Goal: Task Accomplishment & Management: Complete application form

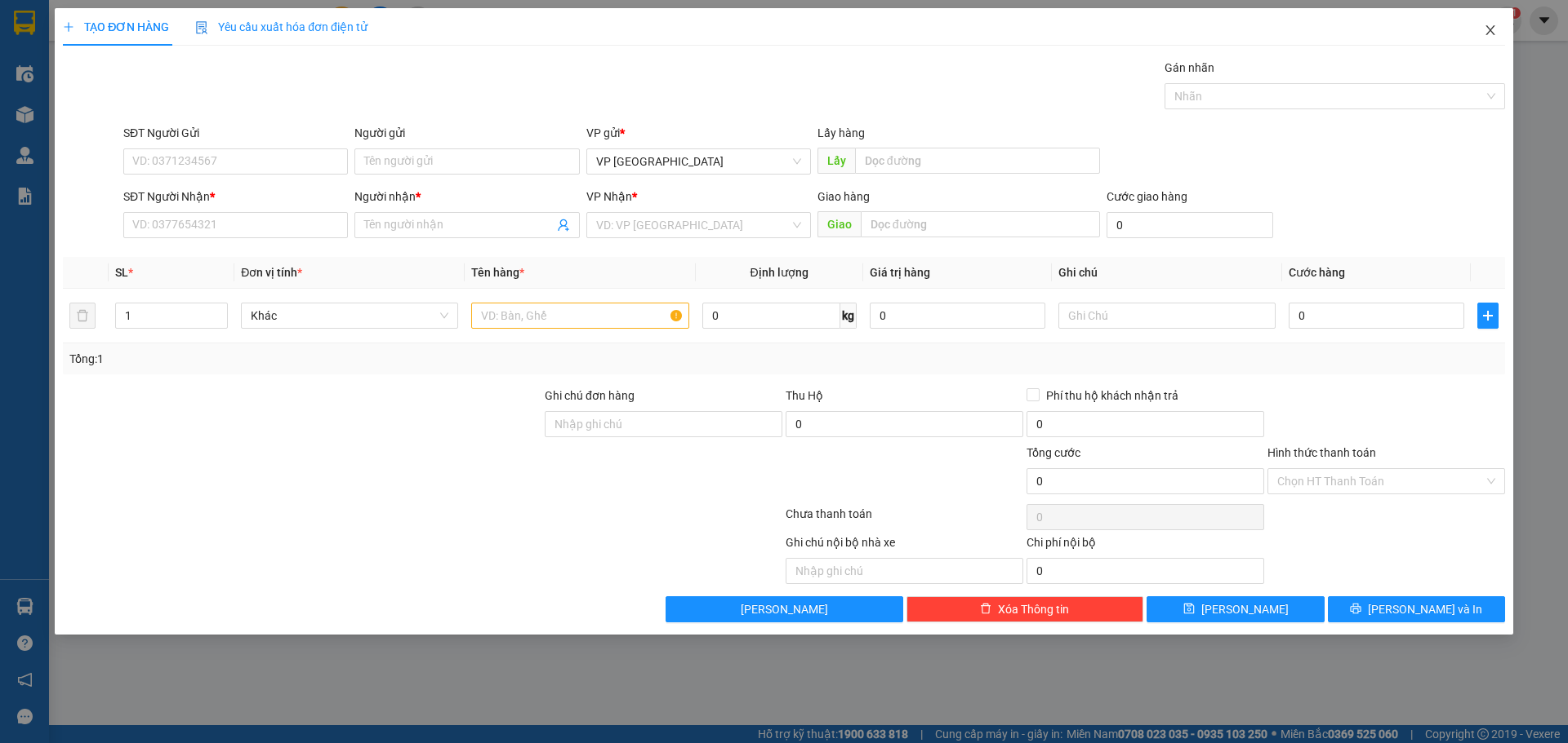
click at [1493, 31] on icon "close" at bounding box center [1490, 30] width 13 height 13
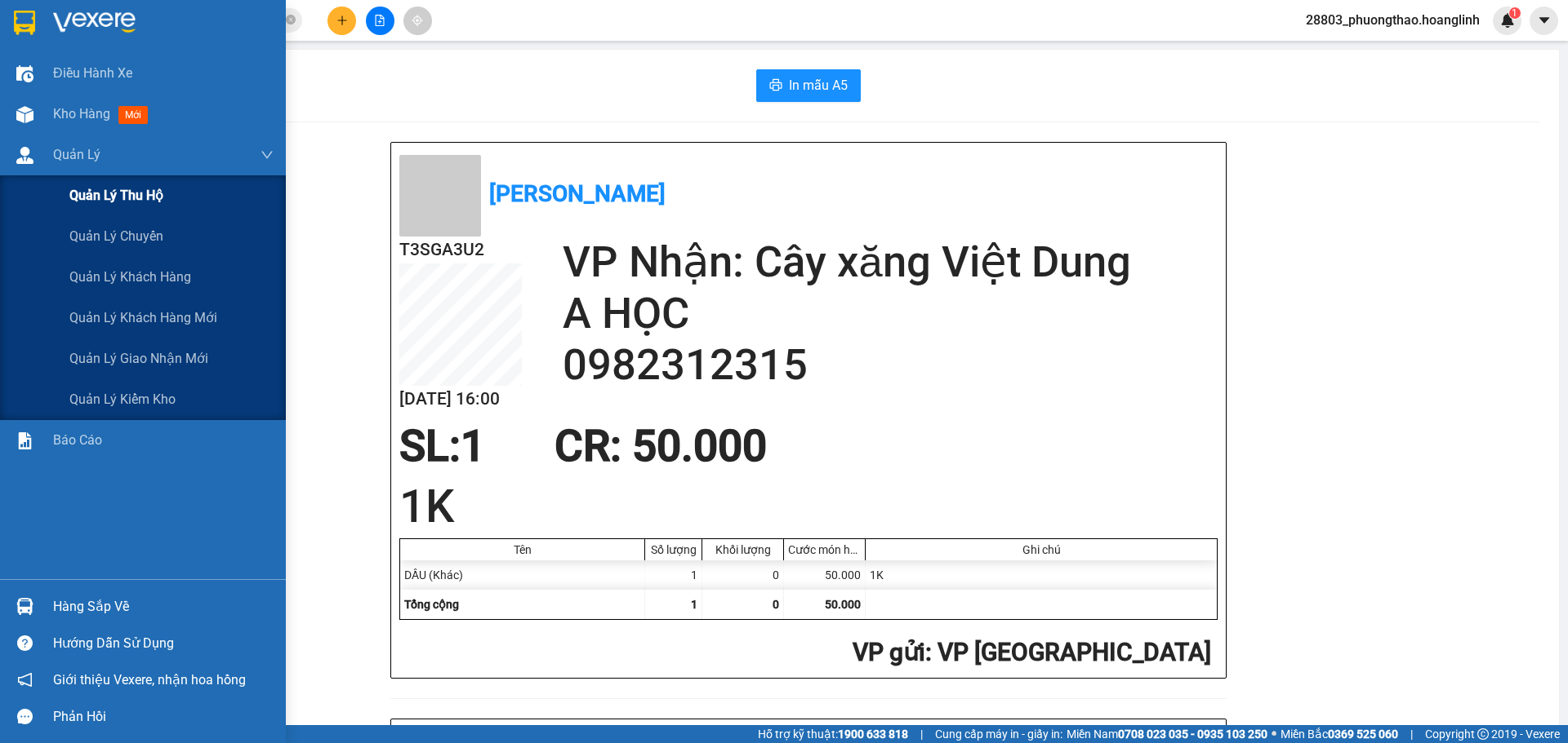
click at [130, 193] on span "Quản lý thu hộ" at bounding box center [117, 195] width 94 height 20
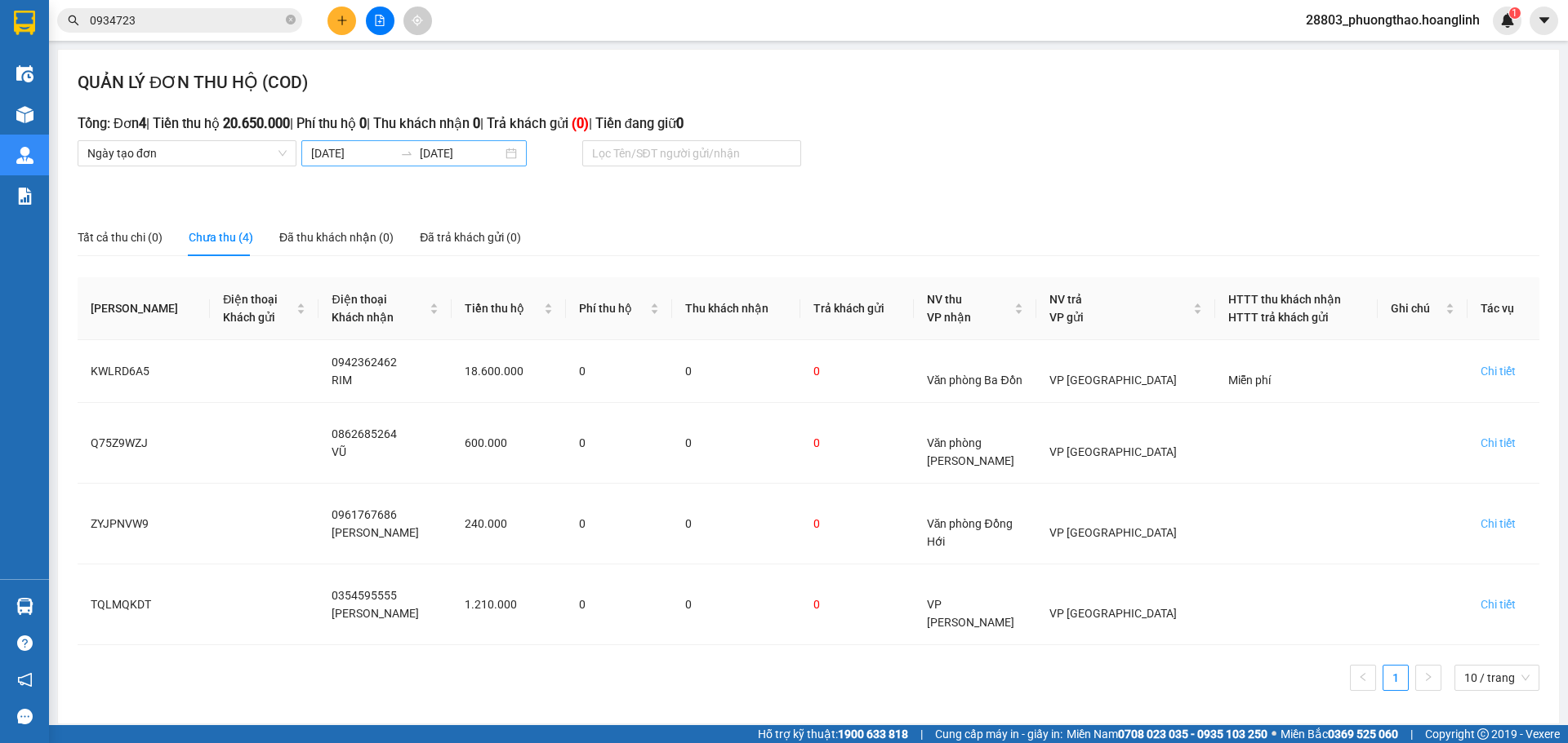
click at [387, 159] on input "[DATE]" at bounding box center [352, 153] width 83 height 18
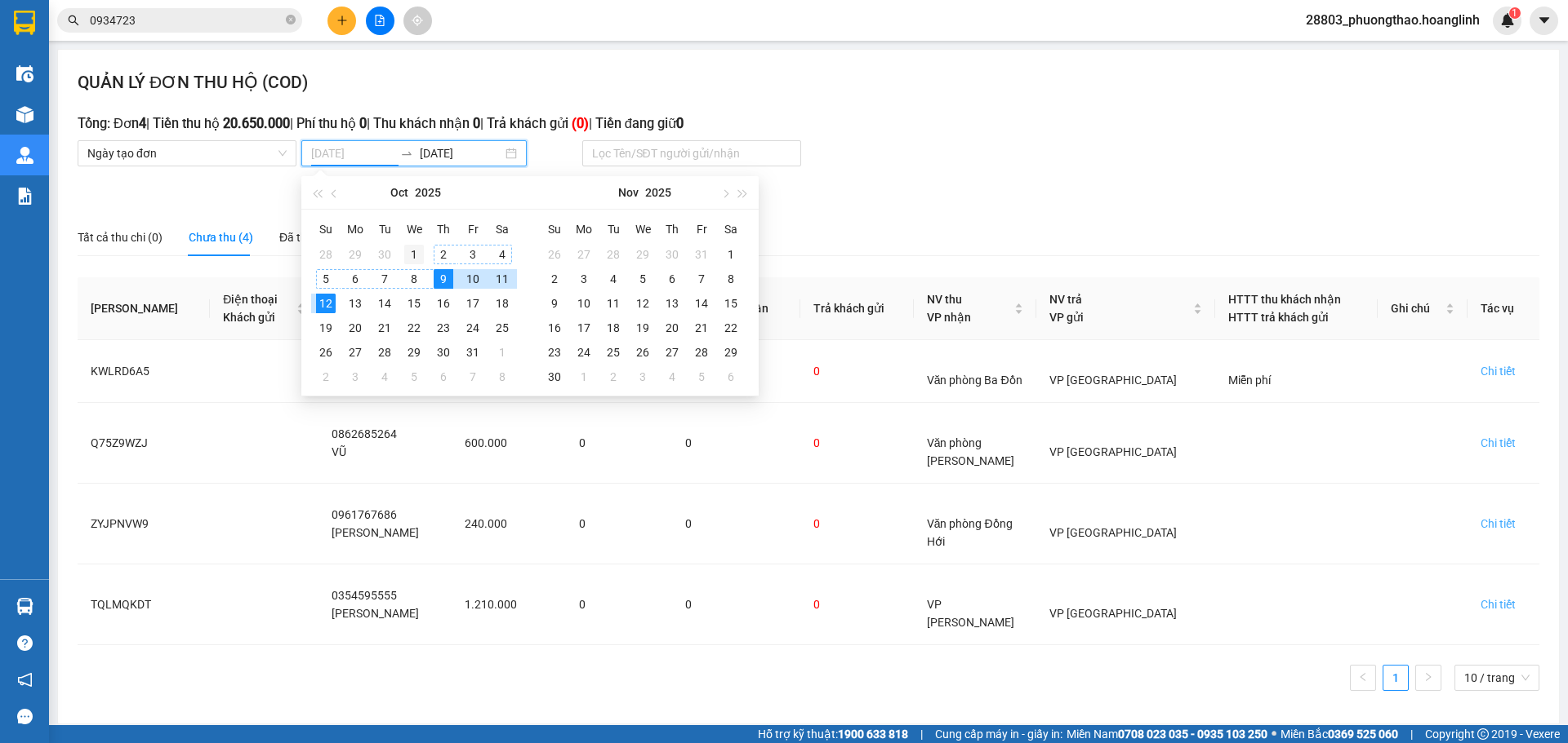
type input "[DATE]"
click at [415, 247] on div "1" at bounding box center [414, 254] width 19 height 19
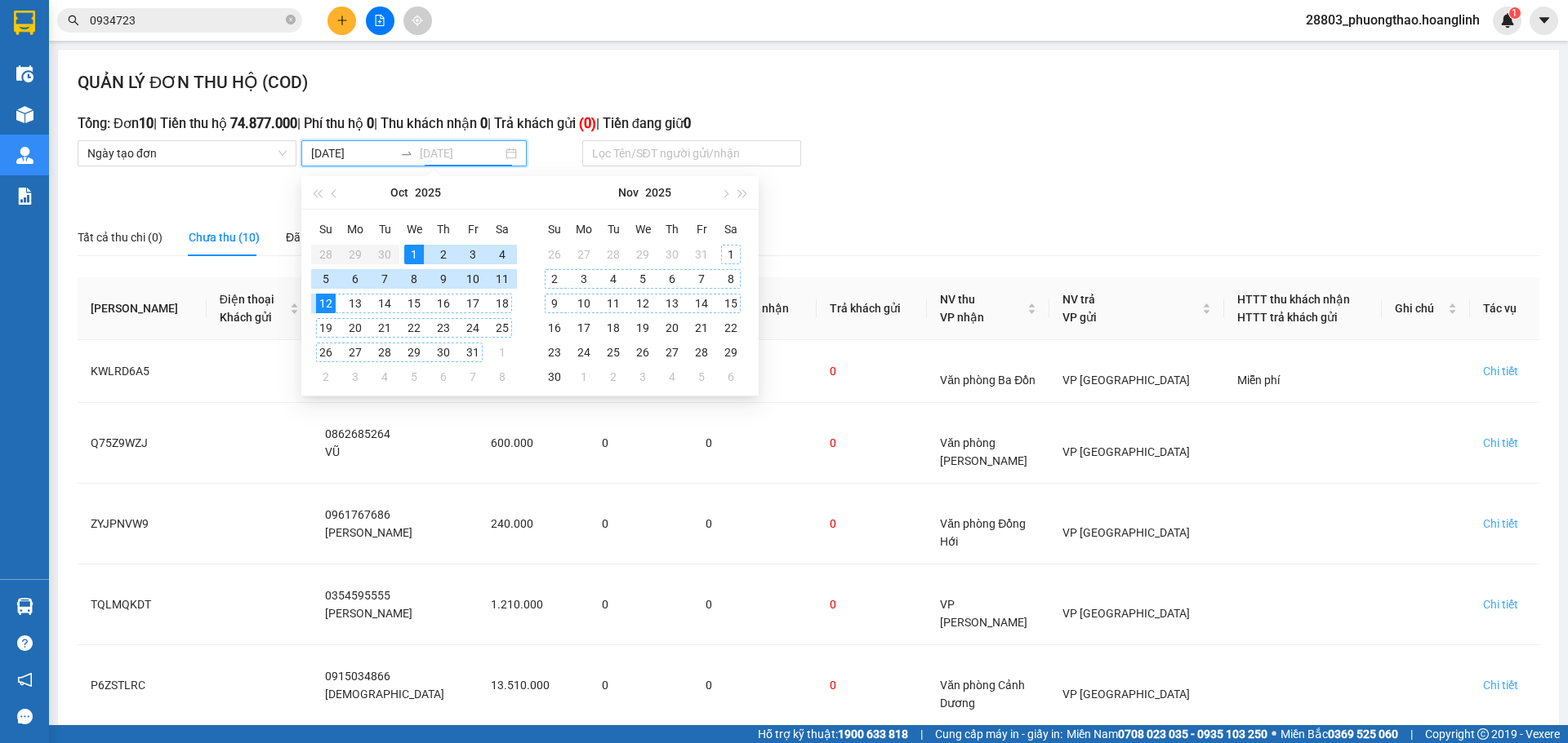
type input "[DATE]"
click at [1483, 677] on div "Chi tiết" at bounding box center [1500, 686] width 35 height 18
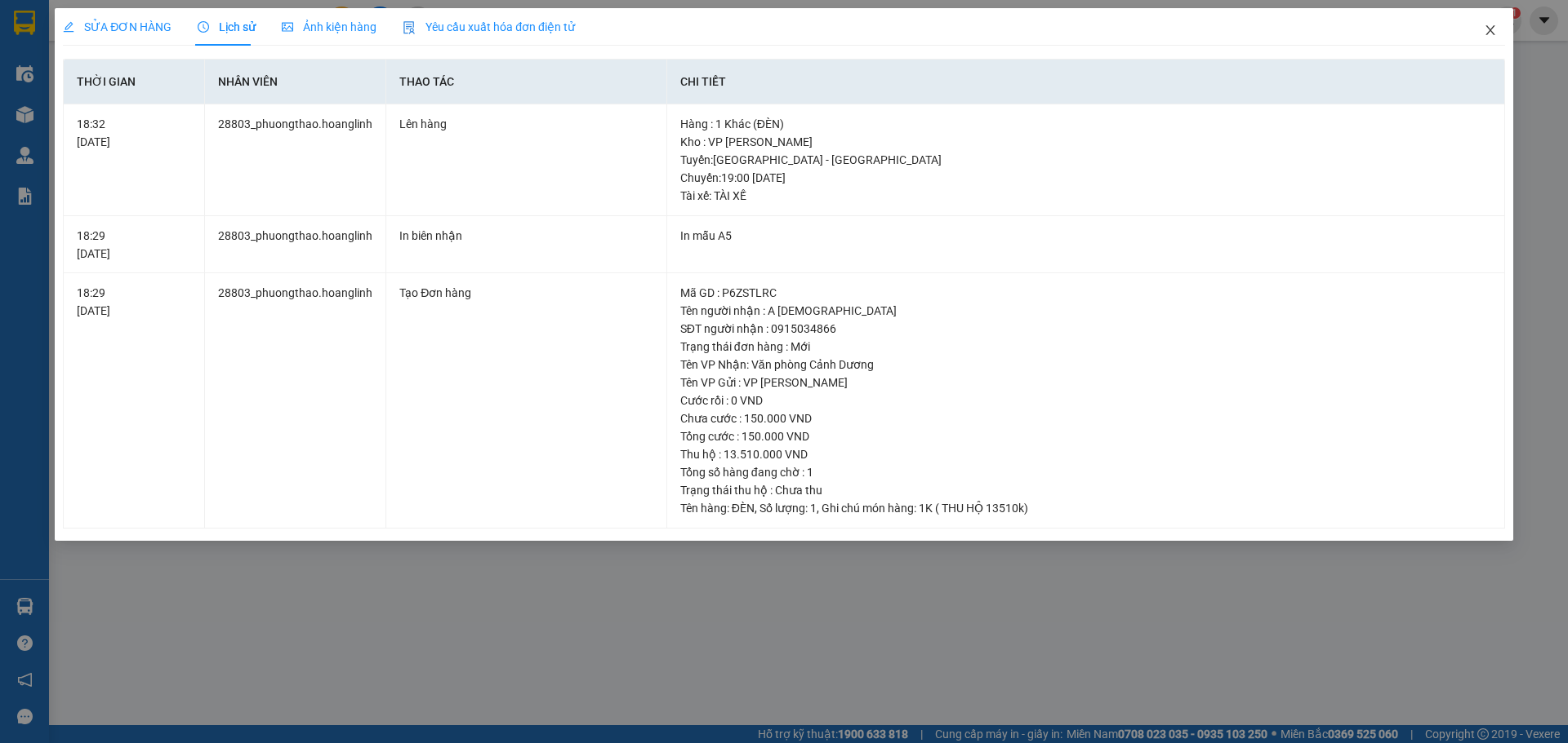
click at [1493, 31] on icon "close" at bounding box center [1490, 30] width 13 height 13
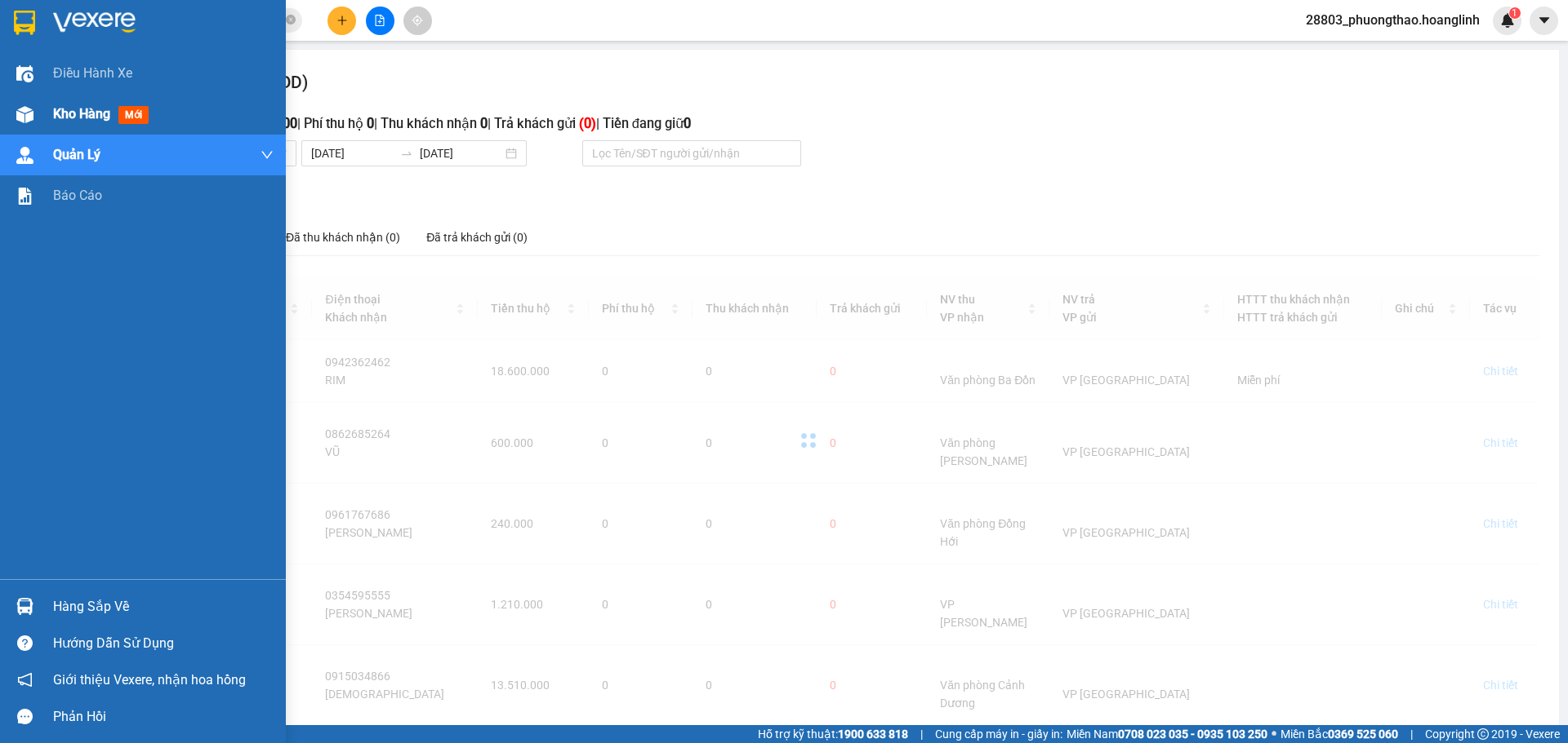
click at [118, 114] on div "Kho hàng mới" at bounding box center [104, 113] width 102 height 20
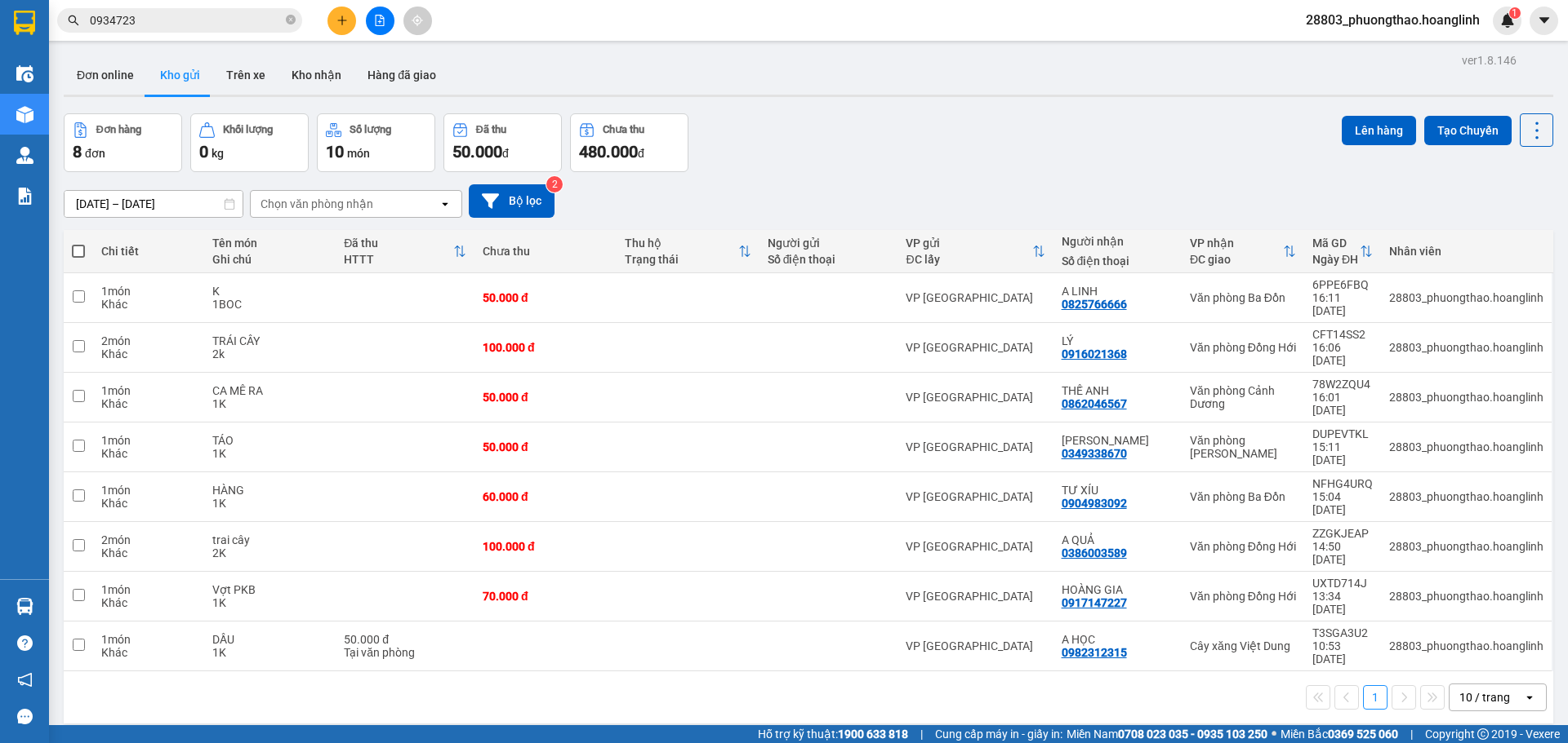
scroll to position [75, 0]
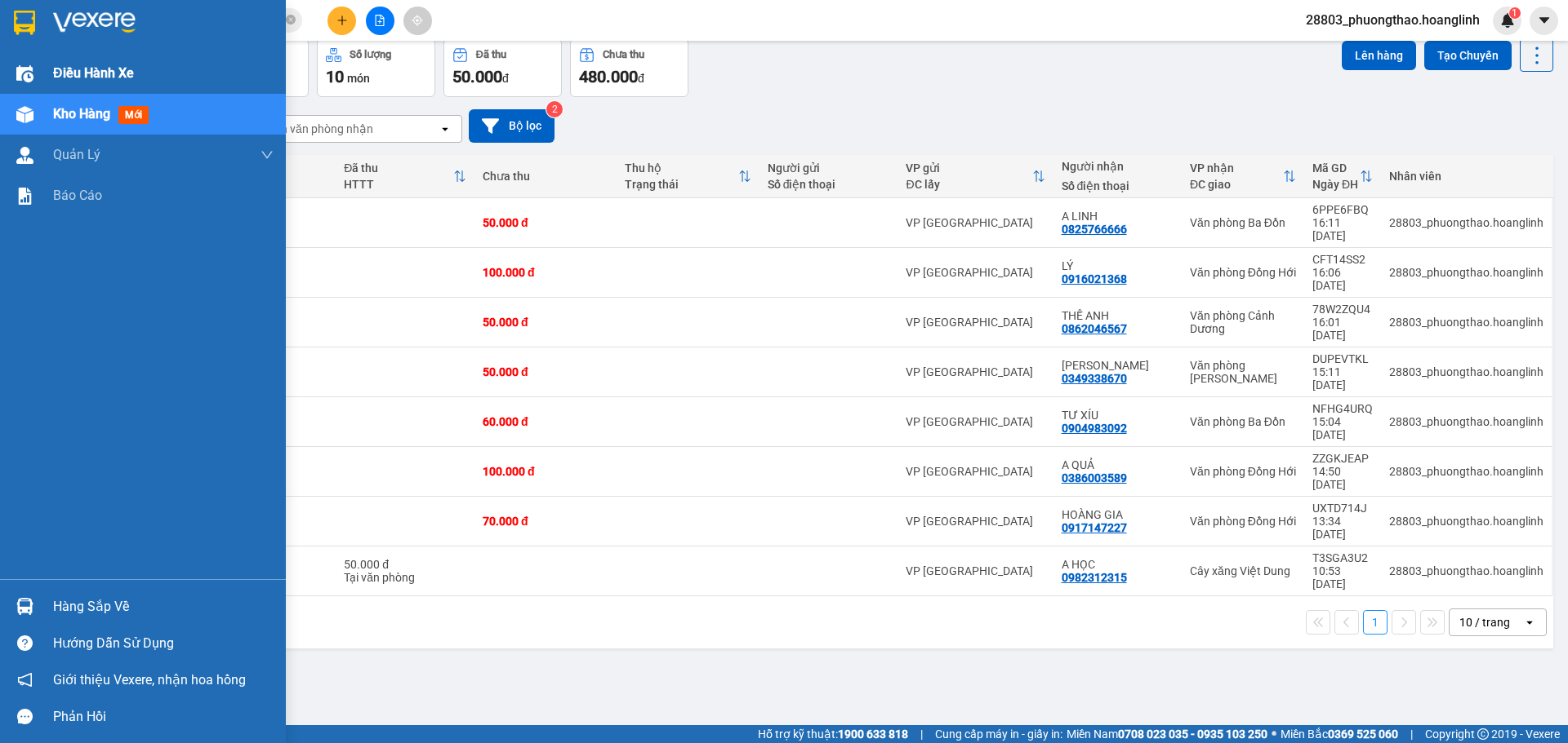
click at [55, 57] on div "Điều hành xe" at bounding box center [163, 73] width 221 height 41
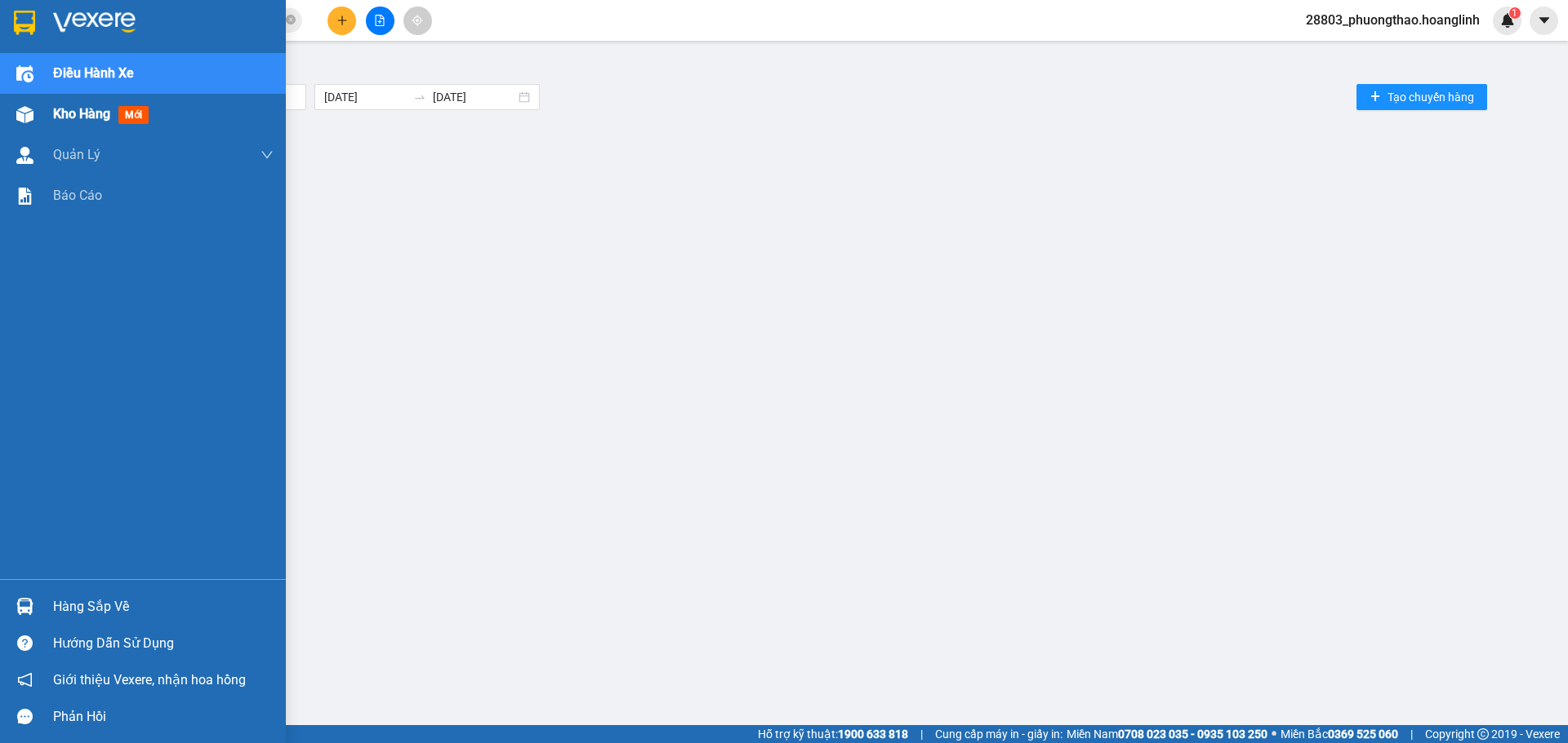
click at [95, 119] on span "Kho hàng" at bounding box center [82, 114] width 58 height 16
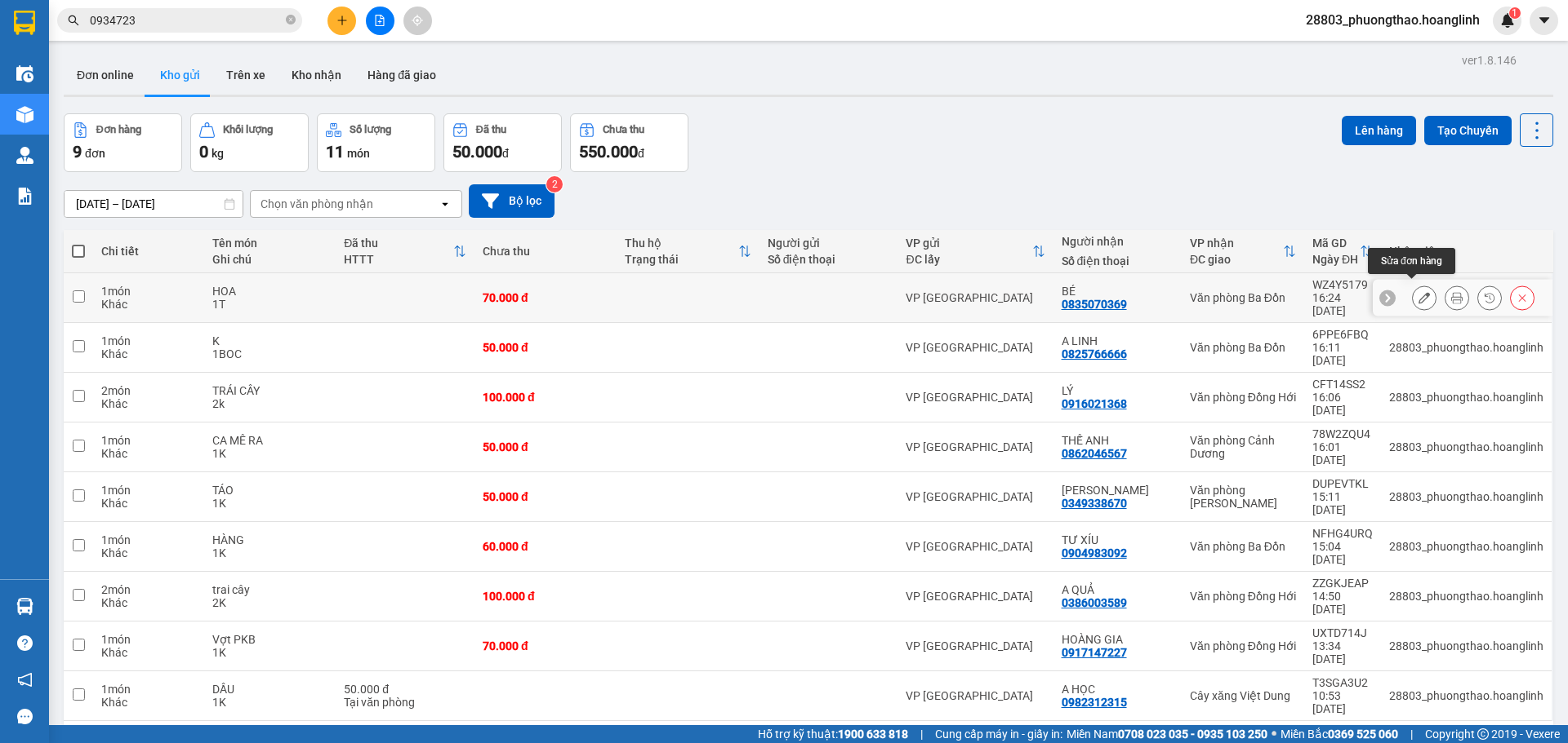
click at [1413, 284] on button at bounding box center [1424, 298] width 23 height 29
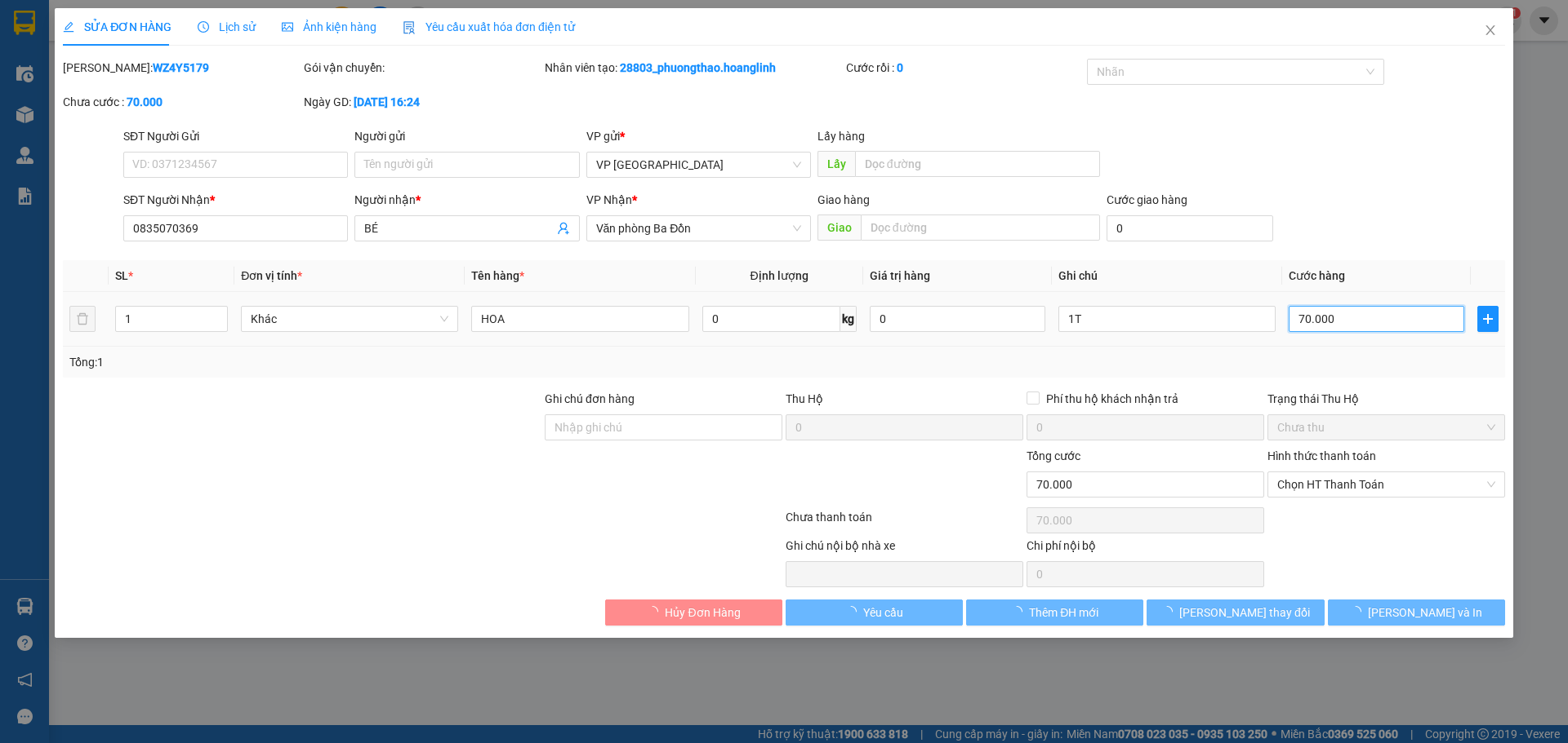
click at [1378, 310] on input "70.000" at bounding box center [1375, 319] width 175 height 26
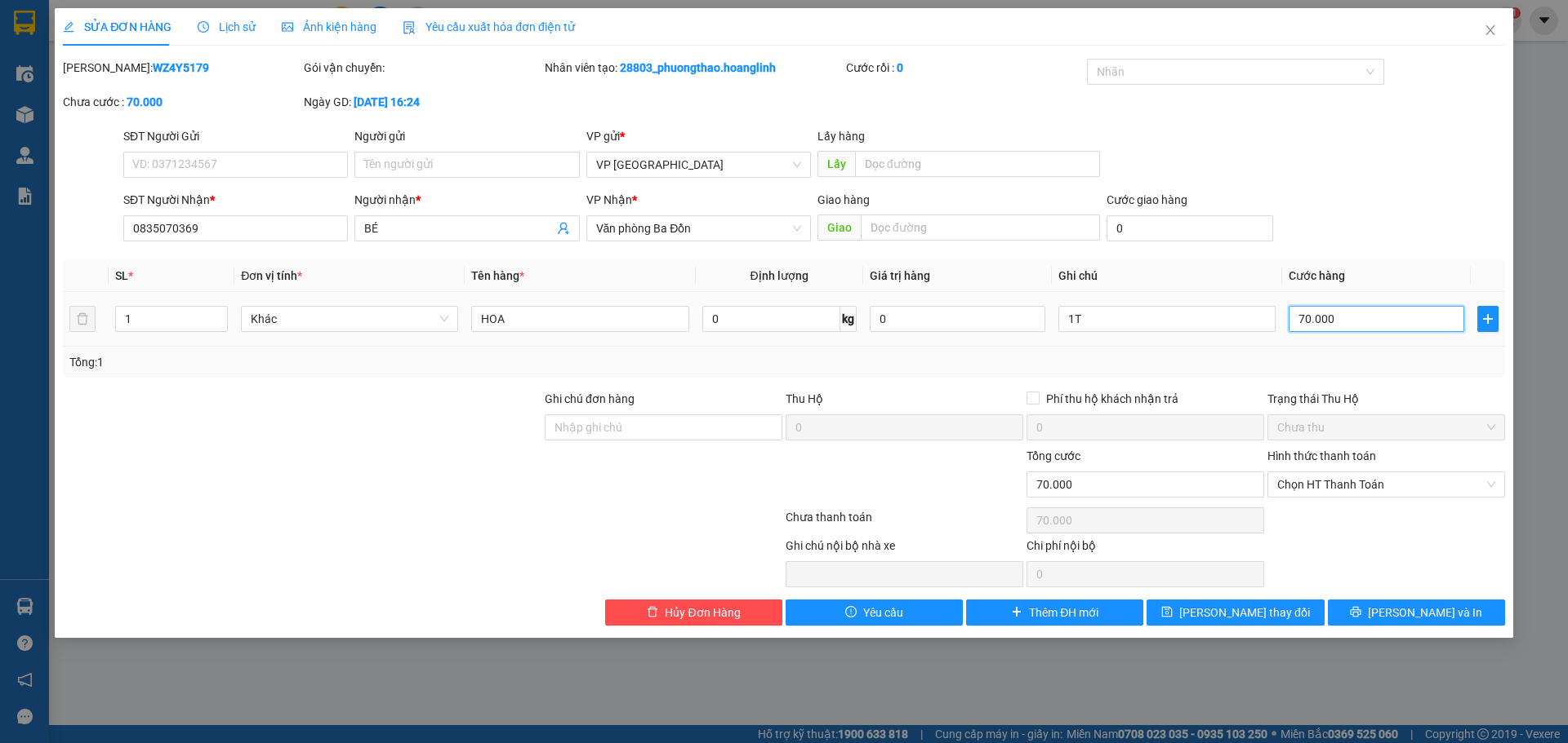
type input "1"
type input "10"
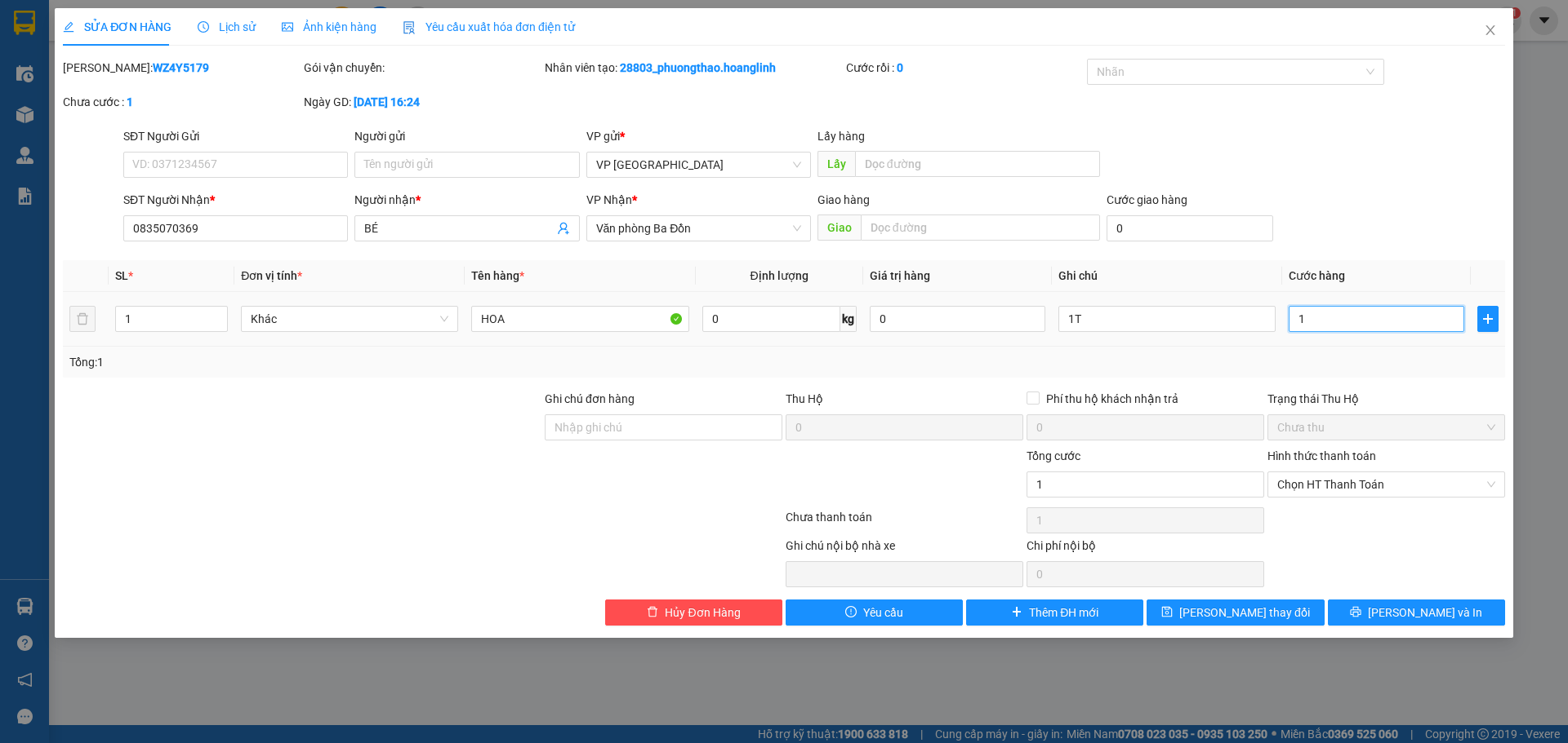
type input "10"
type input "100"
type input "100.000"
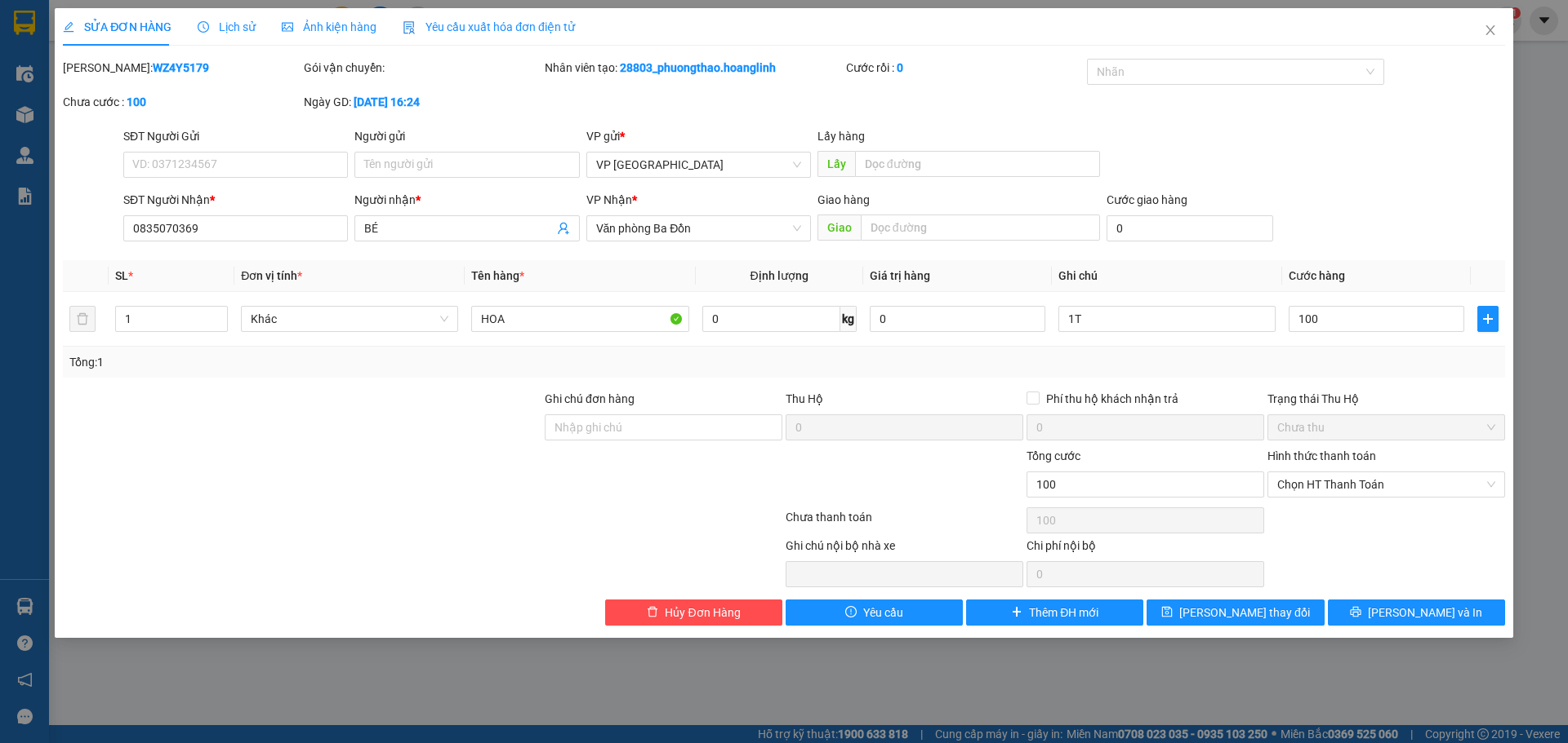
type input "100.000"
click at [1323, 169] on div "SĐT Người Gửi VD: 0371234567 Người gửi Tên người gửi VP gửi * VP [GEOGRAPHIC_DA…" at bounding box center [814, 156] width 1388 height 57
drag, startPoint x: 1276, startPoint y: 611, endPoint x: 1261, endPoint y: 603, distance: 17.0
click at [1275, 611] on button "[PERSON_NAME] thay đổi" at bounding box center [1234, 613] width 177 height 26
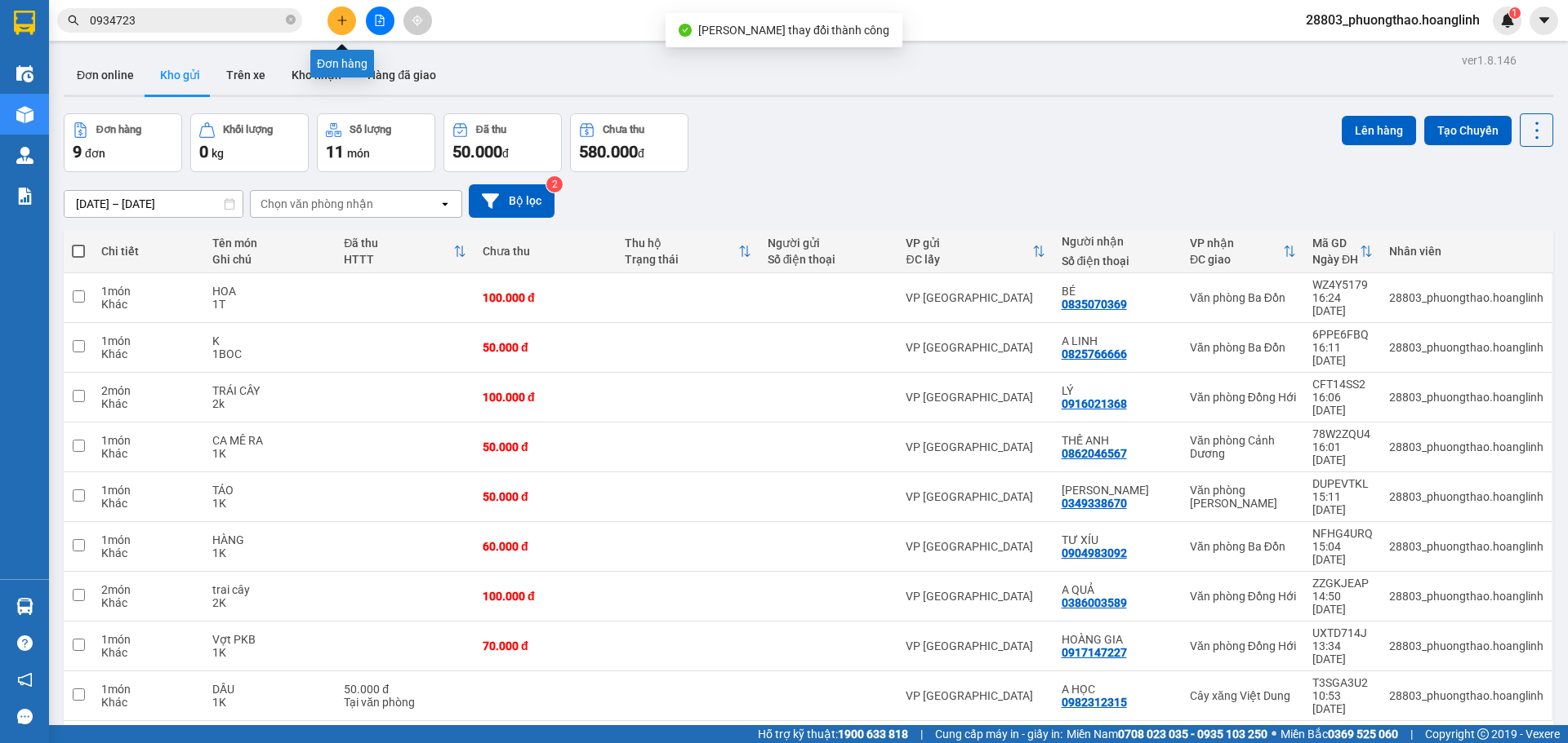
click at [333, 20] on button at bounding box center [342, 20] width 29 height 29
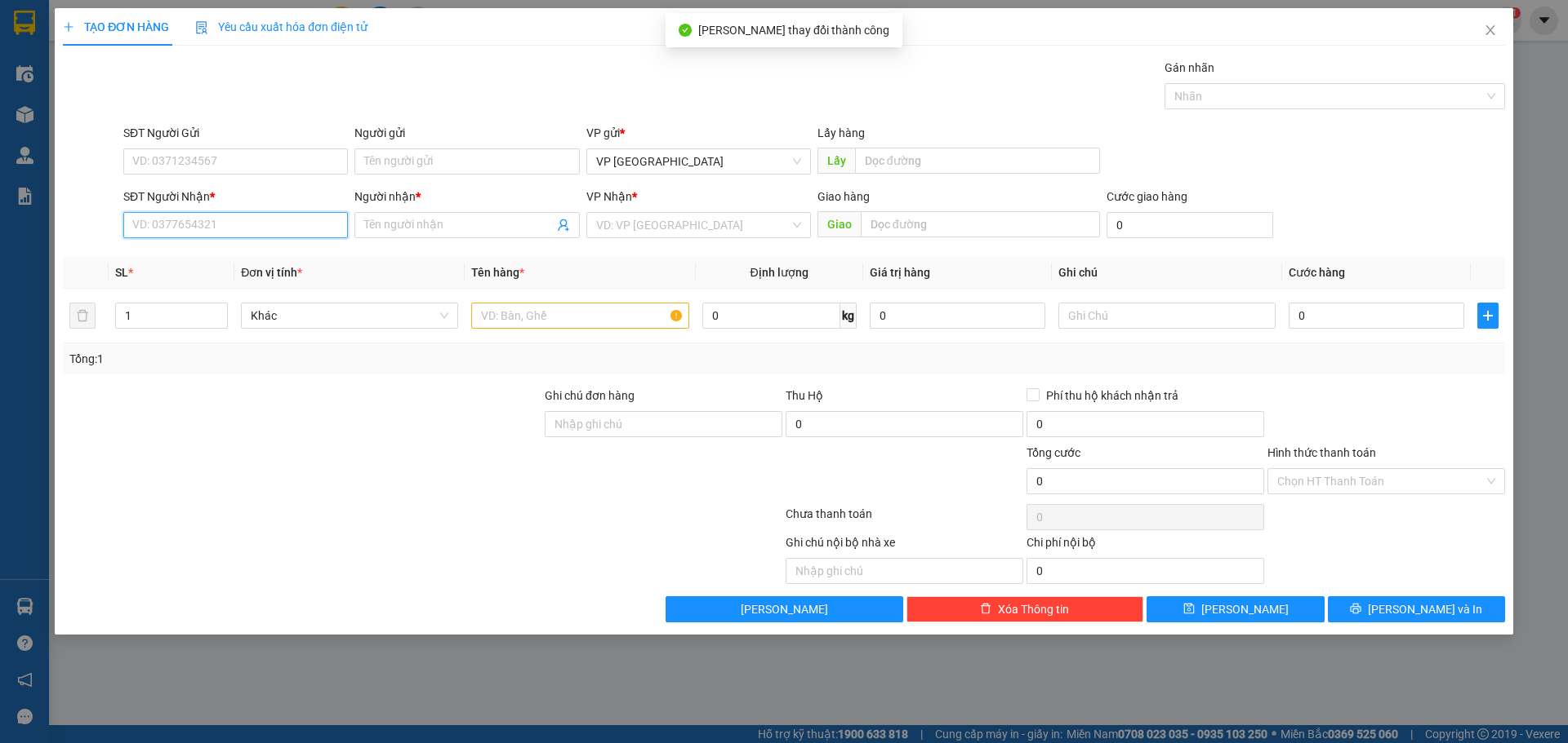
drag, startPoint x: 316, startPoint y: 223, endPoint x: 315, endPoint y: 190, distance: 33.0
click at [314, 223] on input "SĐT Người Nhận *" at bounding box center [235, 226] width 225 height 26
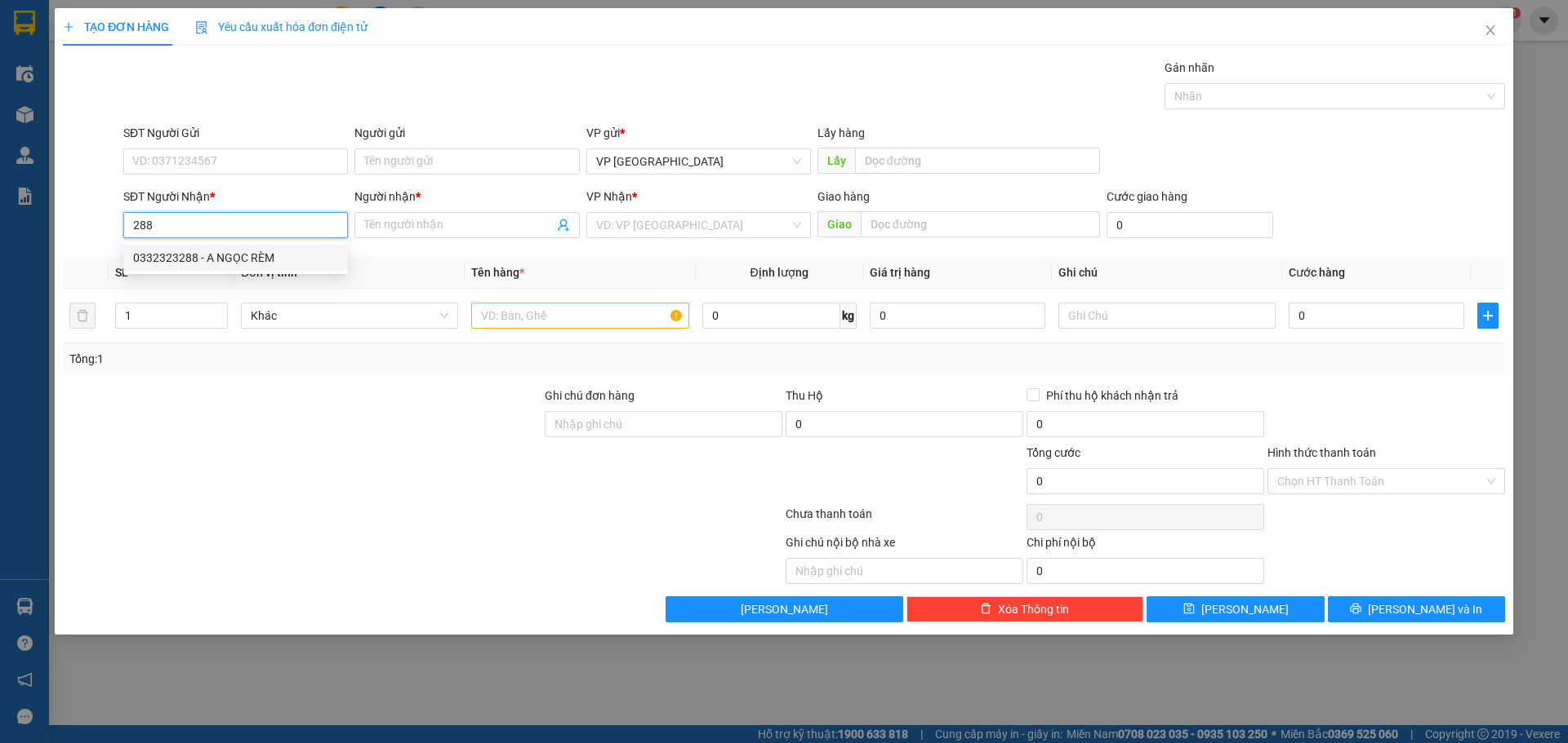
click at [183, 257] on div "0332323288 - A NGỌC RÈM" at bounding box center [235, 258] width 205 height 18
type input "0332323288"
type input "A NGỌC RÈM"
type input "50.000"
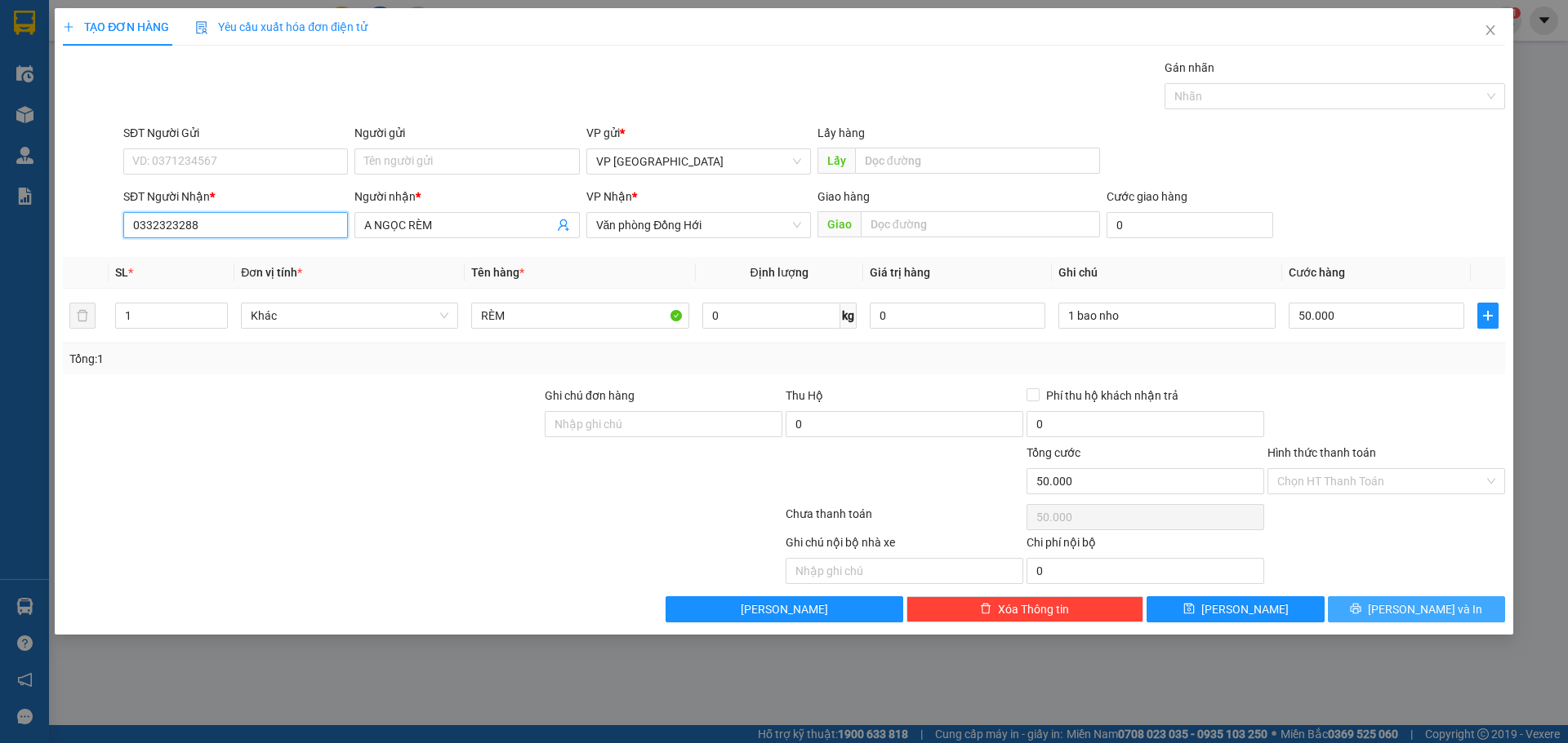
type input "0332323288"
click at [1340, 613] on button "[PERSON_NAME] và In" at bounding box center [1415, 610] width 177 height 26
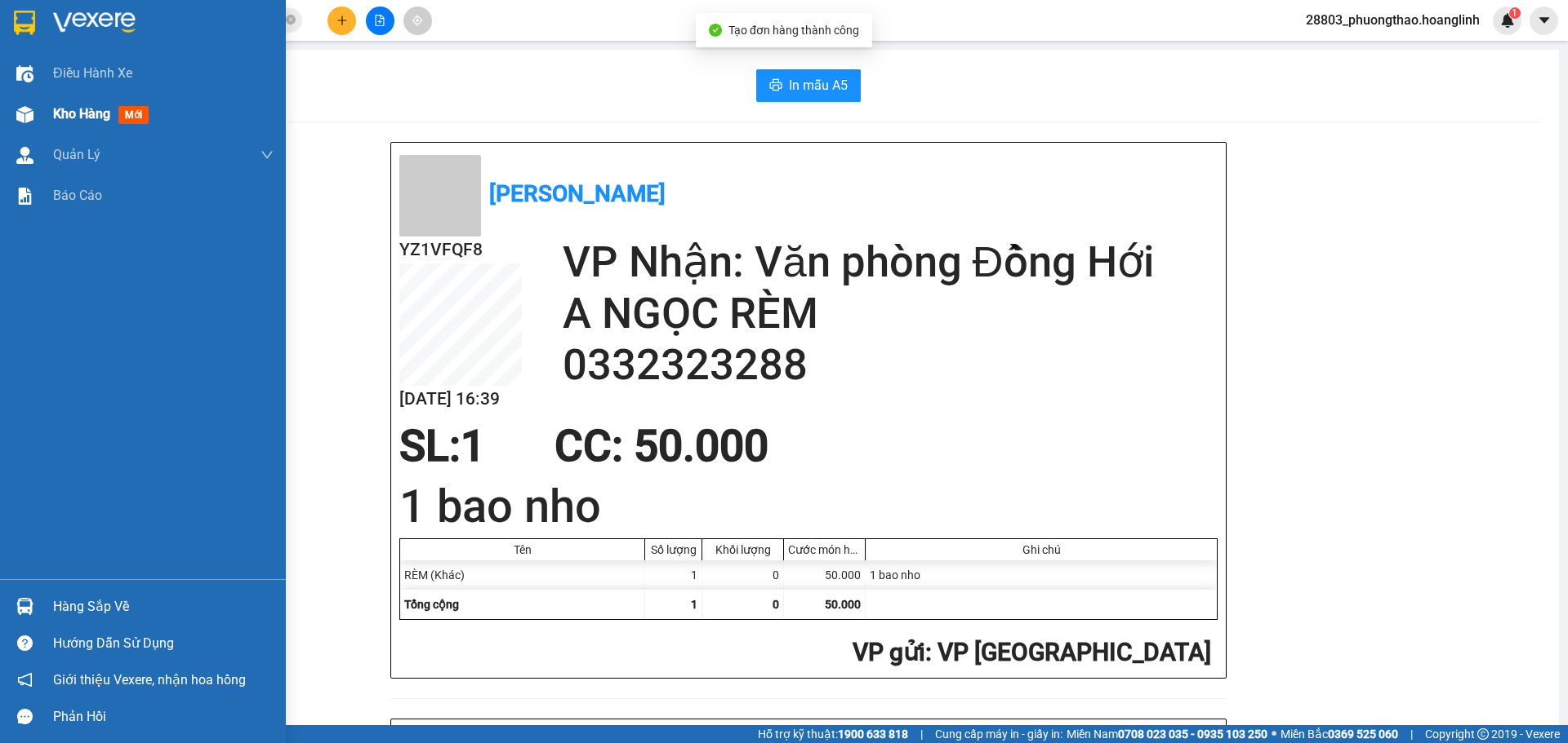
click at [125, 110] on span "mới" at bounding box center [133, 115] width 31 height 18
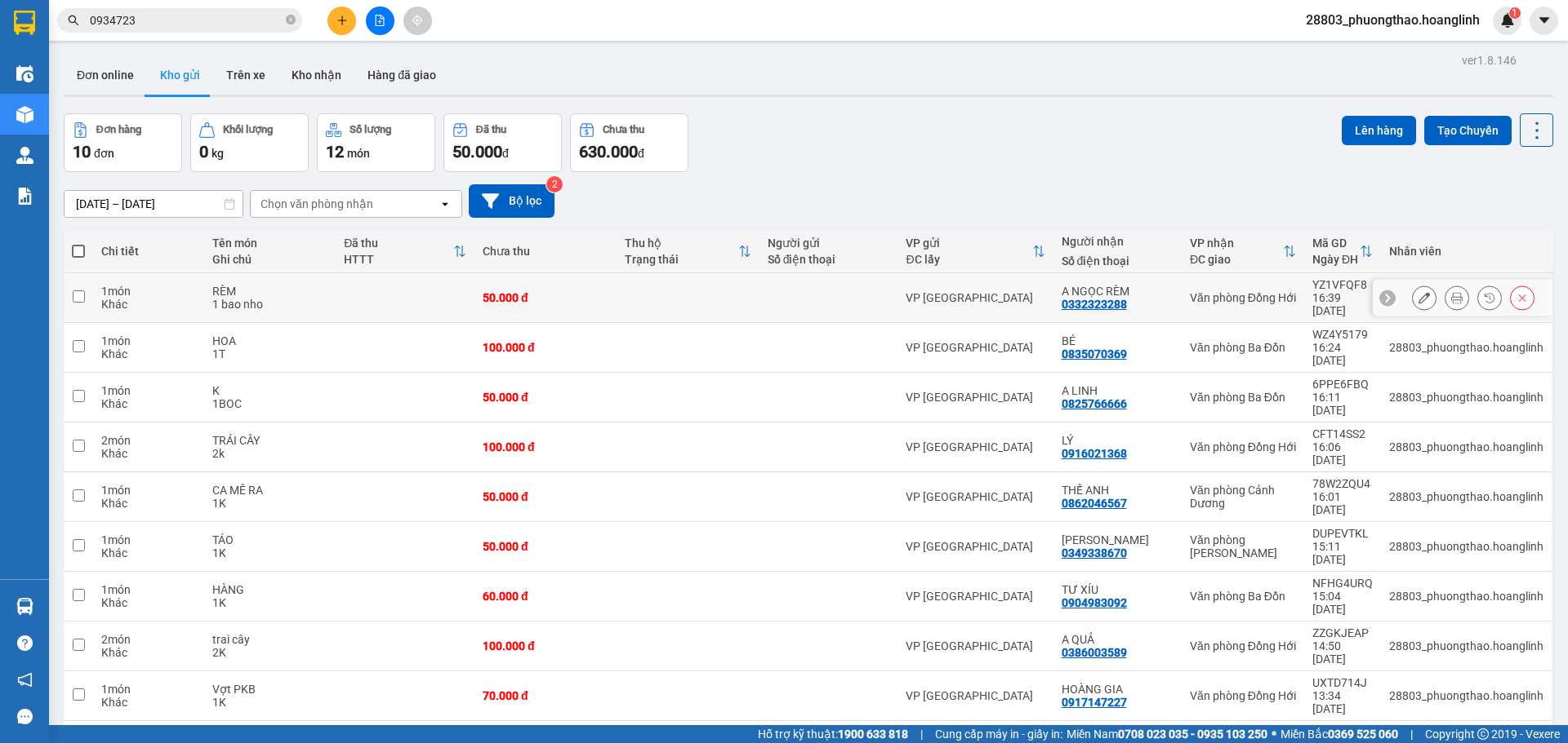
click at [1417, 284] on button at bounding box center [1424, 298] width 23 height 29
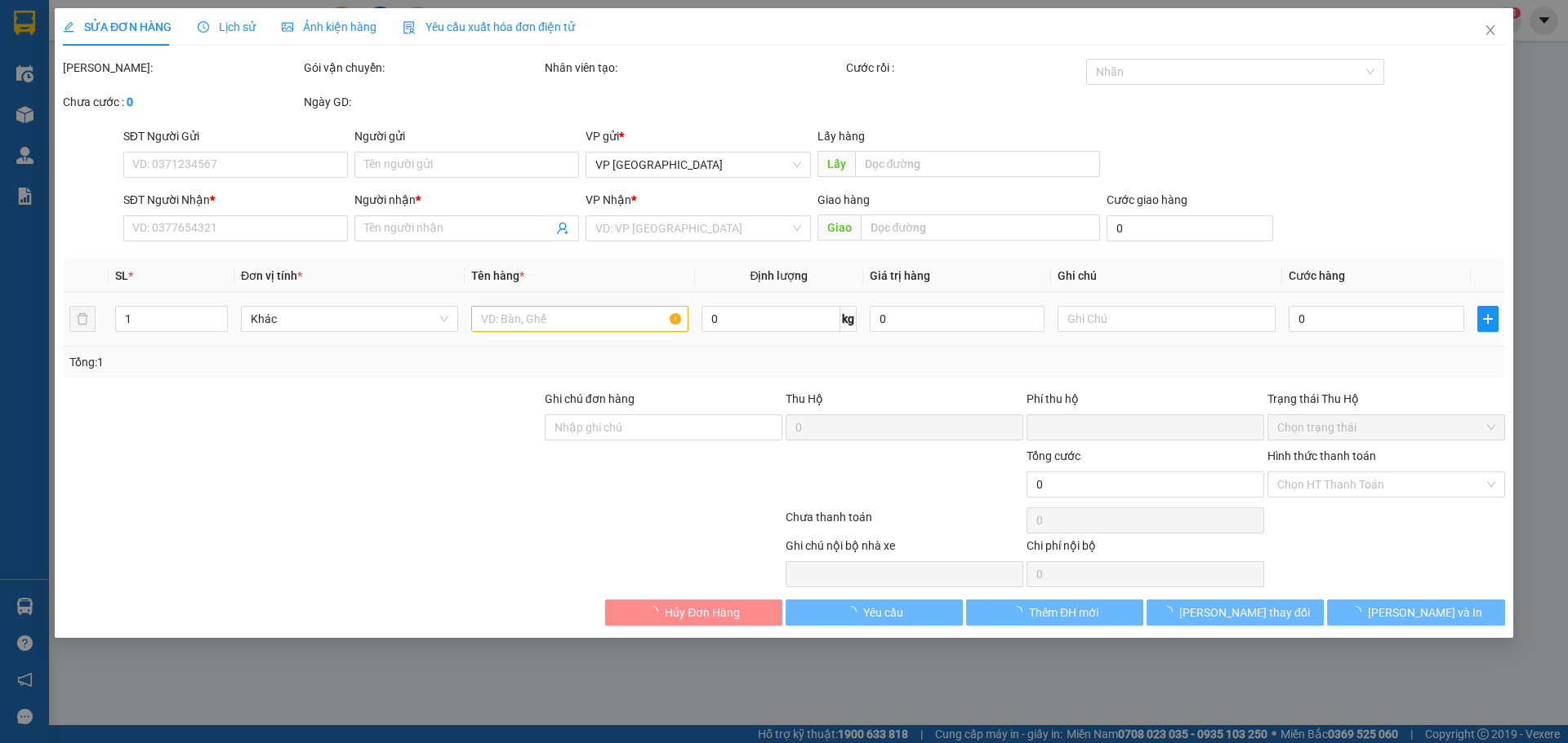
type input "0332323288"
type input "A NGỌC RÈM"
type input "0"
type input "50.000"
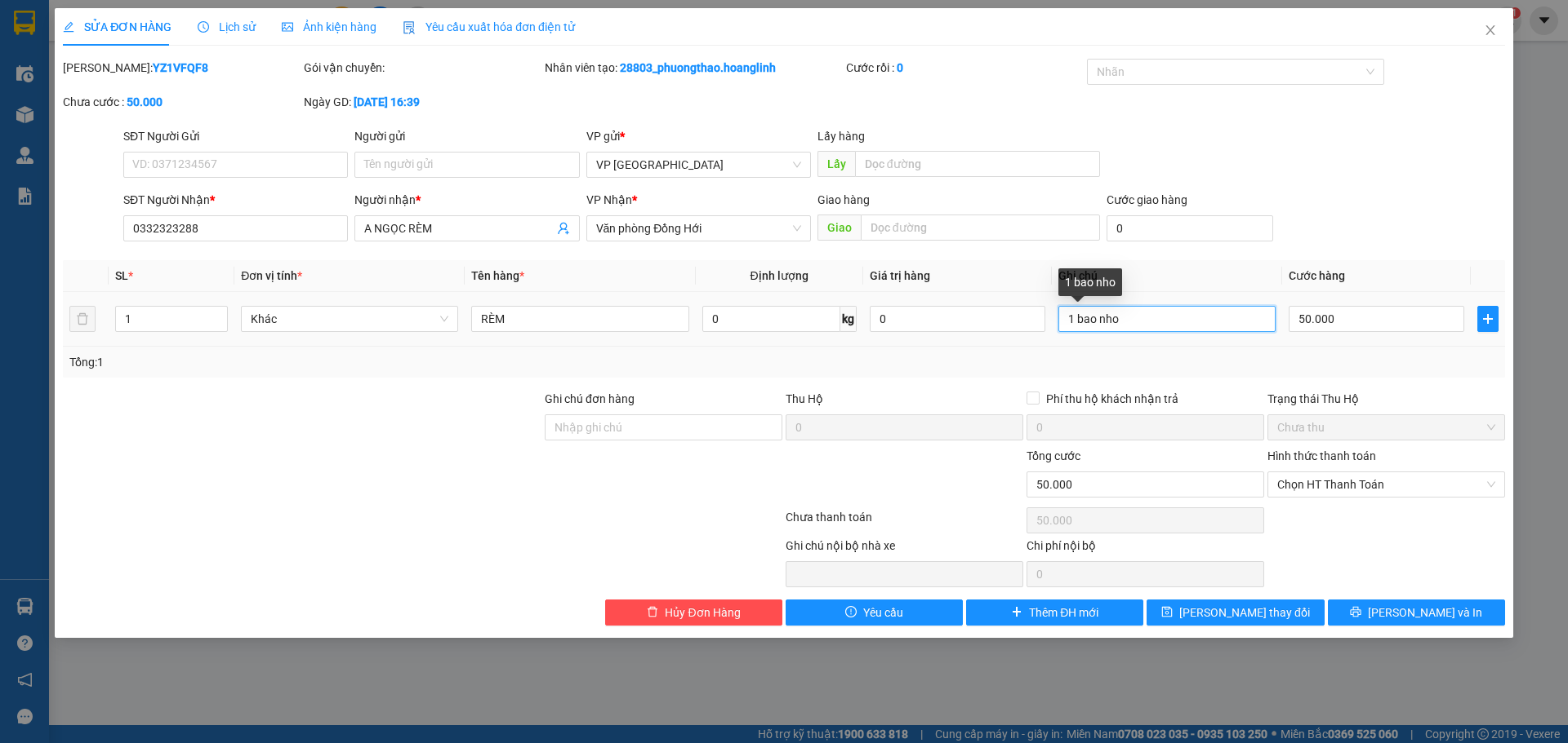
drag, startPoint x: 1137, startPoint y: 314, endPoint x: 1078, endPoint y: 327, distance: 60.4
click at [1078, 327] on input "1 bao nho" at bounding box center [1166, 319] width 217 height 26
type input "1 K"
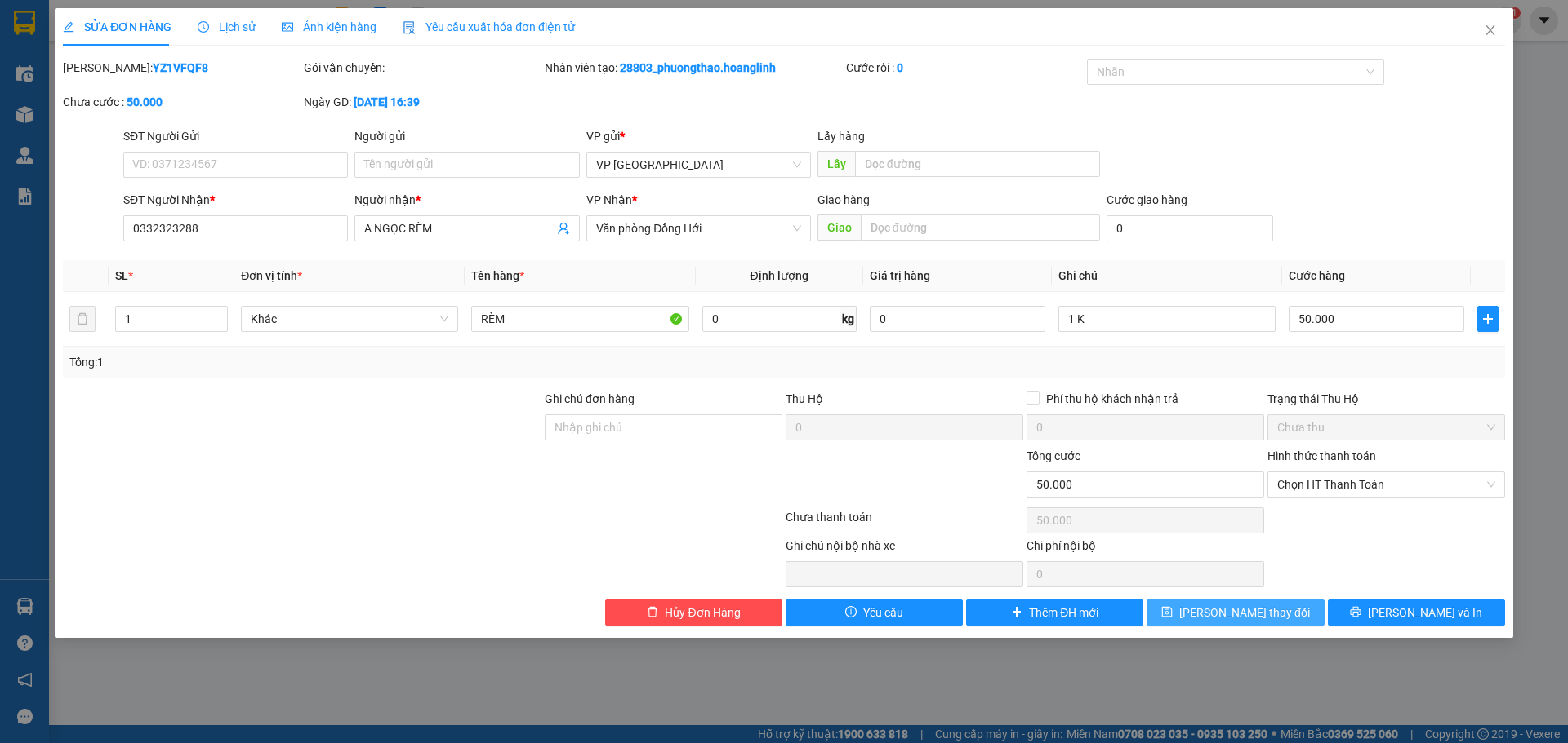
click at [1220, 611] on span "[PERSON_NAME] thay đổi" at bounding box center [1245, 612] width 131 height 18
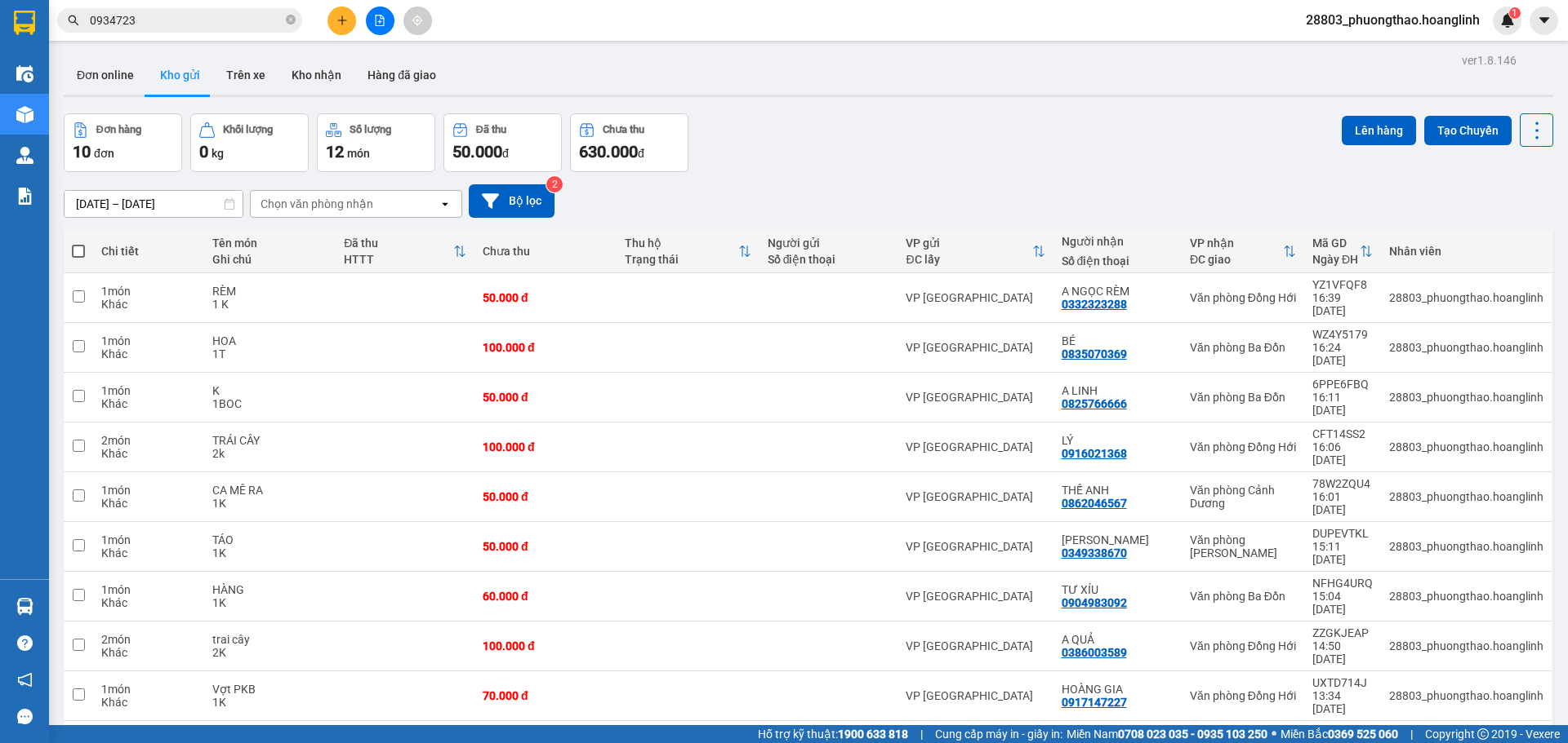
click at [377, 9] on button at bounding box center [380, 20] width 29 height 29
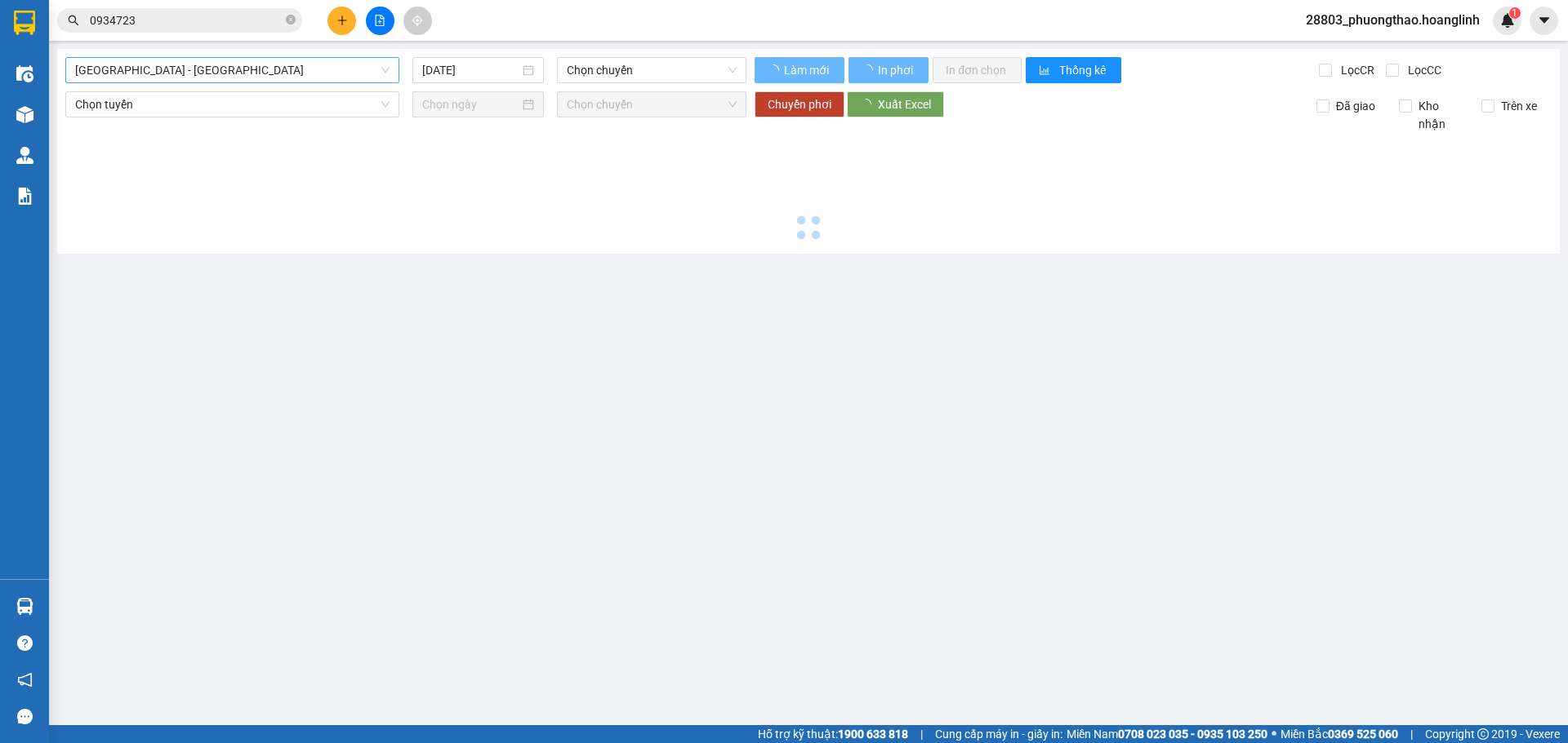
click at [113, 71] on span "[GEOGRAPHIC_DATA] - [GEOGRAPHIC_DATA]" at bounding box center [232, 71] width 315 height 24
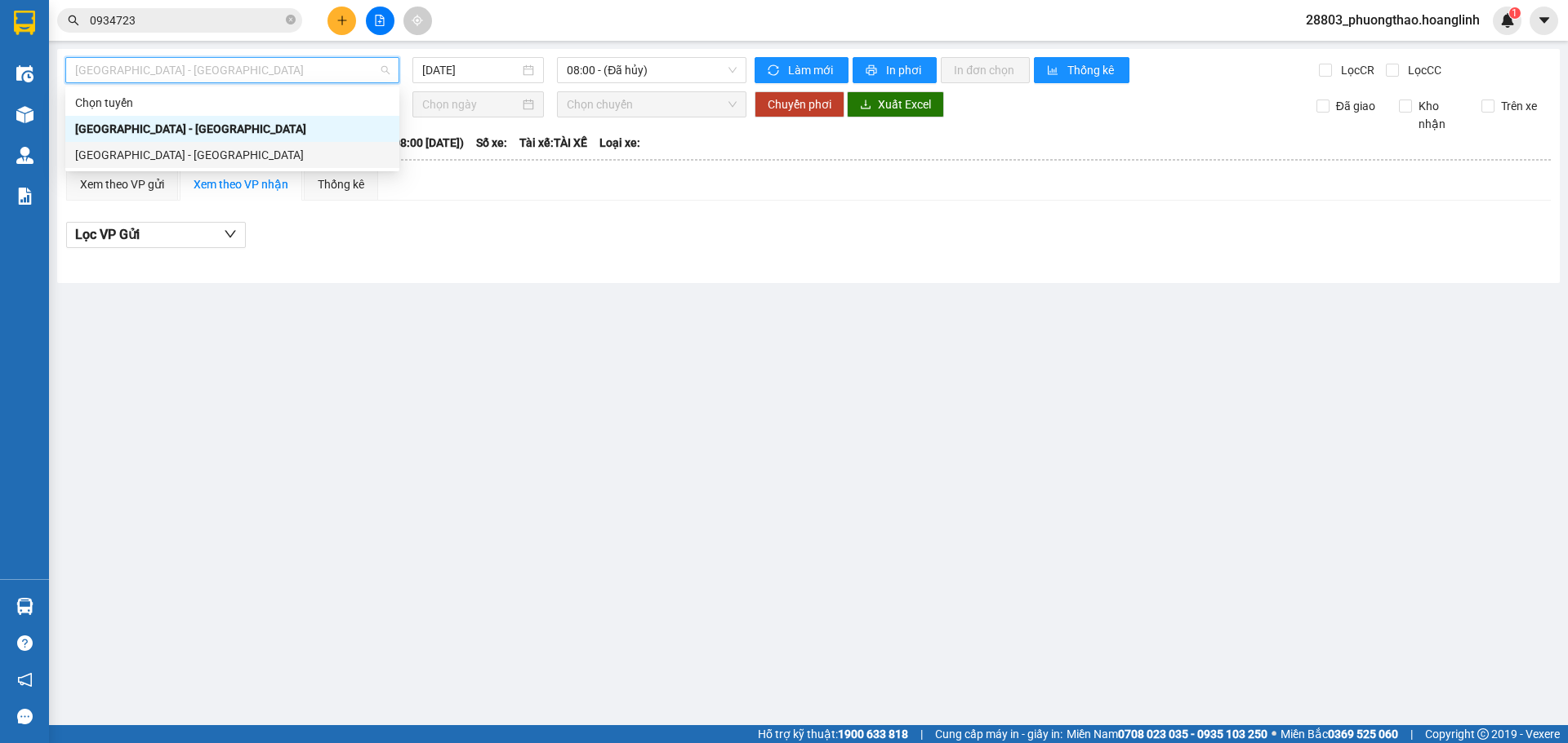
click at [126, 156] on div "[GEOGRAPHIC_DATA] - [GEOGRAPHIC_DATA]" at bounding box center [232, 155] width 315 height 18
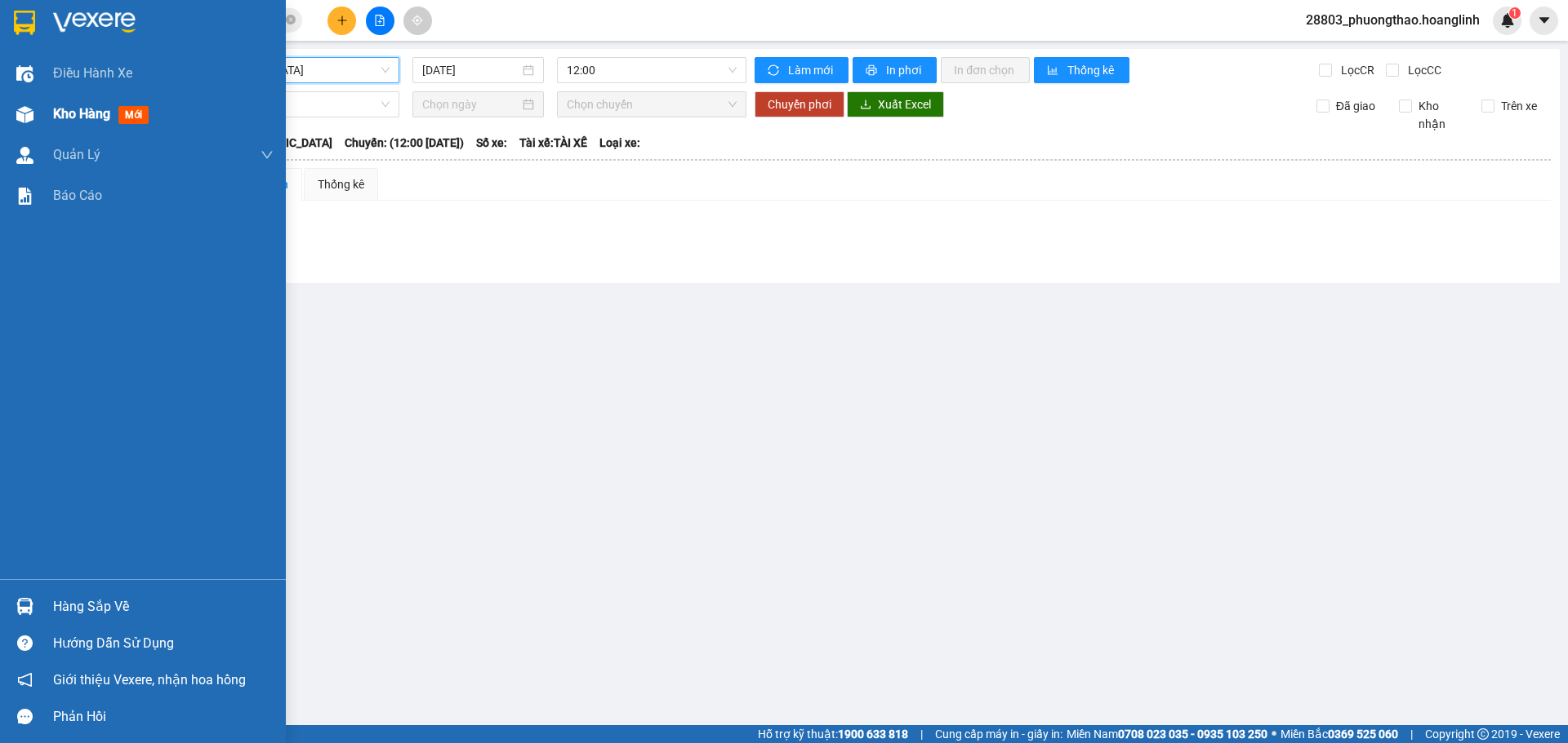
click at [55, 119] on main "[GEOGRAPHIC_DATA] - [GEOGRAPHIC_DATA] - [GEOGRAPHIC_DATA] [DATE] 12:00 Làm mới …" at bounding box center [784, 362] width 1568 height 726
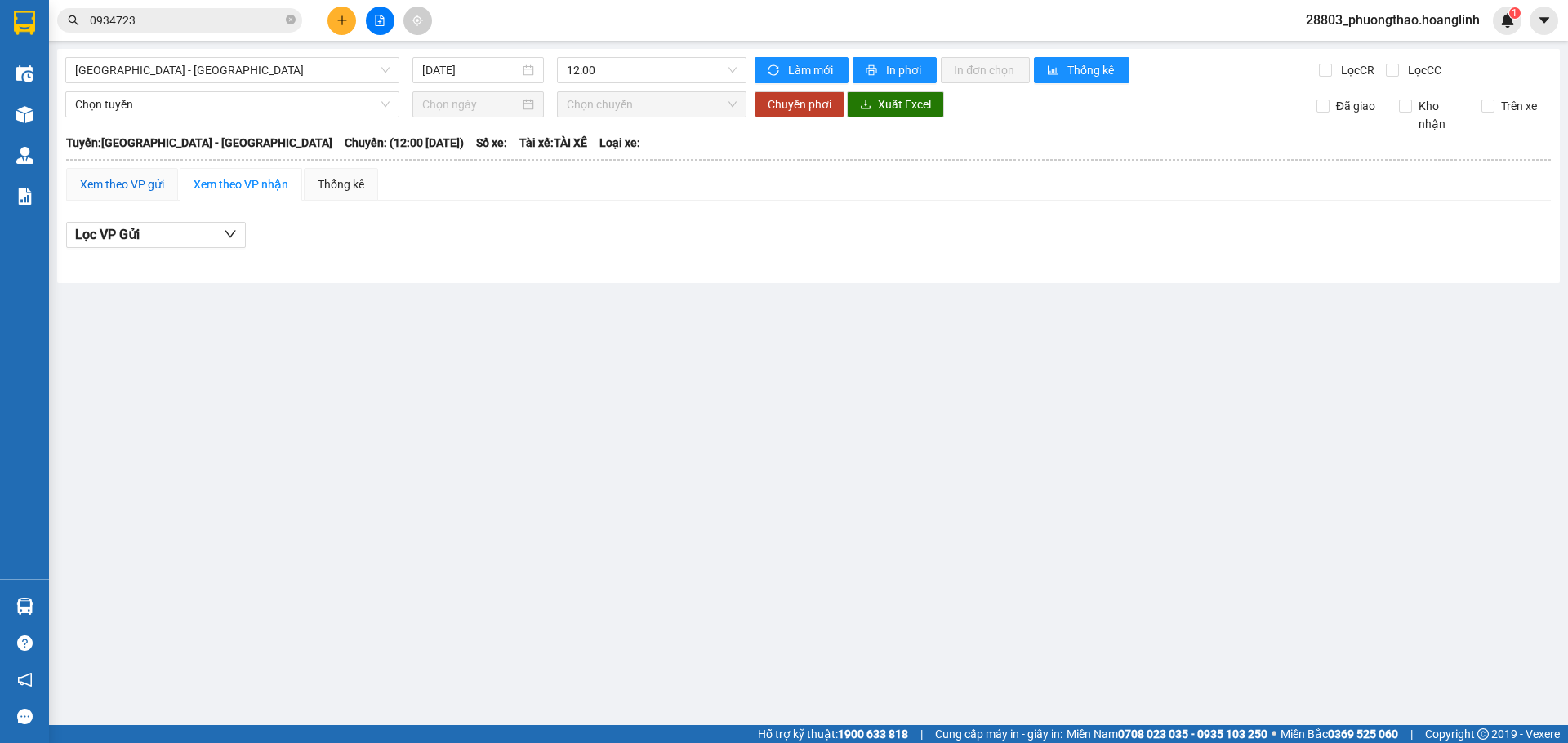
click at [99, 181] on div "Xem theo VP gửi" at bounding box center [122, 184] width 84 height 18
click at [615, 66] on span "12:00" at bounding box center [651, 71] width 170 height 24
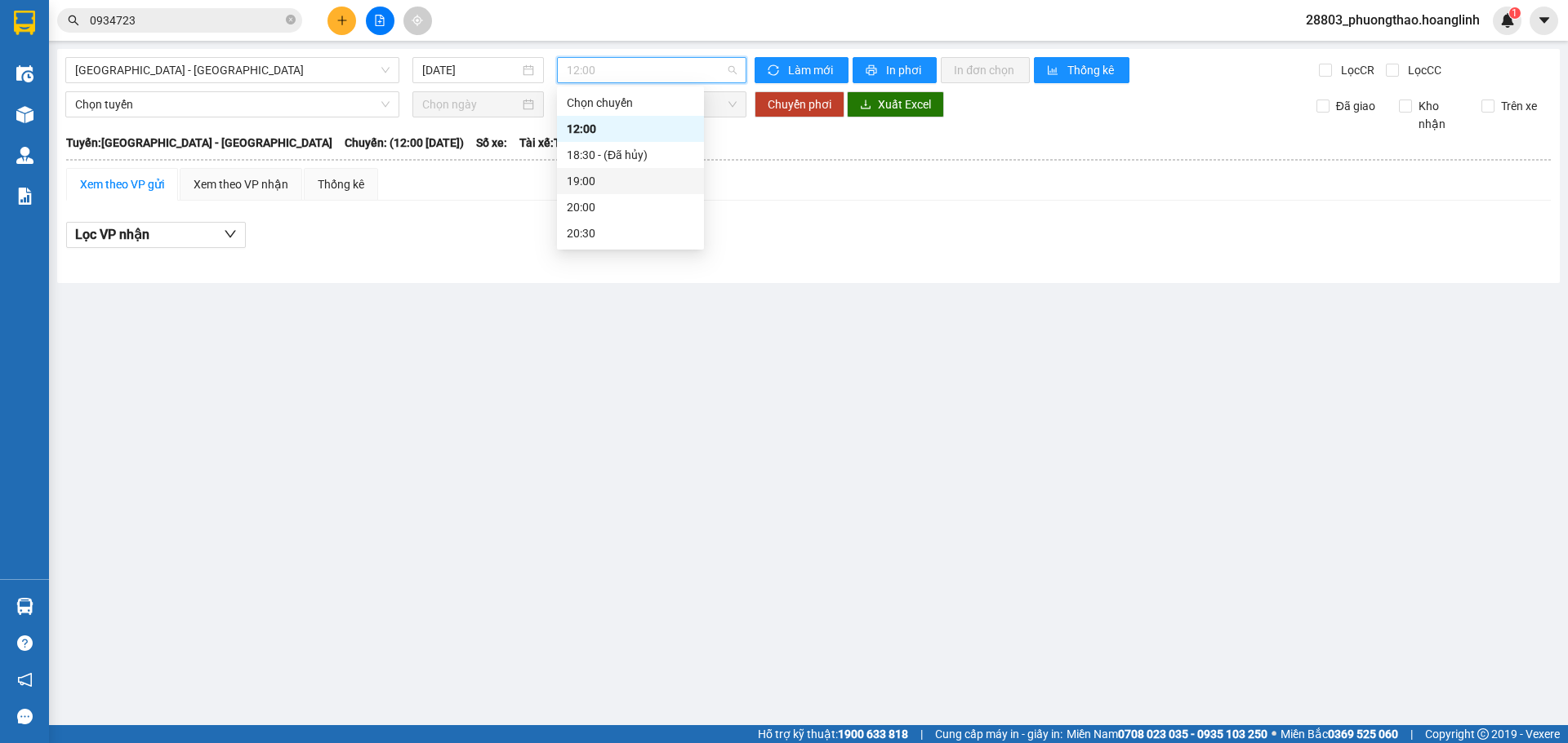
click at [581, 181] on div "19:00" at bounding box center [630, 181] width 127 height 18
click at [452, 72] on input "[DATE]" at bounding box center [470, 70] width 97 height 18
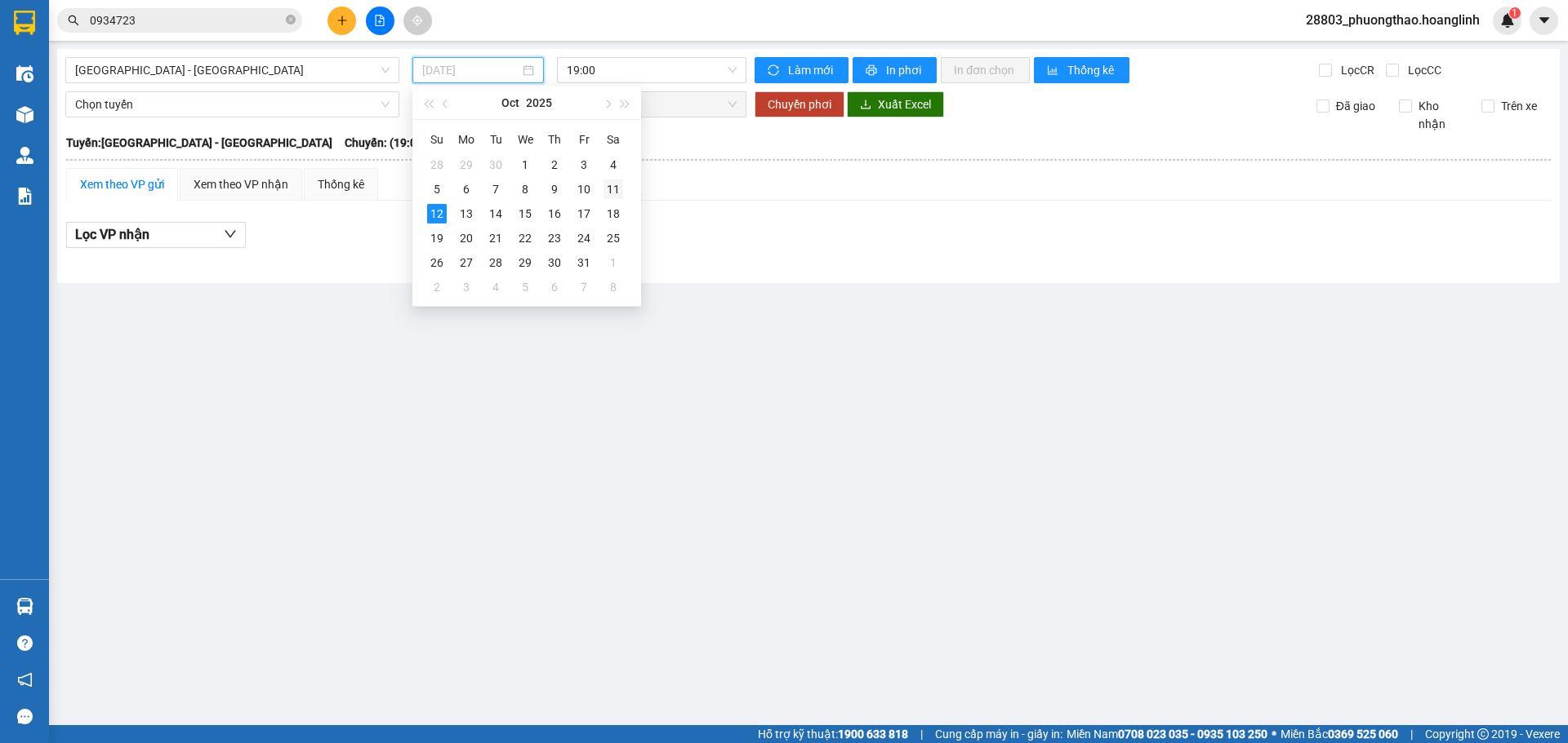
click at [615, 186] on div "11" at bounding box center [613, 189] width 19 height 19
type input "[DATE]"
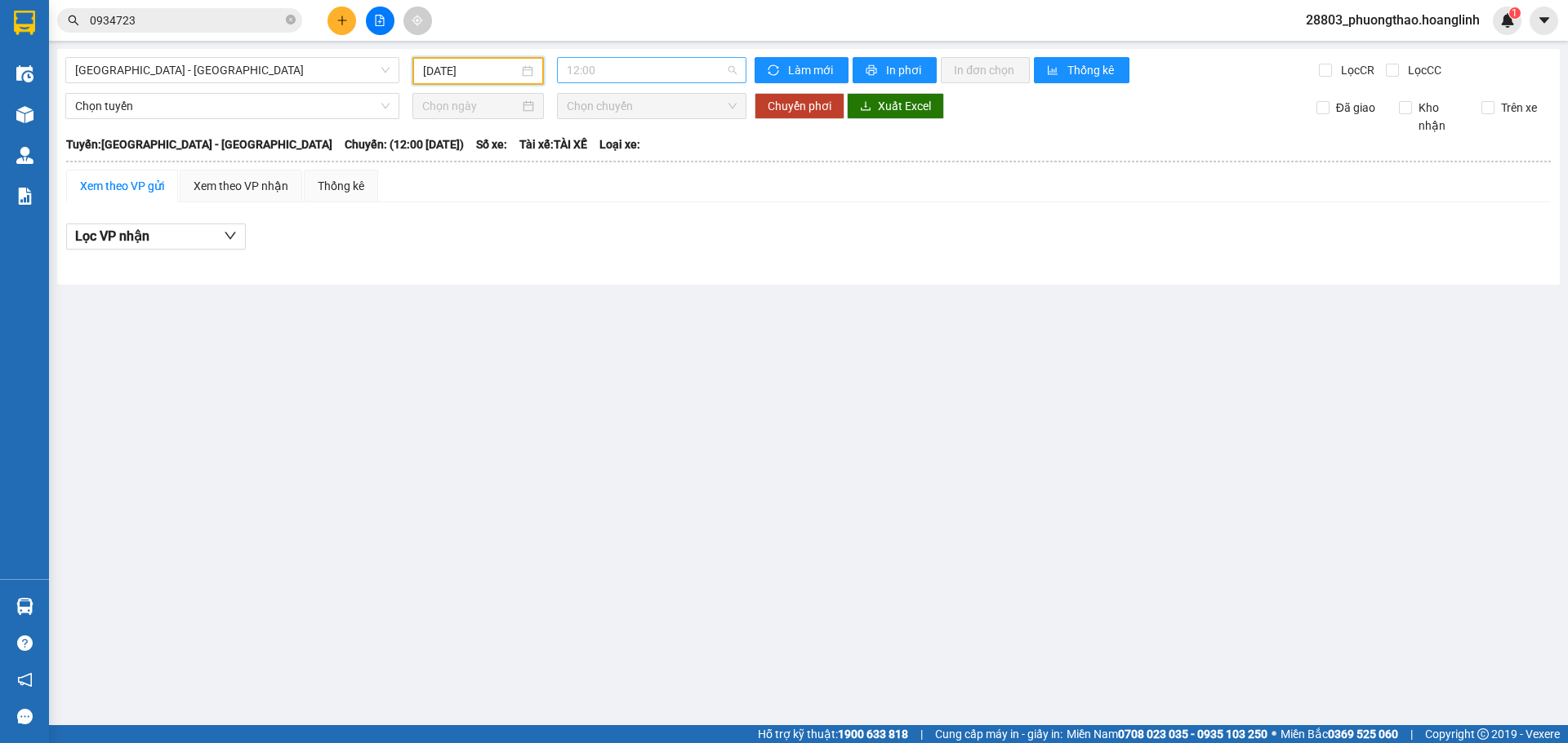
click at [635, 66] on span "12:00" at bounding box center [651, 71] width 170 height 24
click at [597, 185] on div "19:00" at bounding box center [630, 181] width 127 height 18
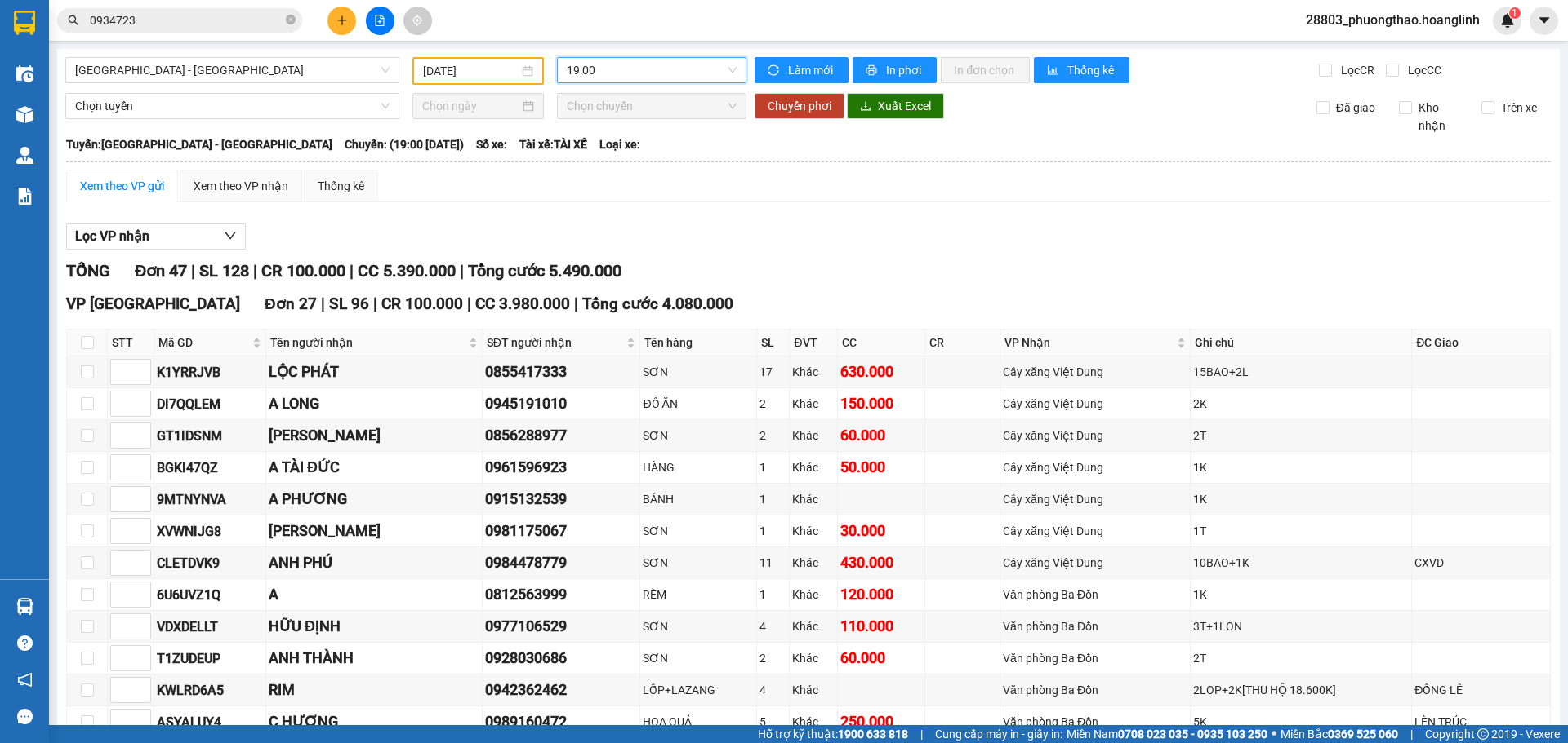
scroll to position [245, 0]
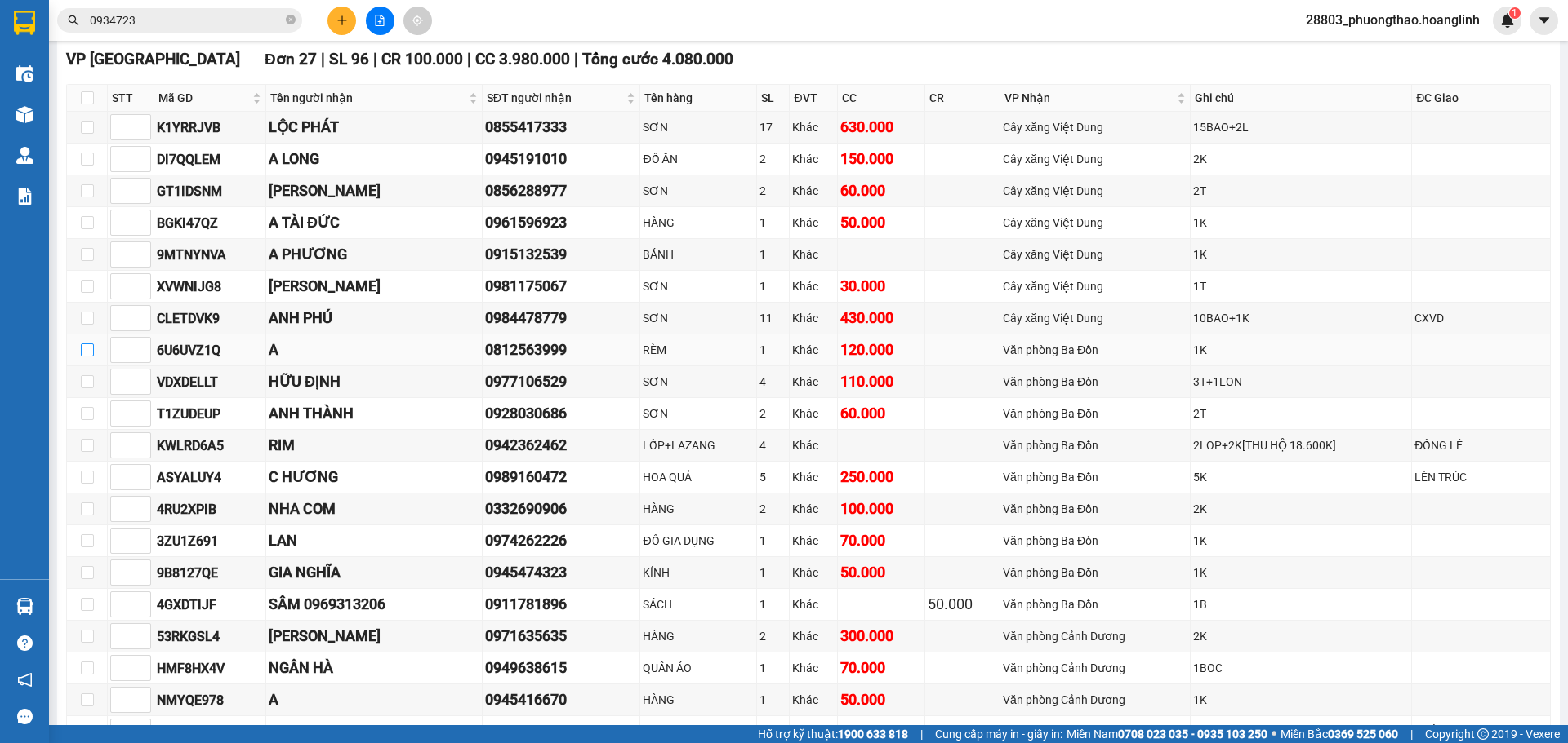
click at [91, 350] on input "checkbox" at bounding box center [87, 349] width 13 height 13
checkbox input "true"
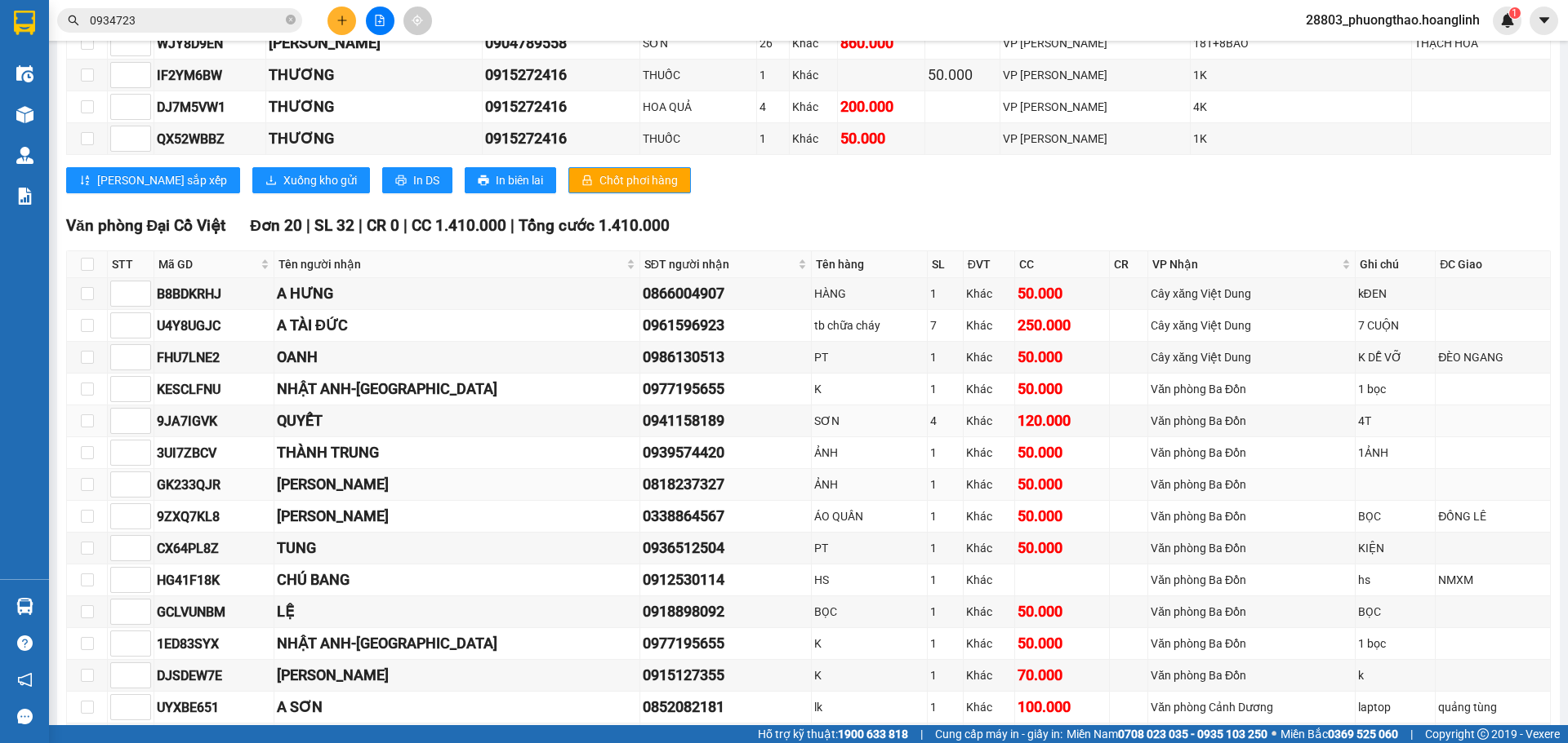
scroll to position [898, 0]
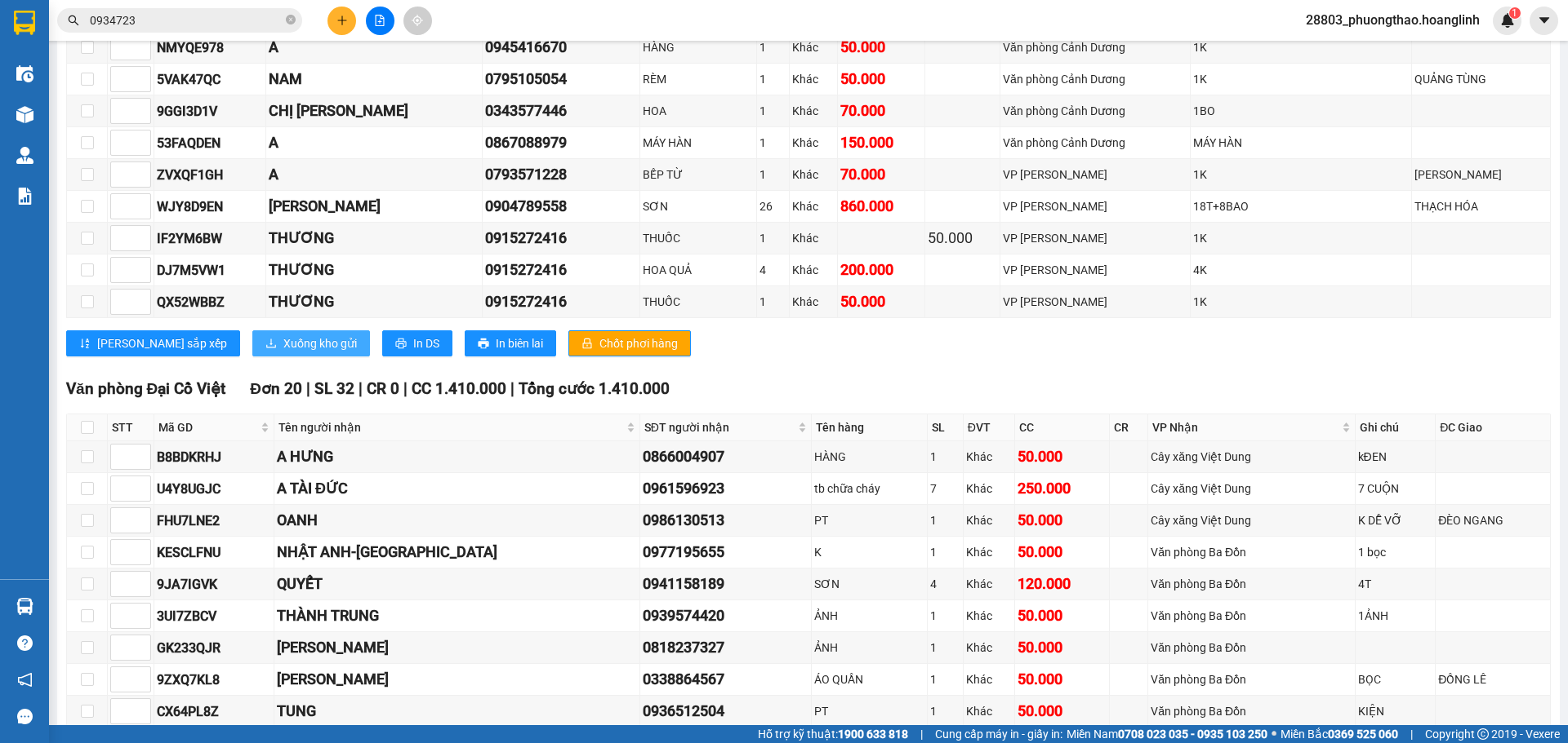
click at [283, 346] on span "Xuống kho gửi" at bounding box center [320, 343] width 73 height 18
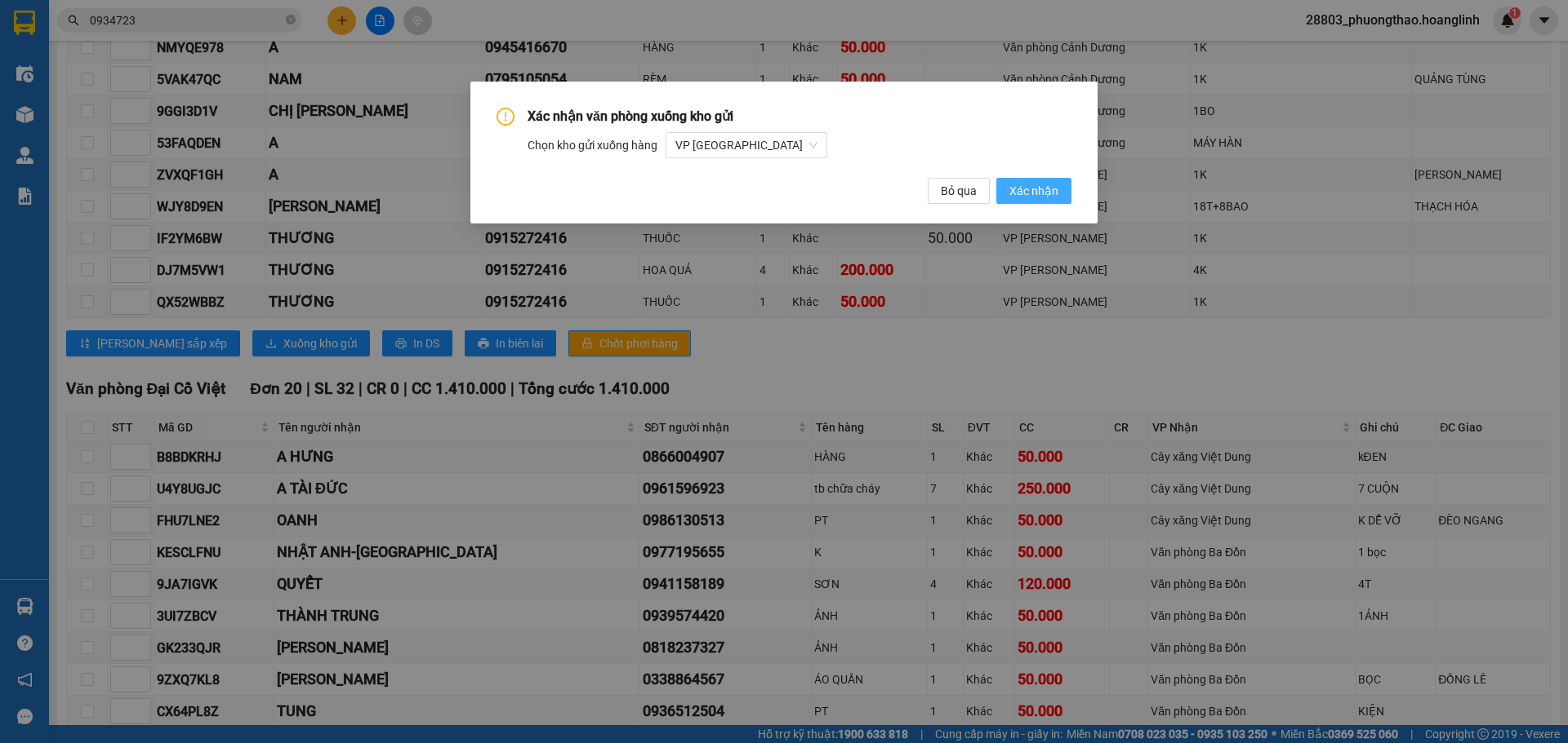
click at [1028, 191] on span "Xác nhận" at bounding box center [1034, 191] width 49 height 18
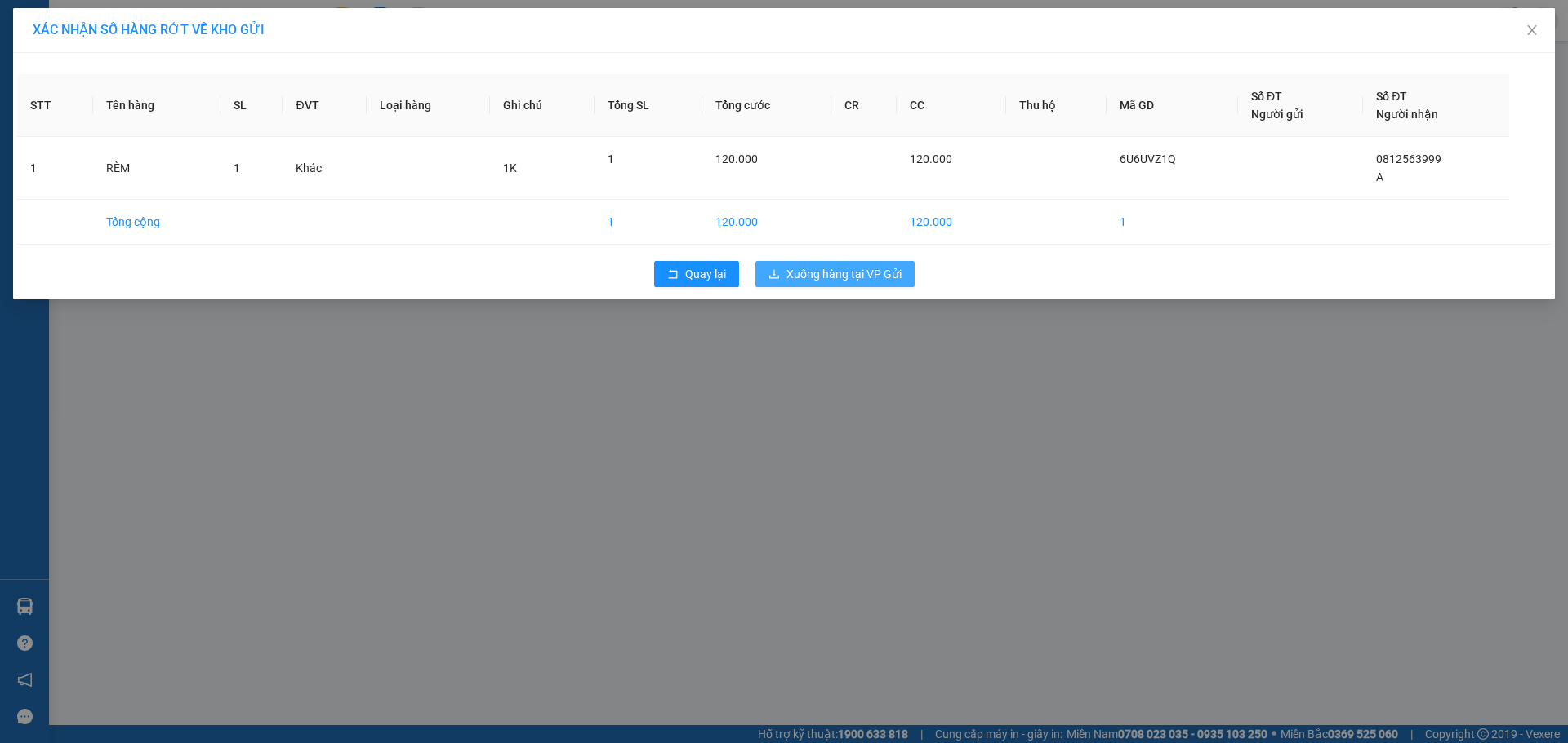
drag, startPoint x: 862, startPoint y: 273, endPoint x: 1137, endPoint y: 310, distance: 277.5
click at [1137, 310] on div "XÁC NHẬN SỐ HÀNG RỚT VỀ KHO GỬI STT Tên hàng SL ĐVT Loại hàng Ghi chú Tổng SL T…" at bounding box center [784, 371] width 1568 height 743
click at [1179, 224] on td "1" at bounding box center [1171, 223] width 132 height 45
click at [863, 282] on span "Xuống hàng tại VP Gửi" at bounding box center [844, 274] width 115 height 18
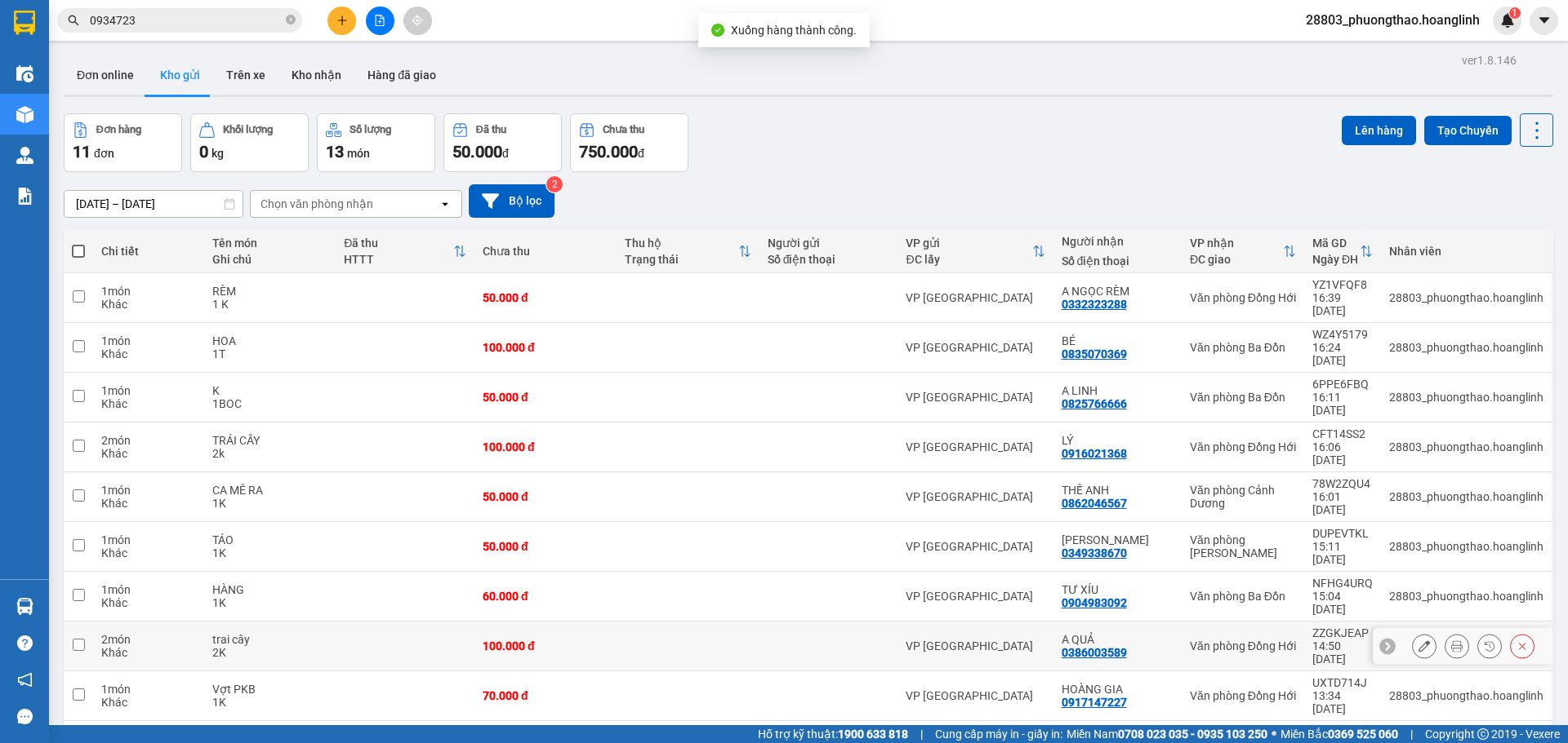
scroll to position [75, 0]
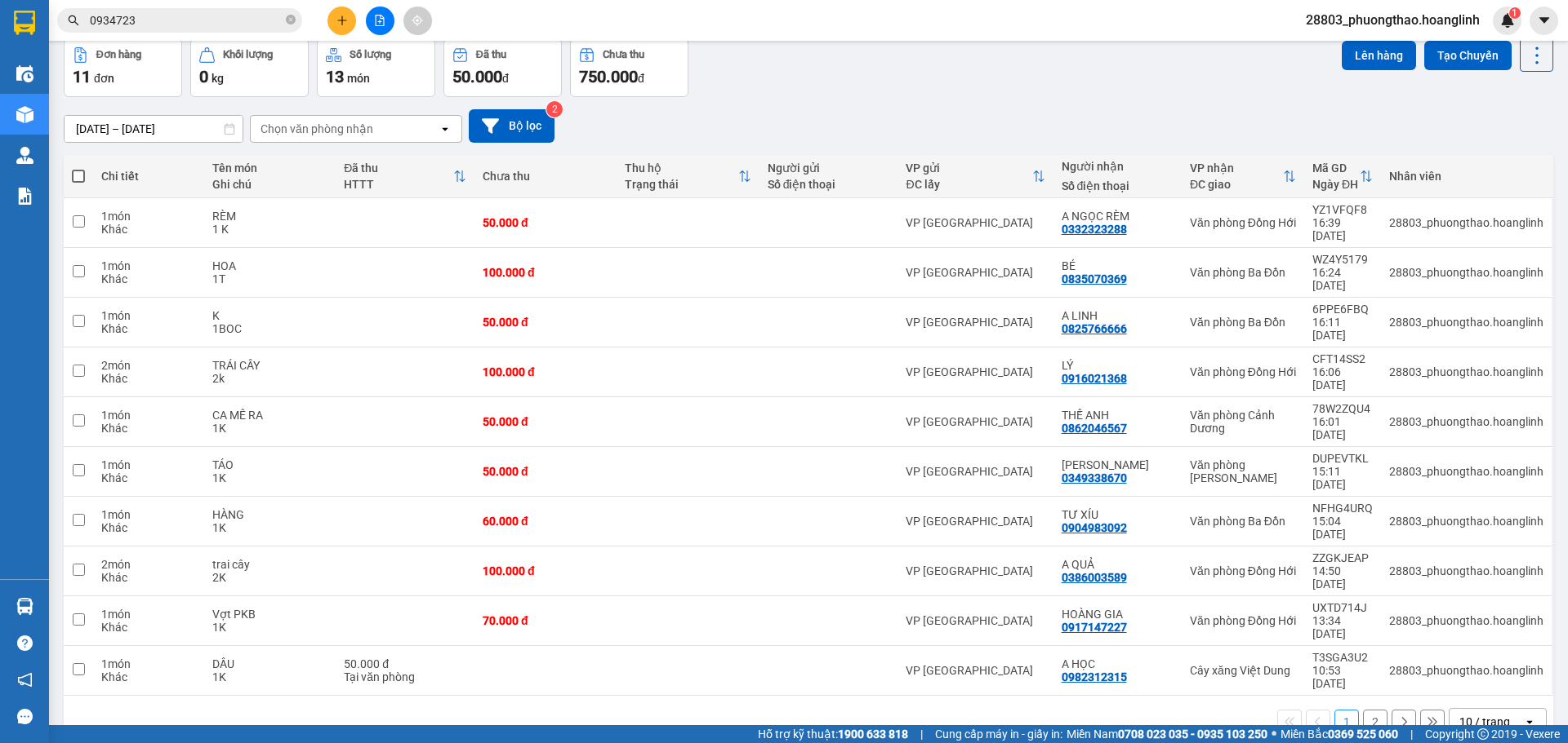
click at [1363, 710] on button "2" at bounding box center [1375, 722] width 24 height 24
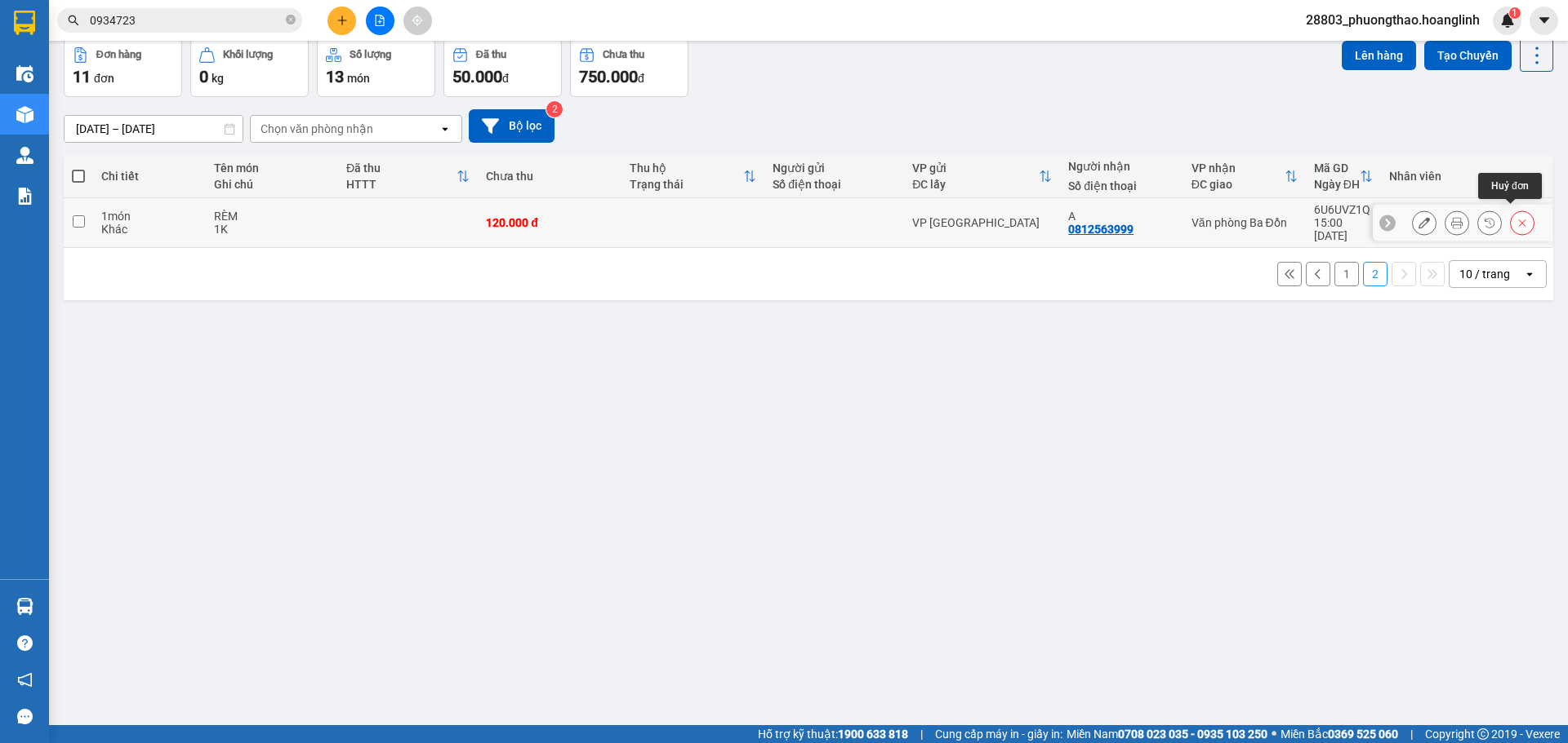
click at [1517, 219] on icon at bounding box center [1522, 222] width 11 height 11
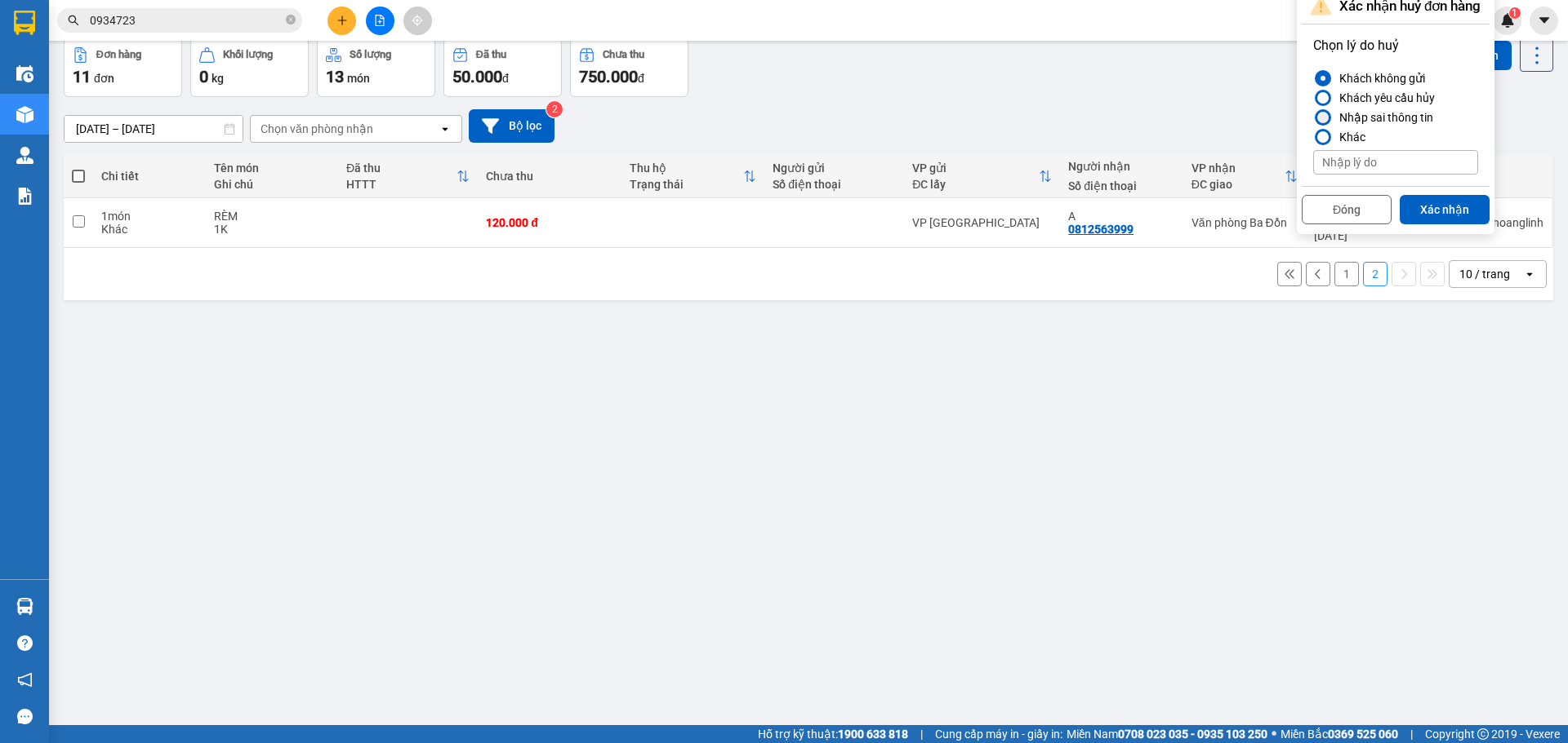
click at [1361, 119] on div "Nhập sai thông tin" at bounding box center [1382, 118] width 100 height 19
click at [1313, 118] on input "Nhập sai thông tin" at bounding box center [1313, 118] width 0 height 0
click at [1449, 212] on button "Xác nhận" at bounding box center [1444, 210] width 90 height 30
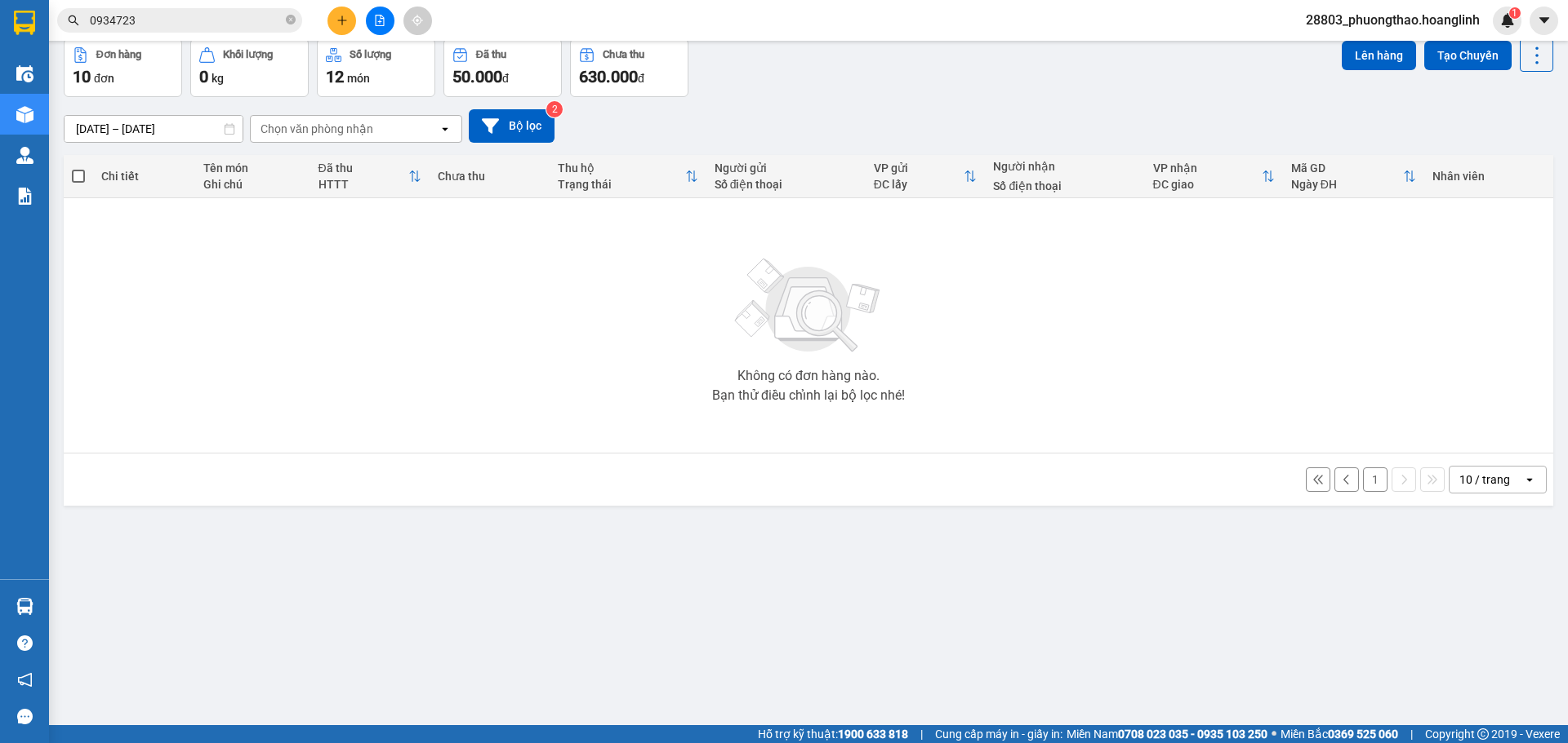
scroll to position [0, 0]
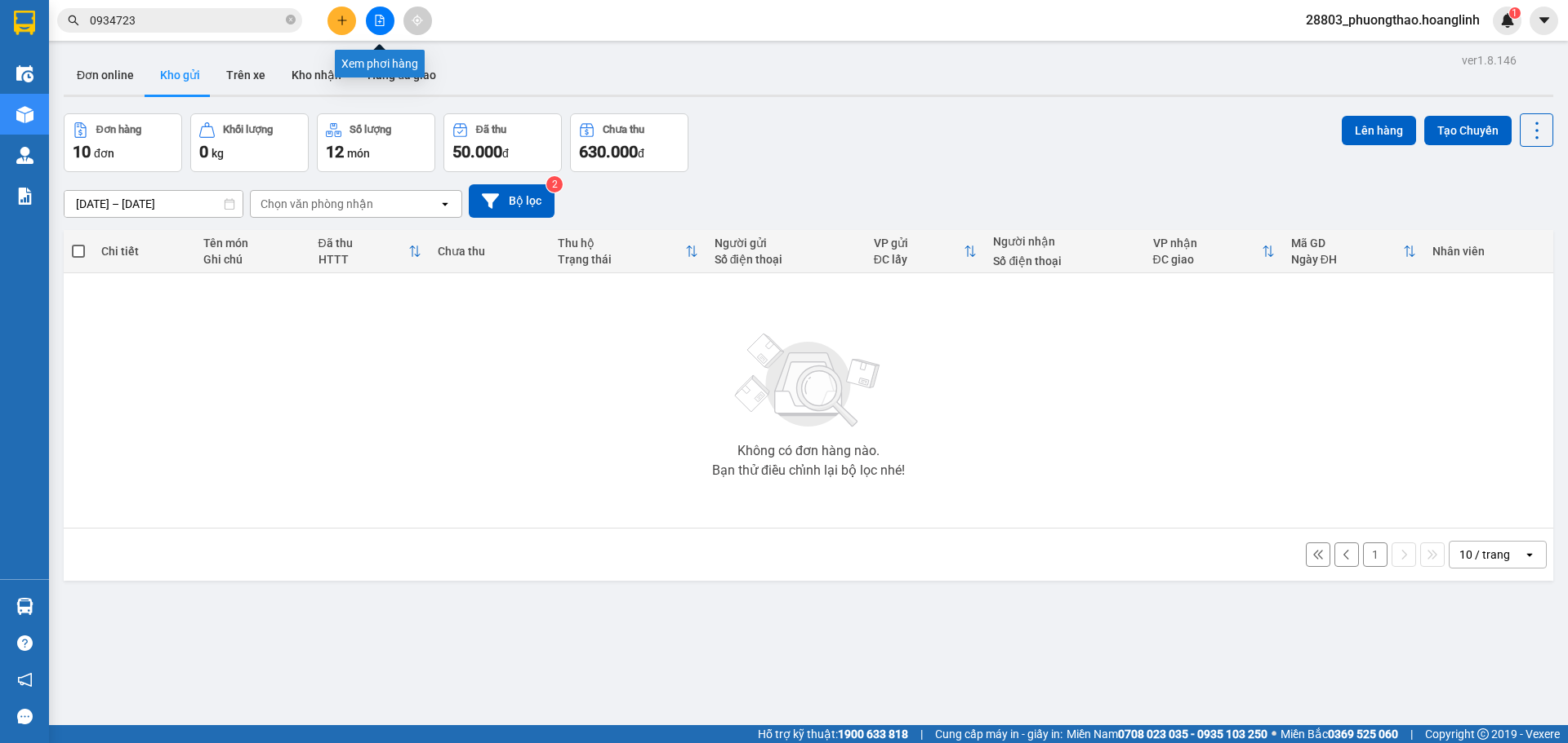
click at [383, 18] on icon "file-add" at bounding box center [379, 20] width 11 height 11
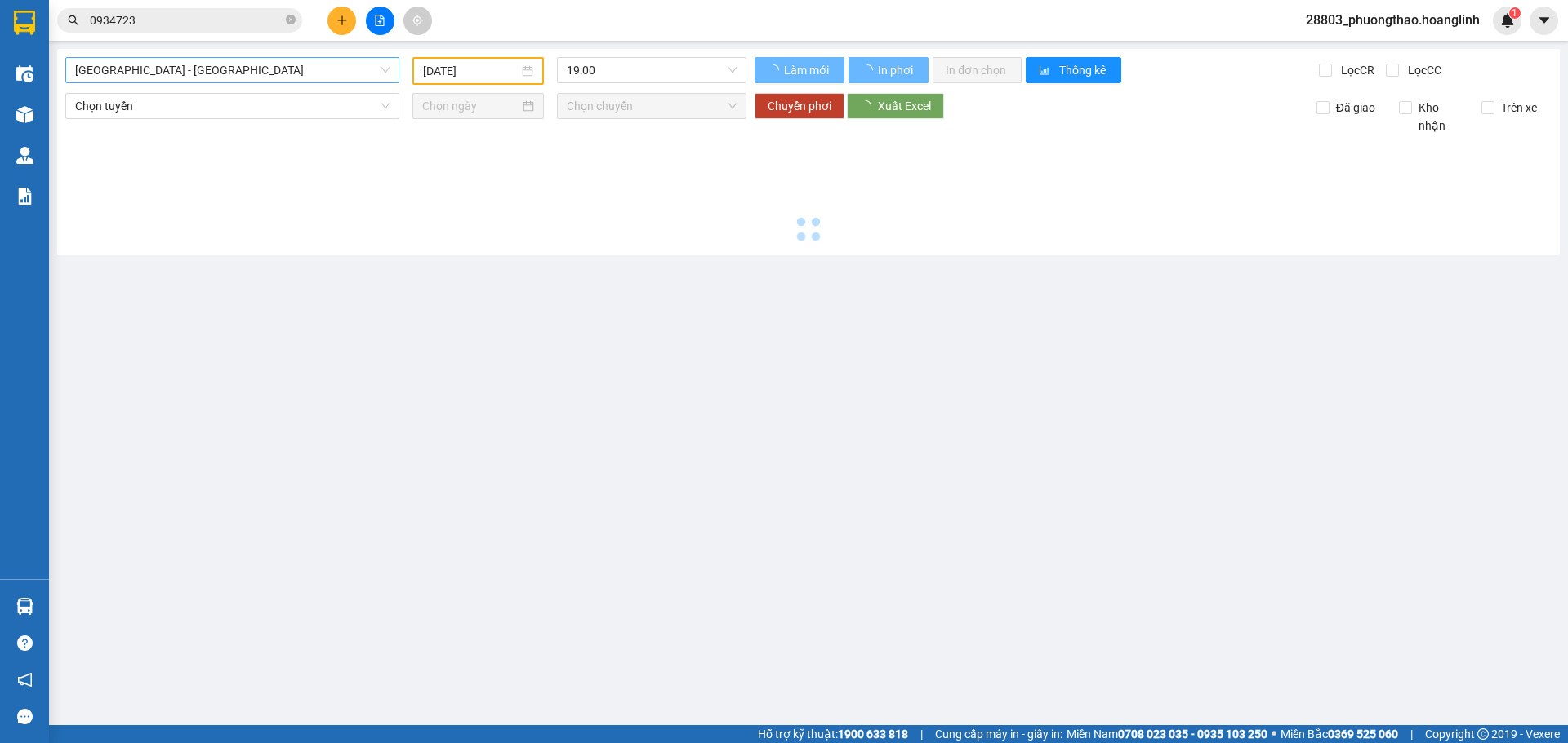
type input "[DATE]"
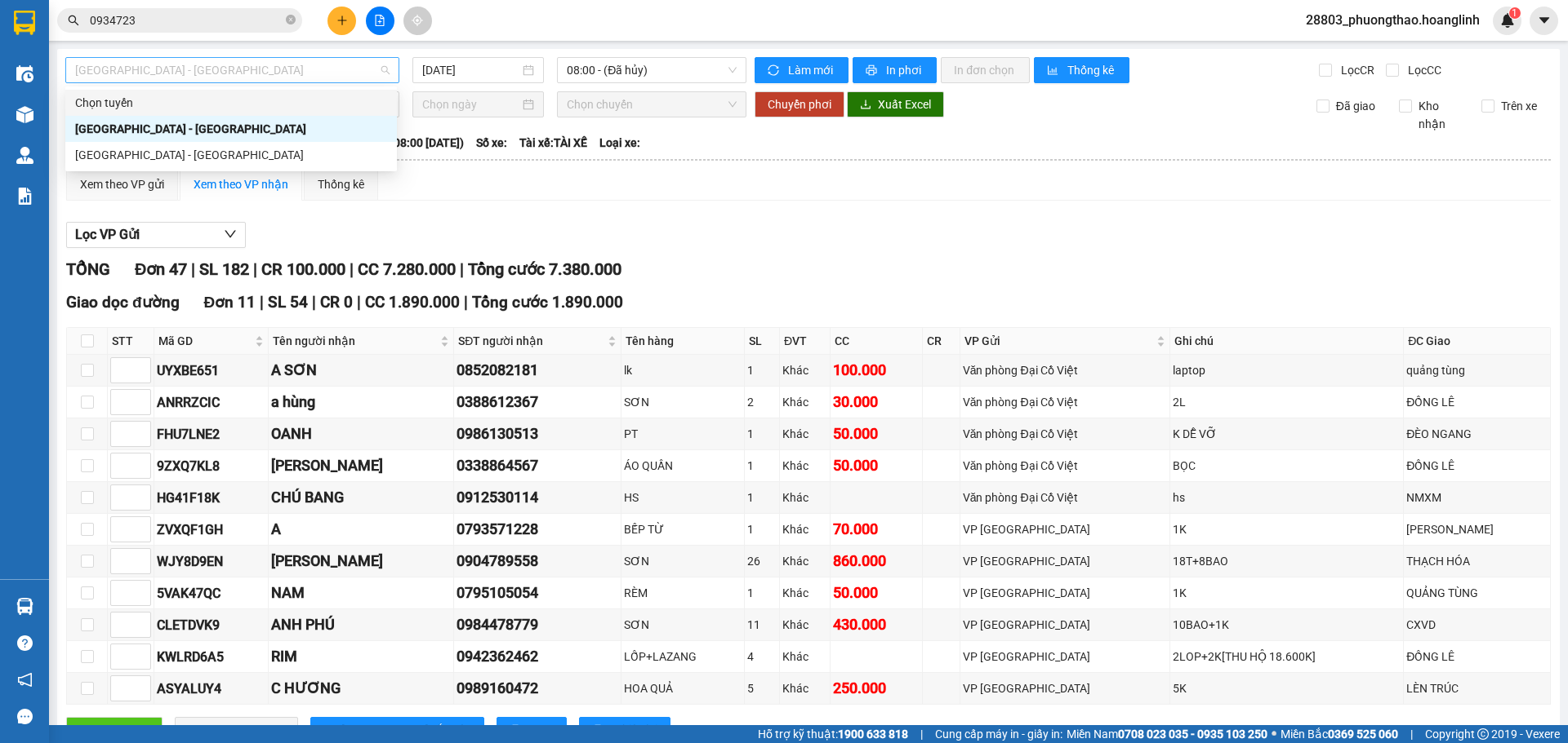
click at [133, 70] on span "[GEOGRAPHIC_DATA] - [GEOGRAPHIC_DATA]" at bounding box center [232, 71] width 315 height 24
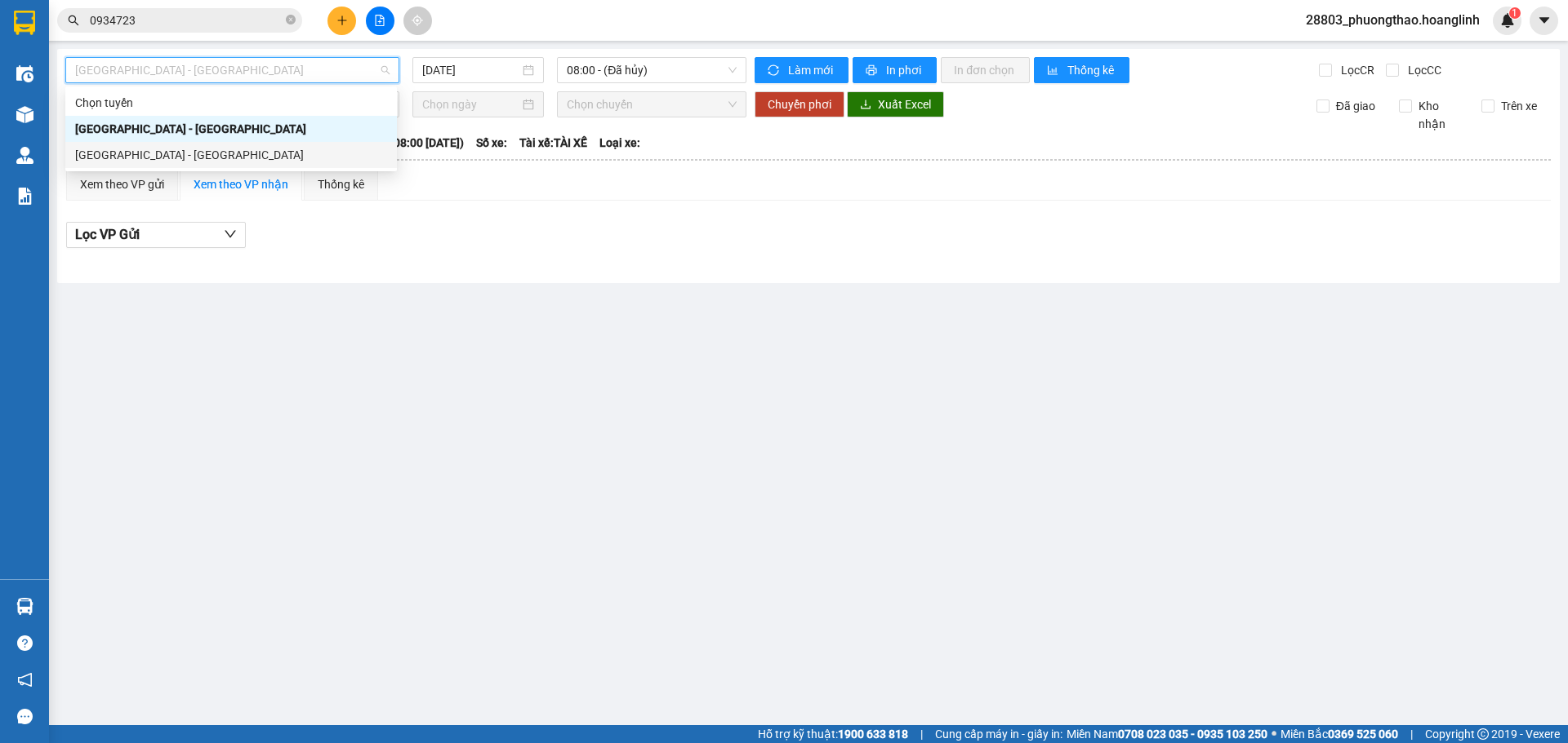
click at [132, 152] on div "[GEOGRAPHIC_DATA] - [GEOGRAPHIC_DATA]" at bounding box center [231, 155] width 312 height 18
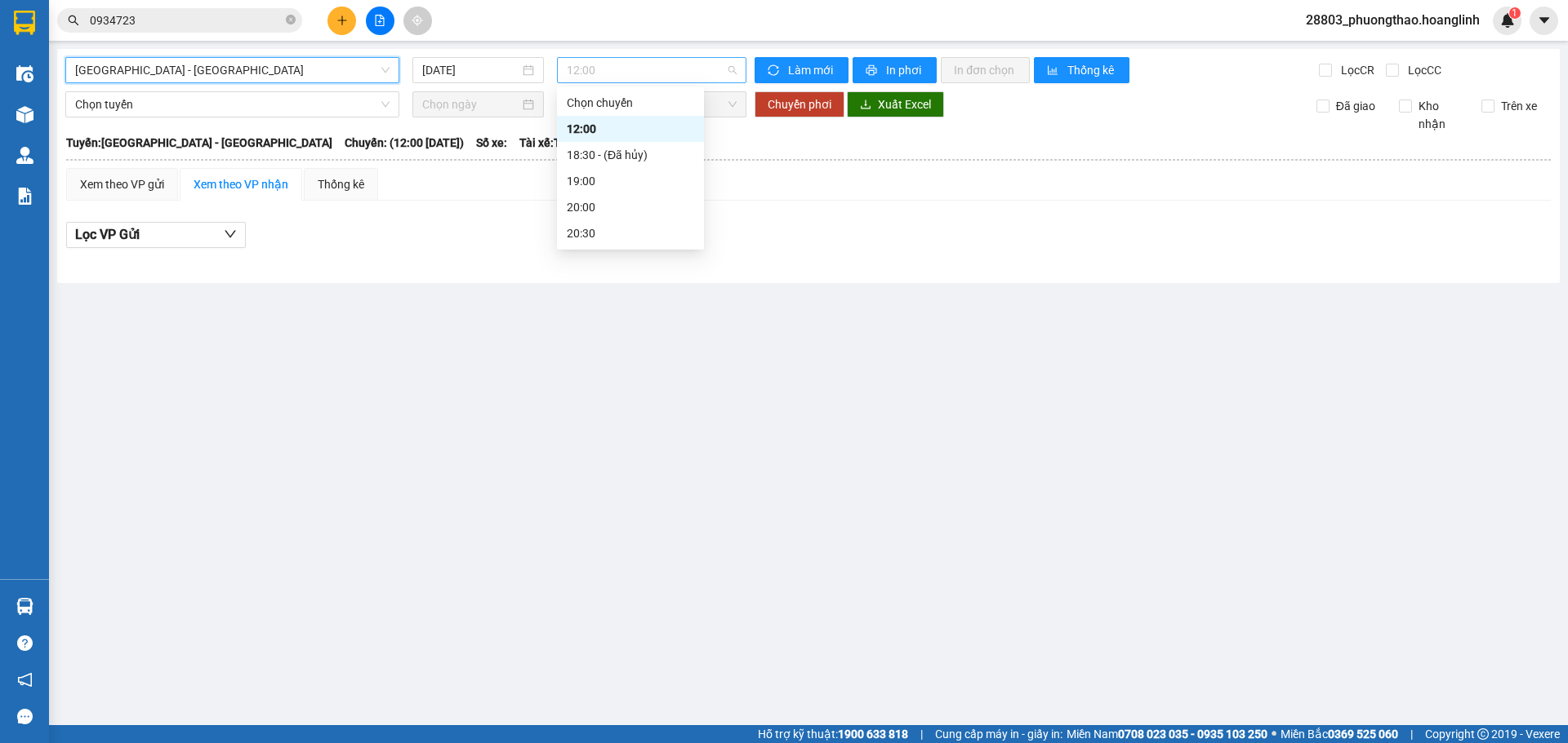
click at [600, 74] on span "12:00" at bounding box center [651, 71] width 170 height 24
click at [593, 182] on div "19:00" at bounding box center [630, 181] width 127 height 18
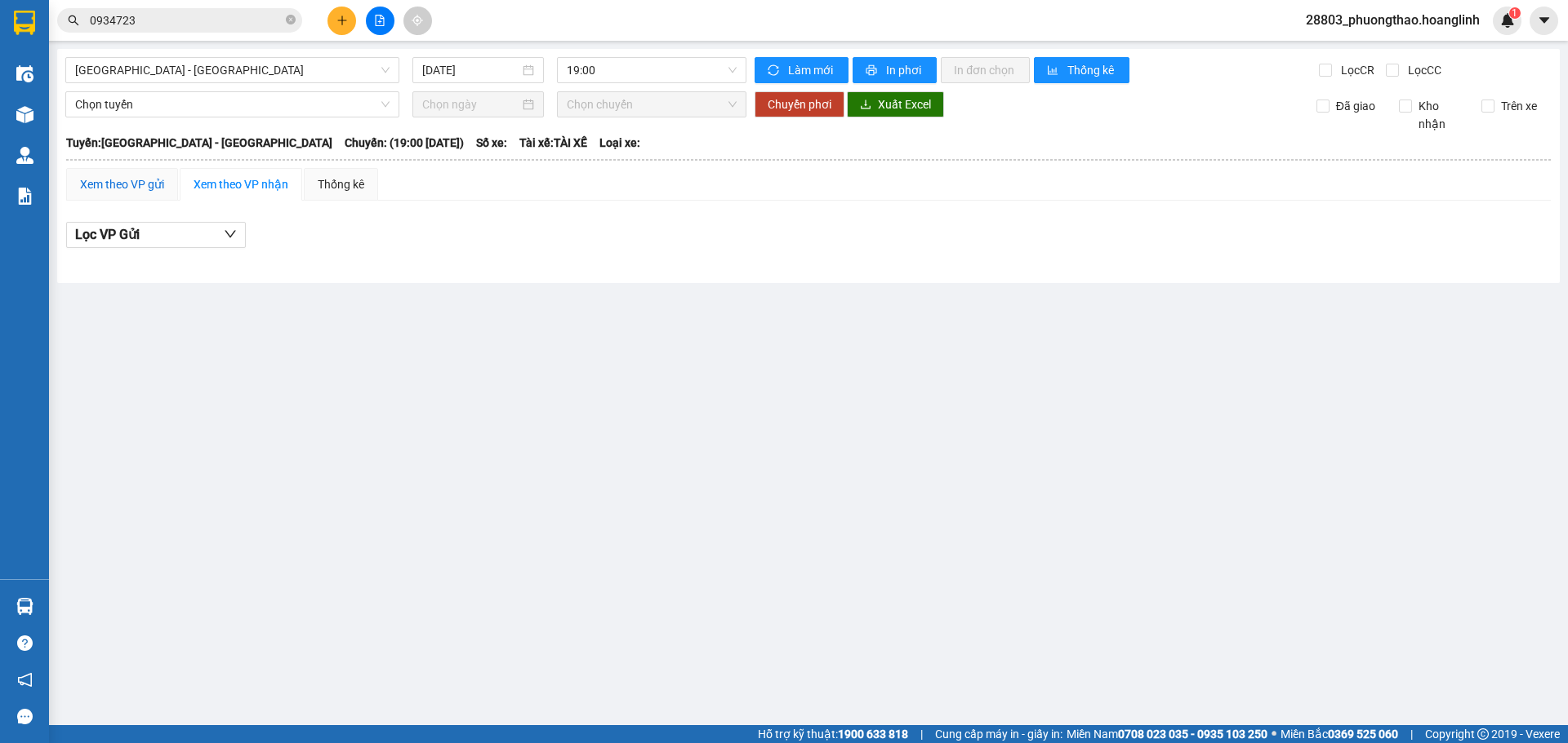
click at [120, 178] on div "Xem theo VP gửi" at bounding box center [122, 184] width 84 height 18
click at [455, 72] on input "[DATE]" at bounding box center [470, 70] width 97 height 18
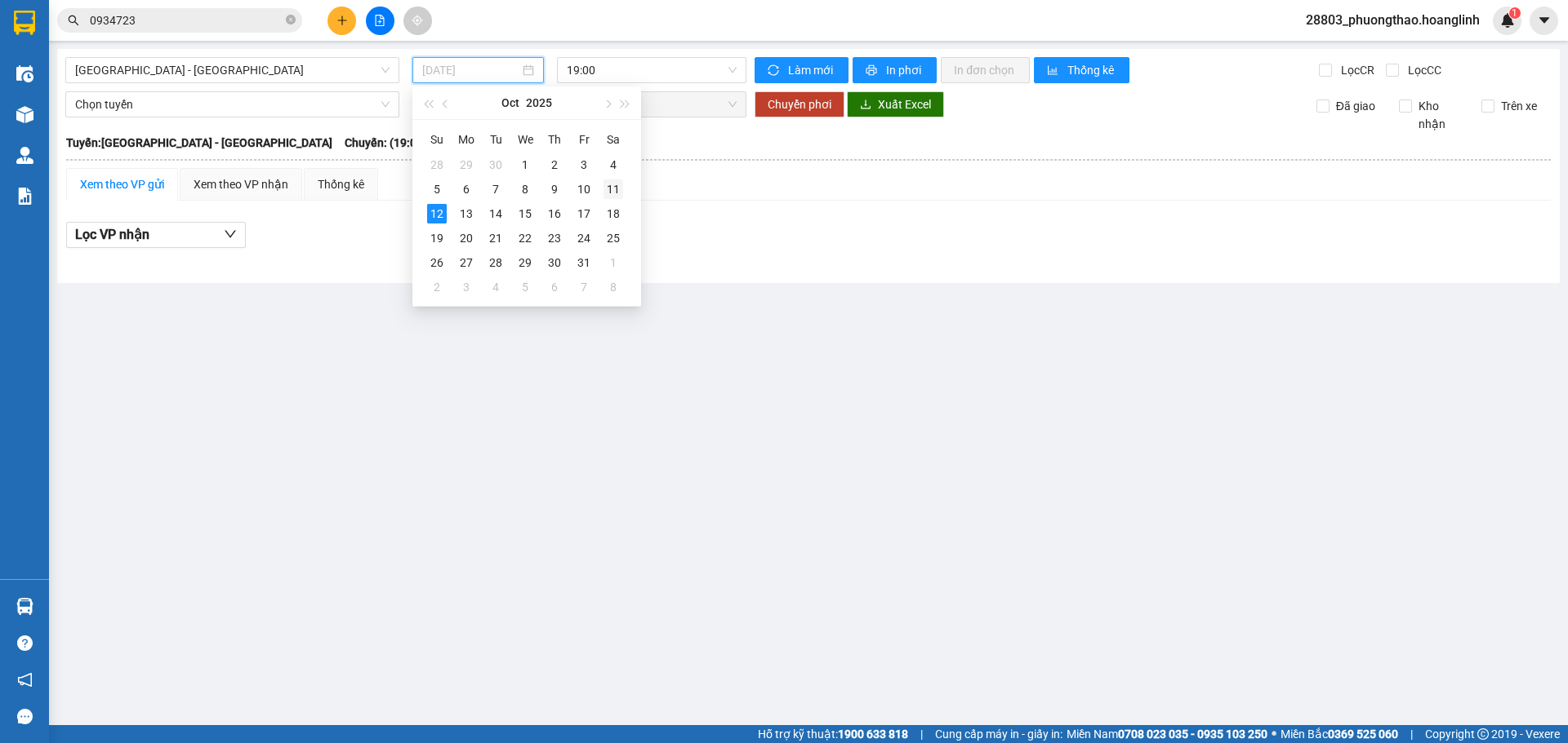
click at [616, 185] on div "11" at bounding box center [613, 189] width 19 height 19
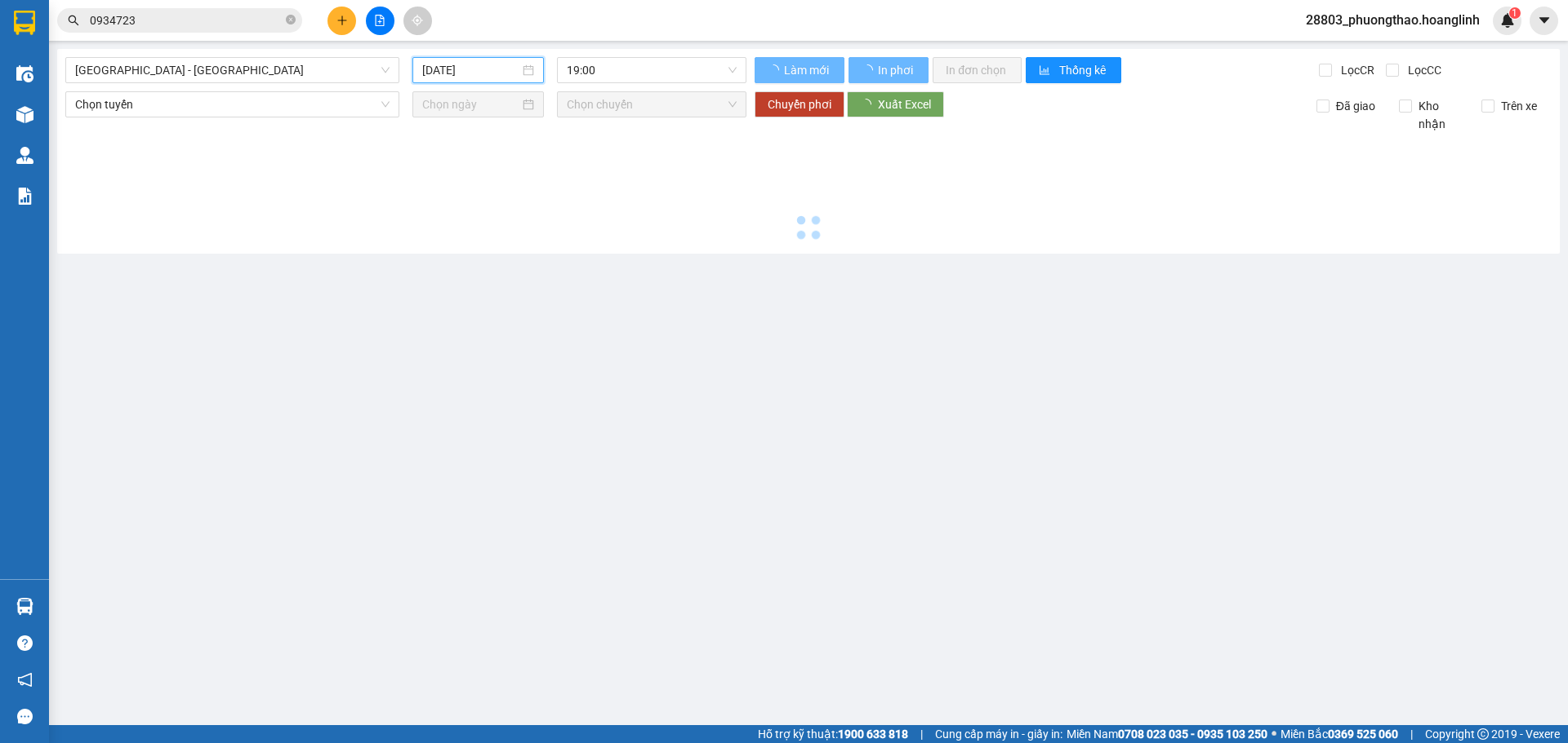
type input "[DATE]"
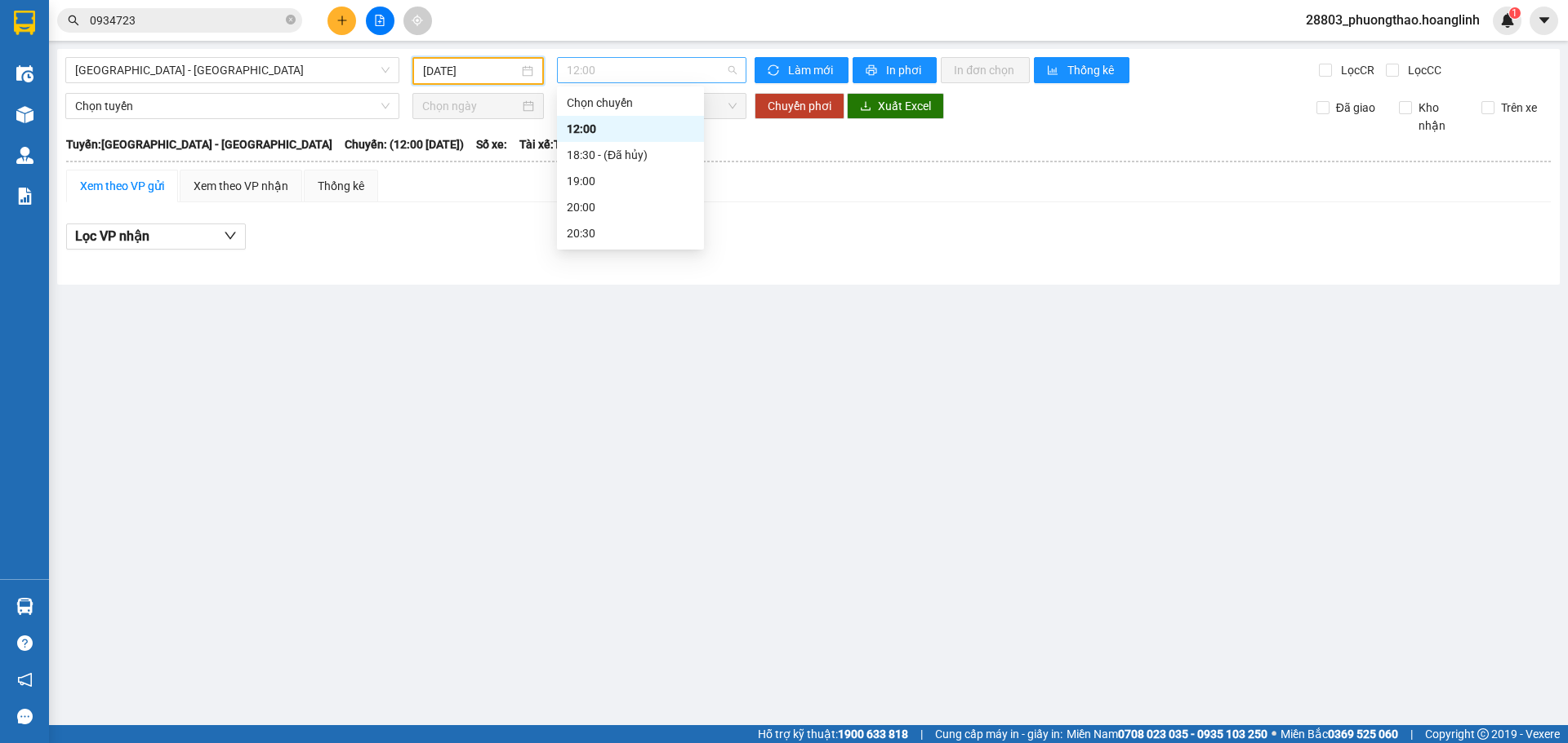
drag, startPoint x: 621, startPoint y: 62, endPoint x: 625, endPoint y: 121, distance: 59.1
click at [620, 63] on span "12:00" at bounding box center [651, 71] width 170 height 24
click at [574, 182] on div "19:00" at bounding box center [630, 181] width 127 height 18
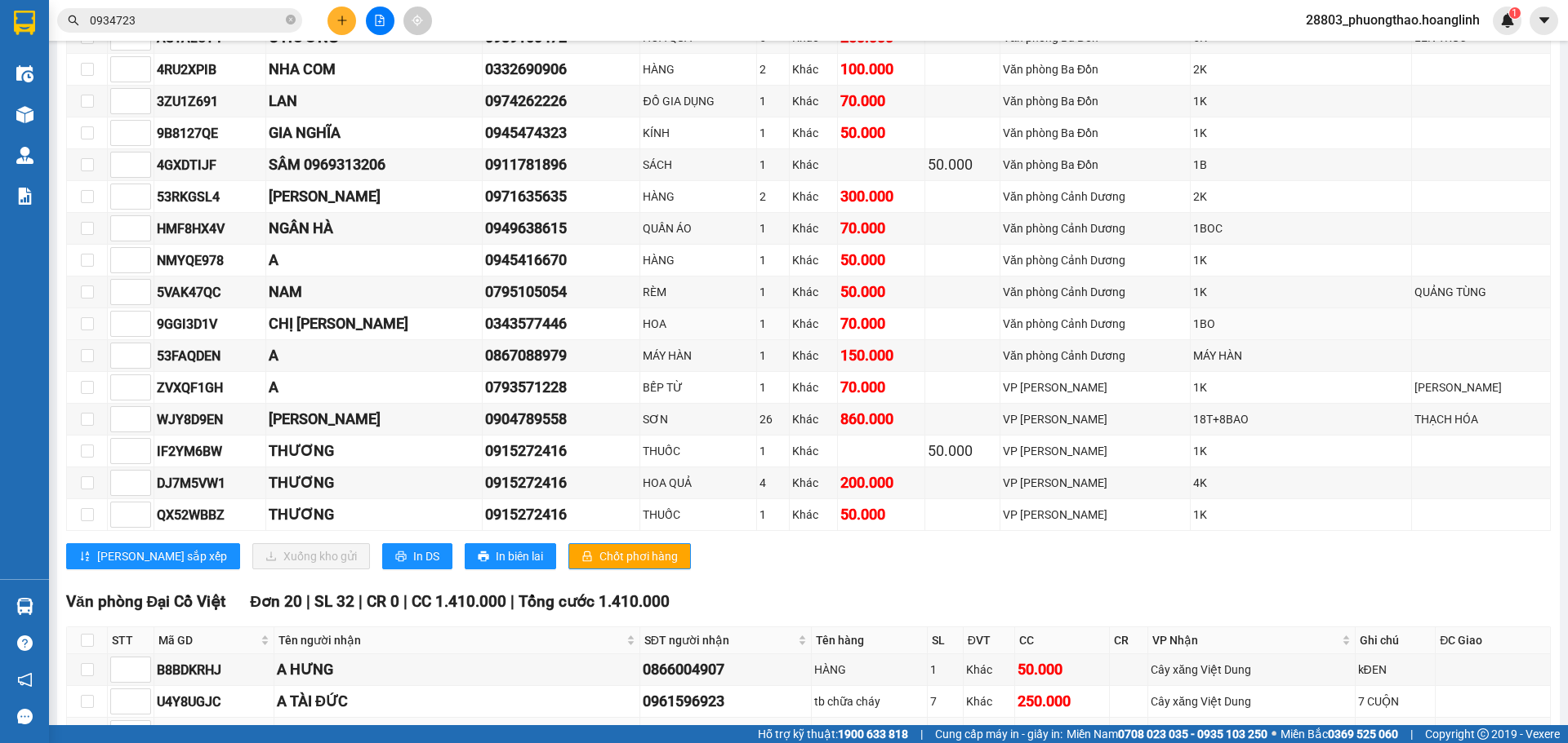
scroll to position [898, 0]
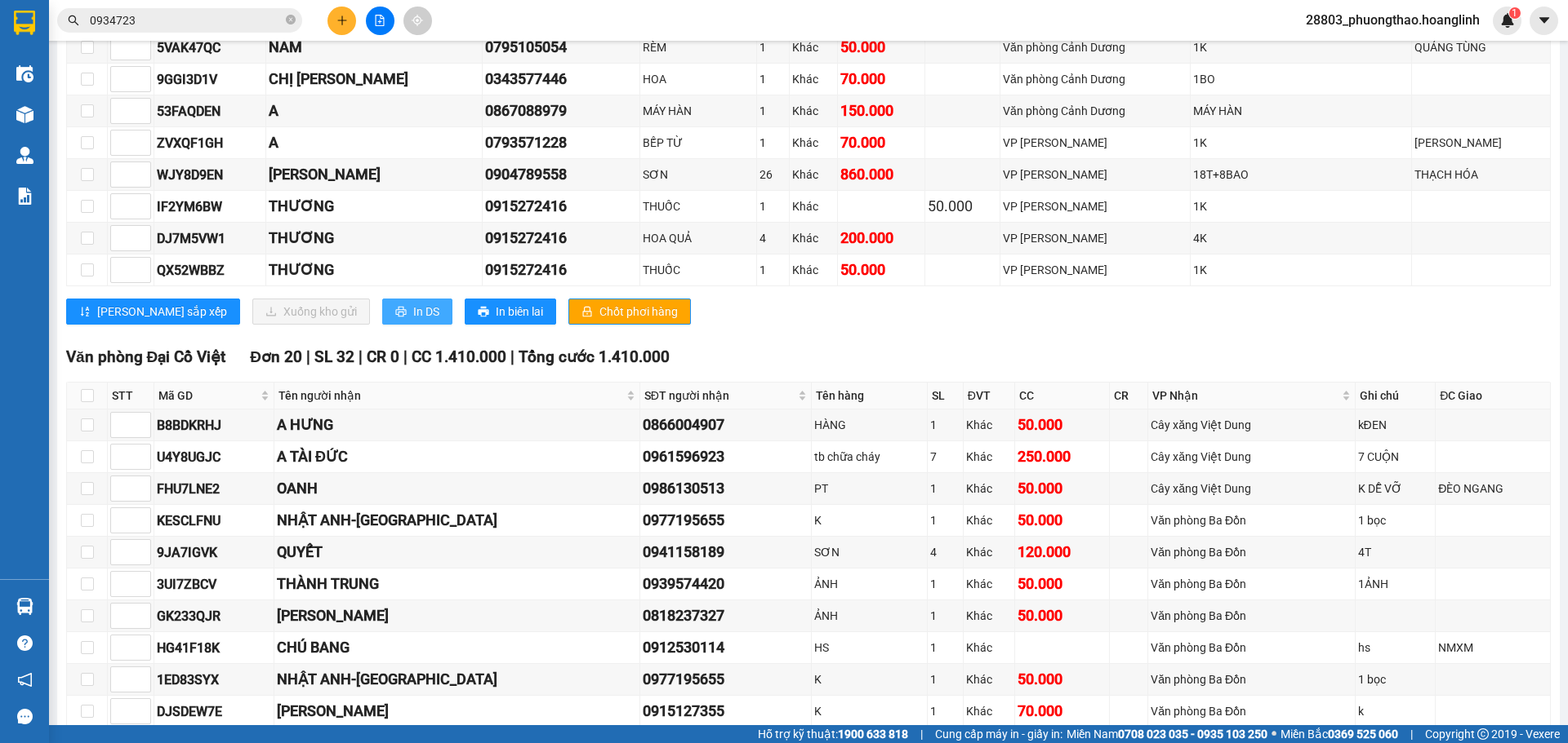
click at [413, 310] on span "In DS" at bounding box center [426, 312] width 26 height 18
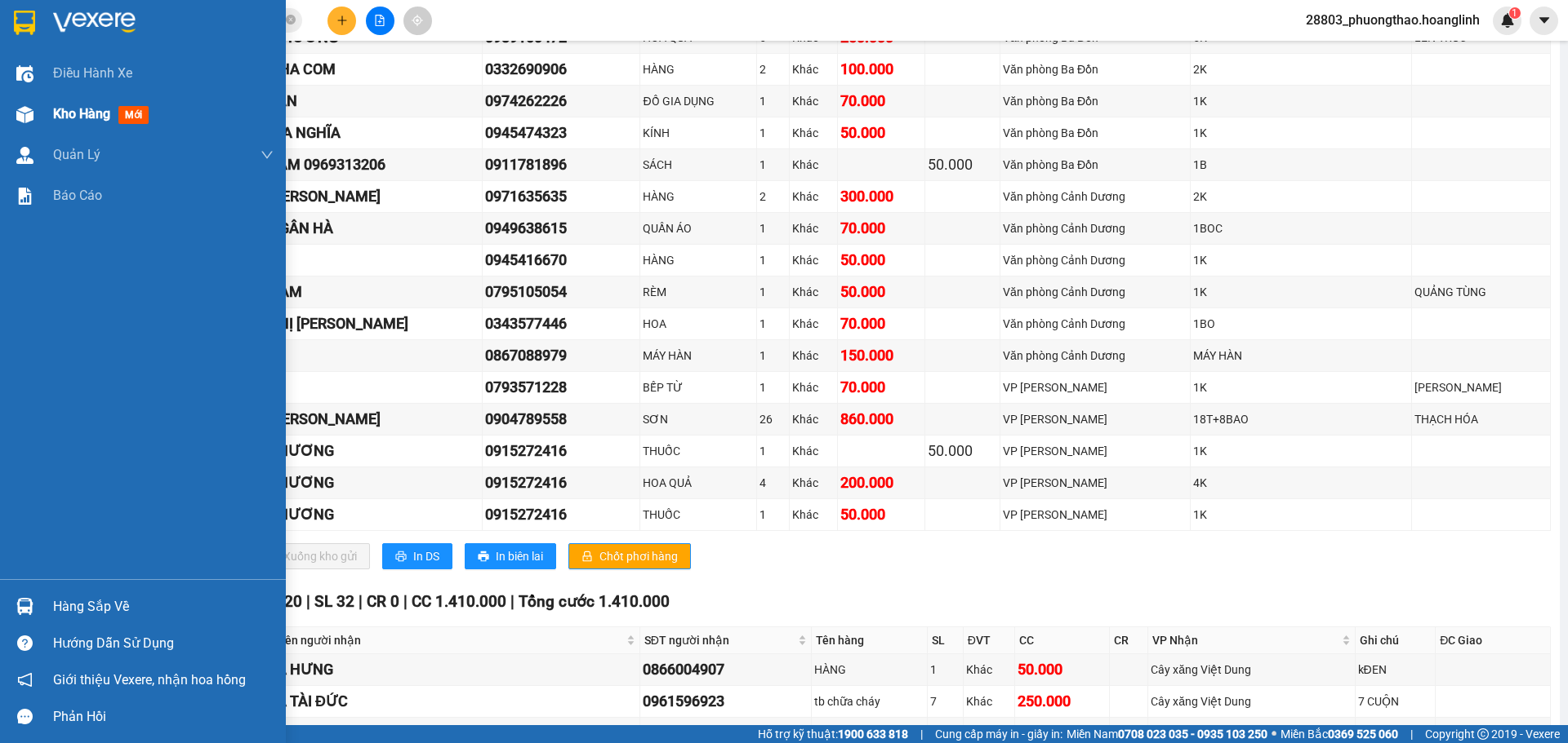
click at [103, 111] on span "Kho hàng" at bounding box center [82, 114] width 58 height 16
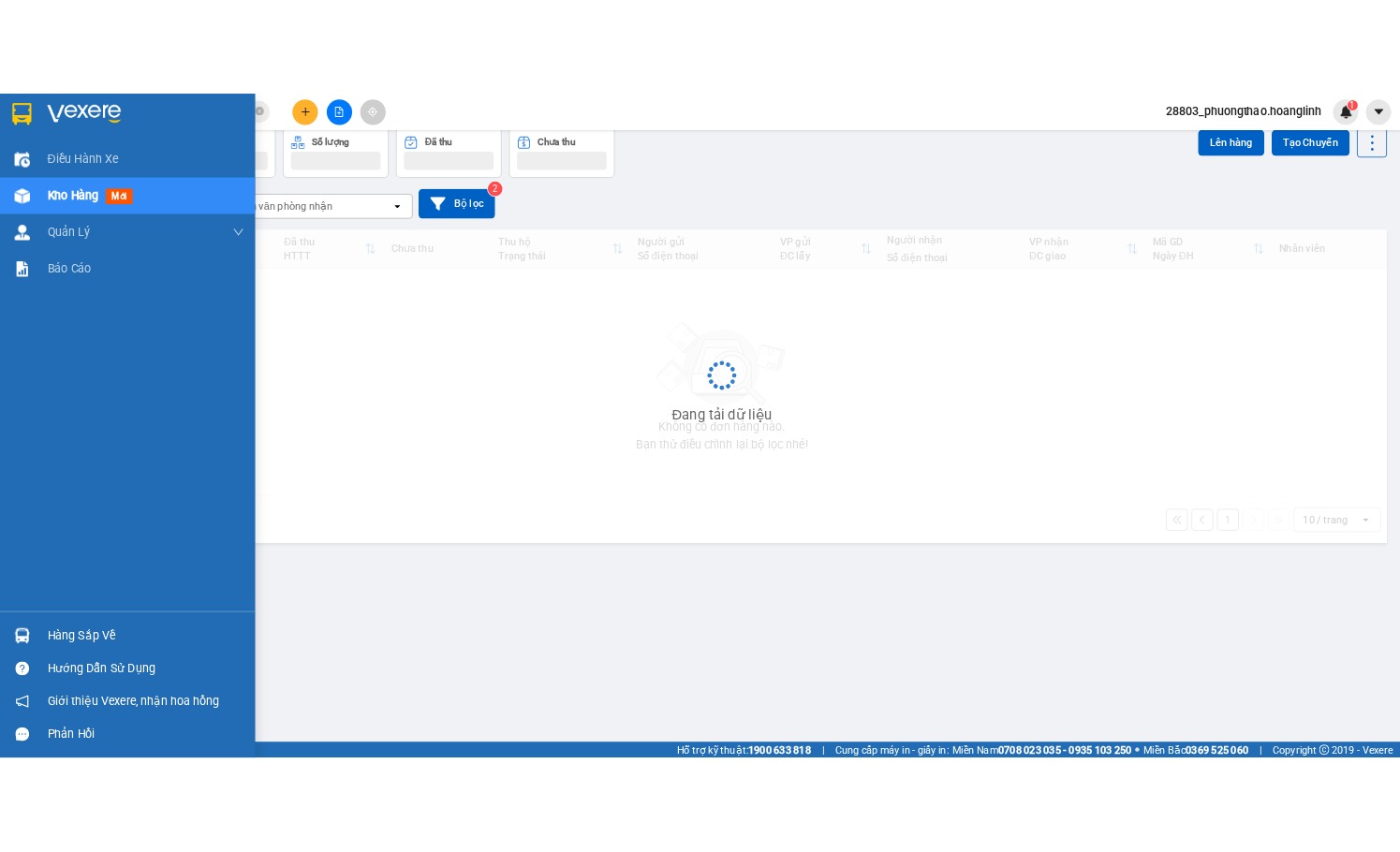
scroll to position [86, 0]
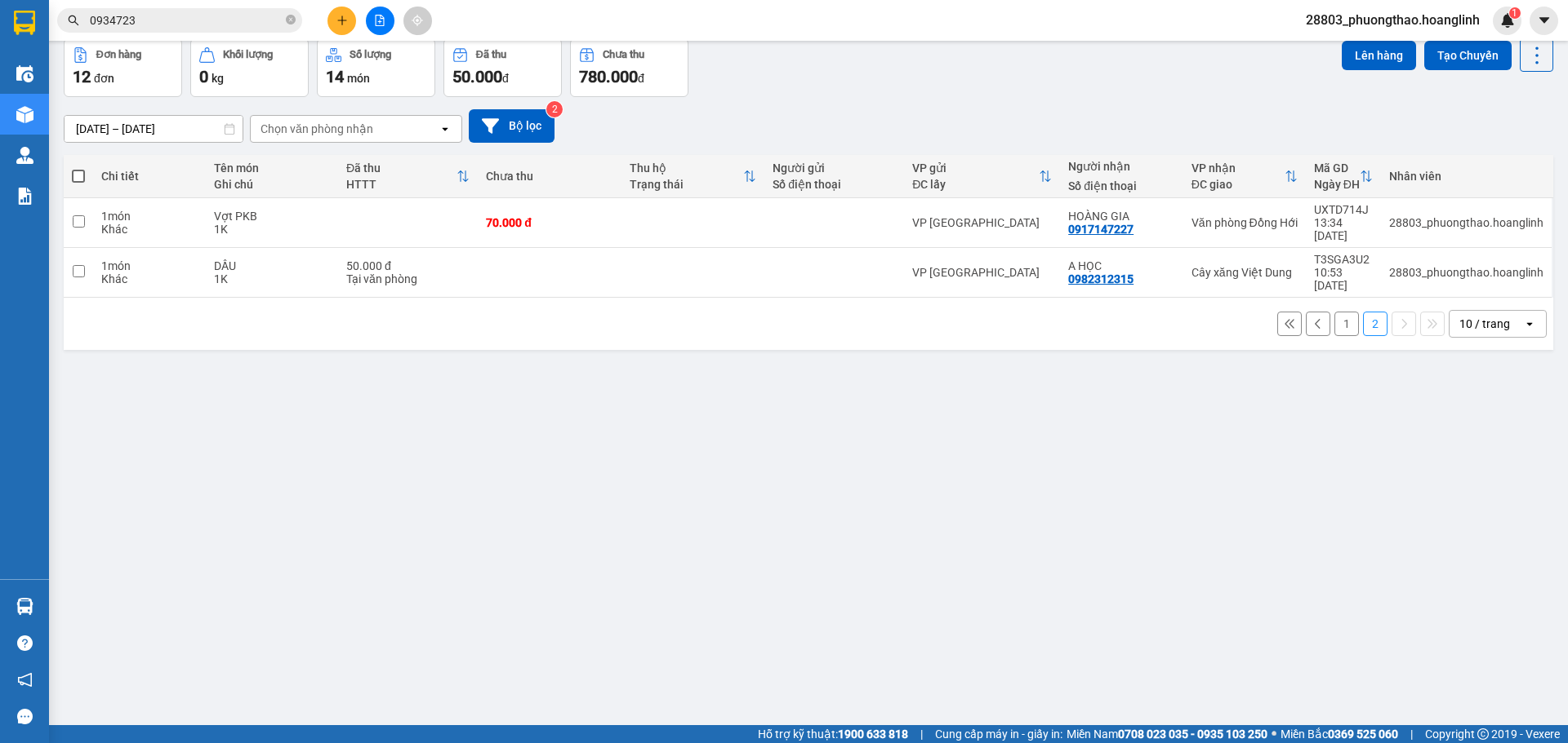
click at [1334, 312] on button "1" at bounding box center [1347, 324] width 24 height 24
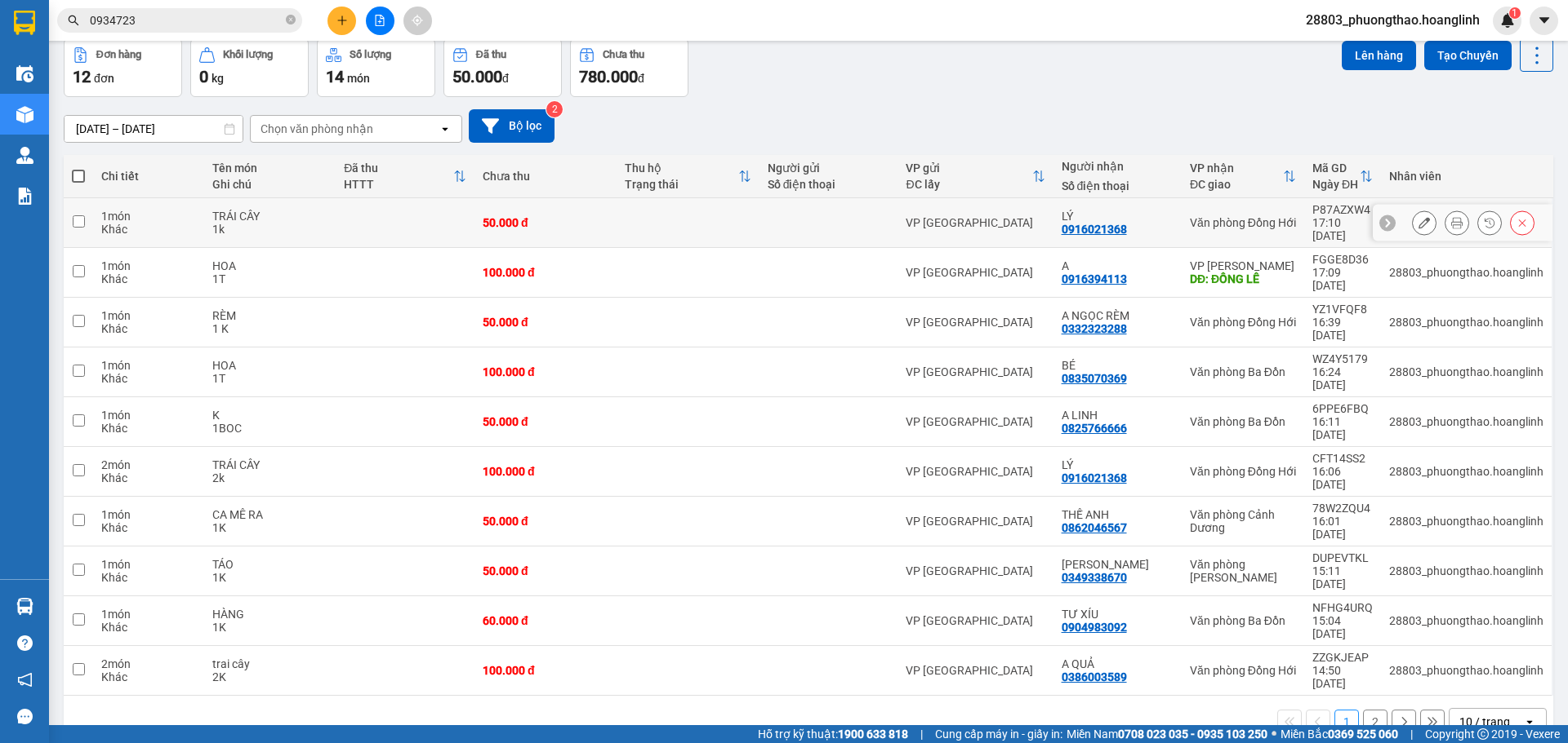
click at [1519, 220] on icon at bounding box center [1523, 223] width 7 height 7
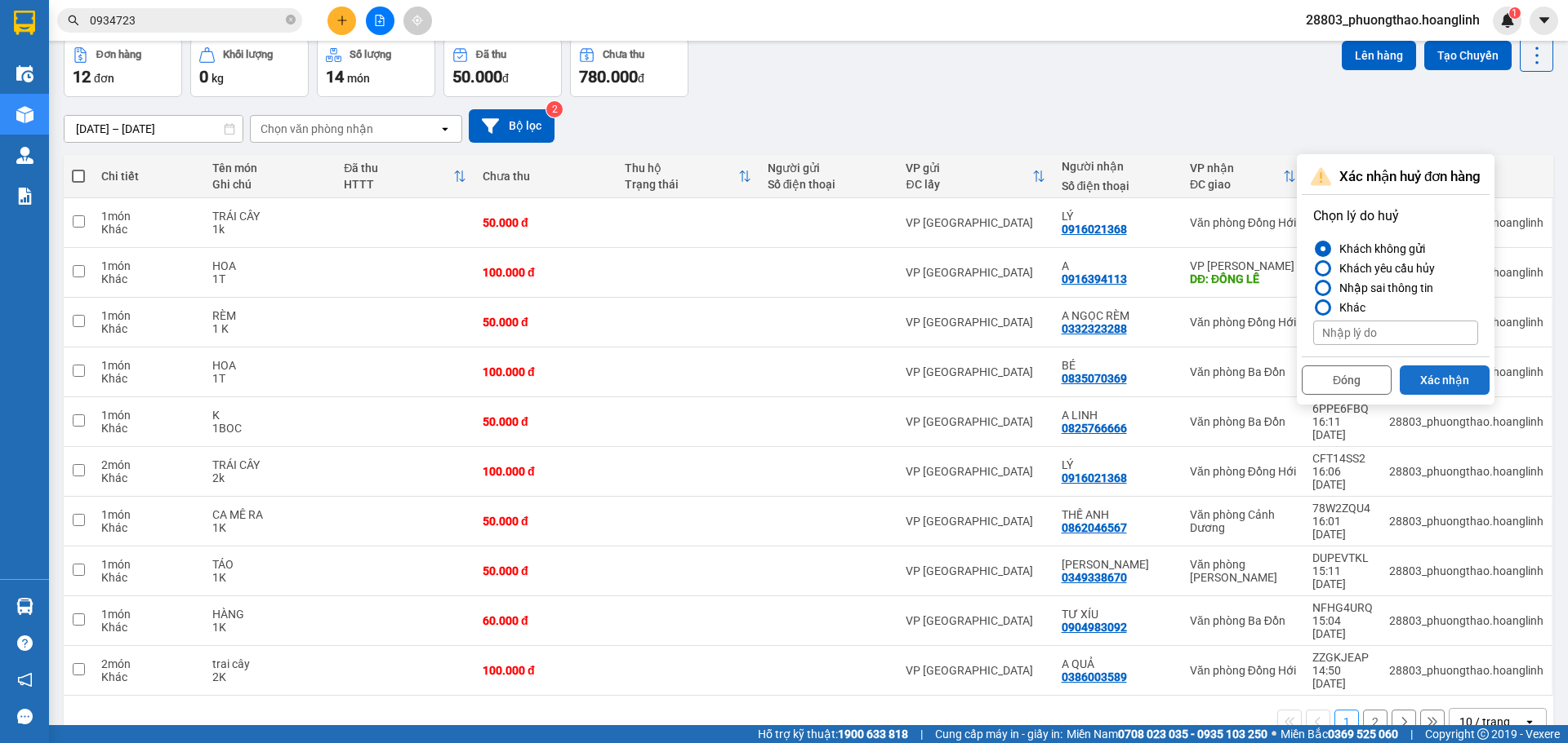
click at [1434, 382] on button "Xác nhận" at bounding box center [1444, 381] width 90 height 30
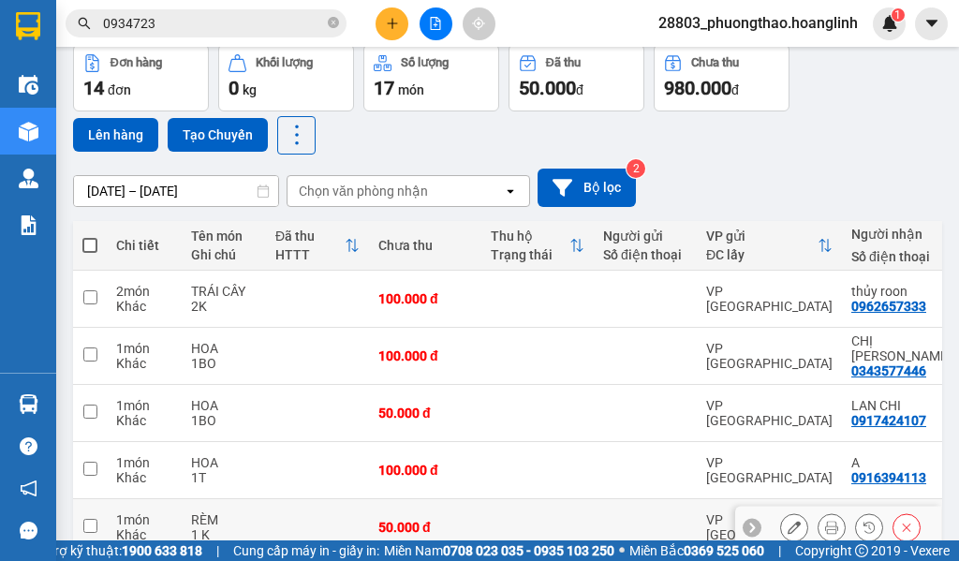
drag, startPoint x: 899, startPoint y: 393, endPoint x: 607, endPoint y: 834, distance: 529.3
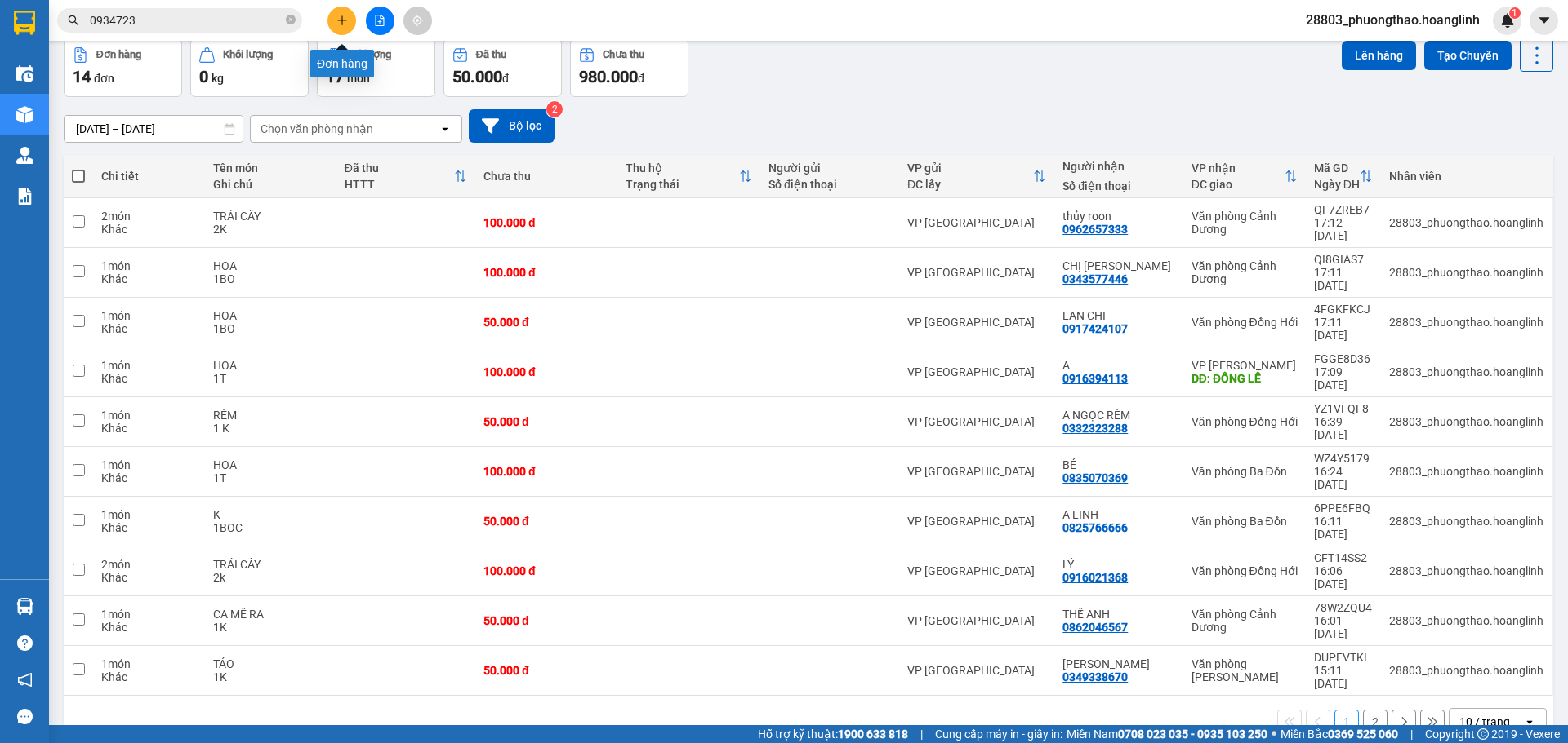
click at [330, 17] on button at bounding box center [342, 20] width 29 height 29
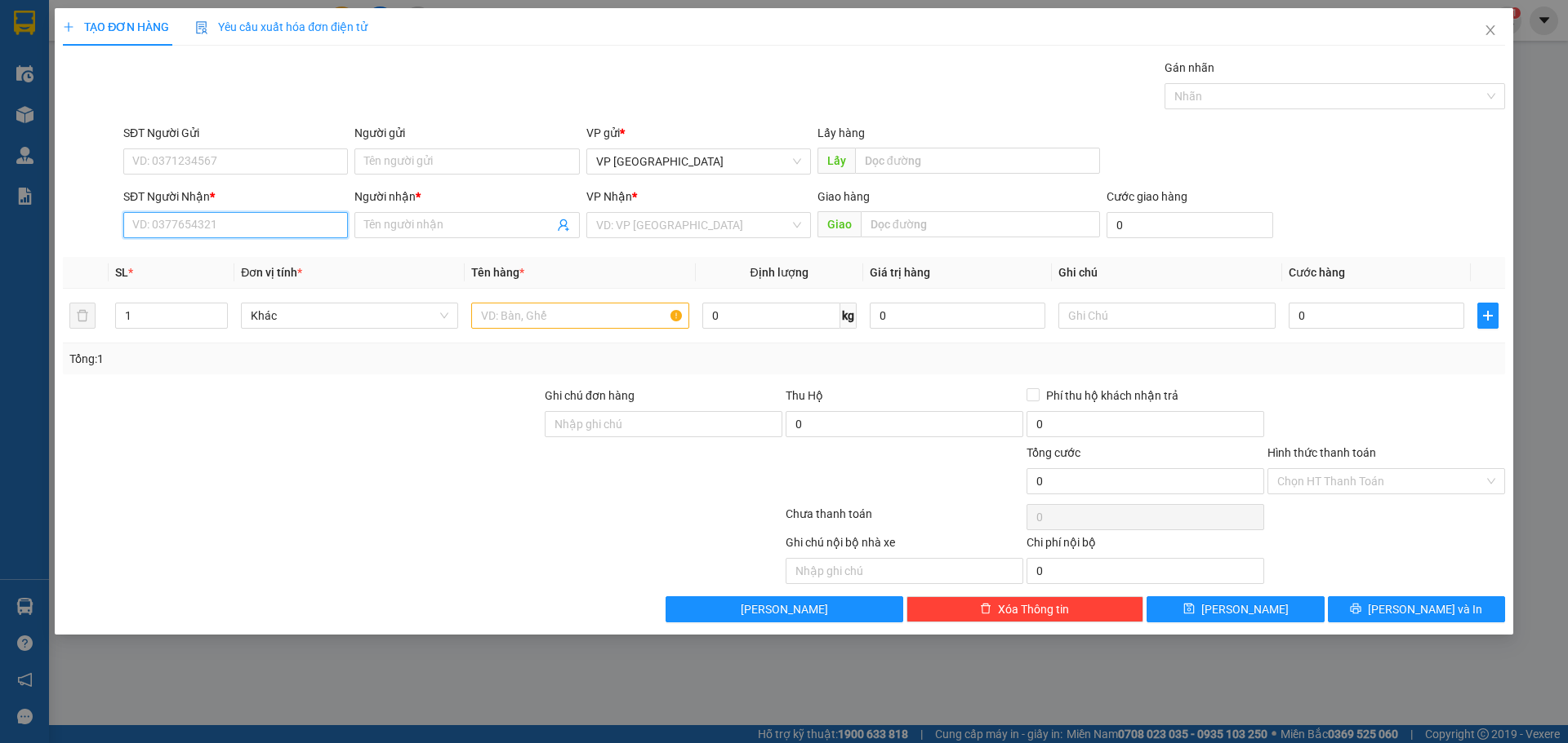
click at [184, 233] on input "SĐT Người Nhận *" at bounding box center [235, 226] width 225 height 26
click at [212, 258] on div "0918996093 - ĐẠT" at bounding box center [235, 258] width 205 height 18
type input "0918996093"
type input "ĐẠT"
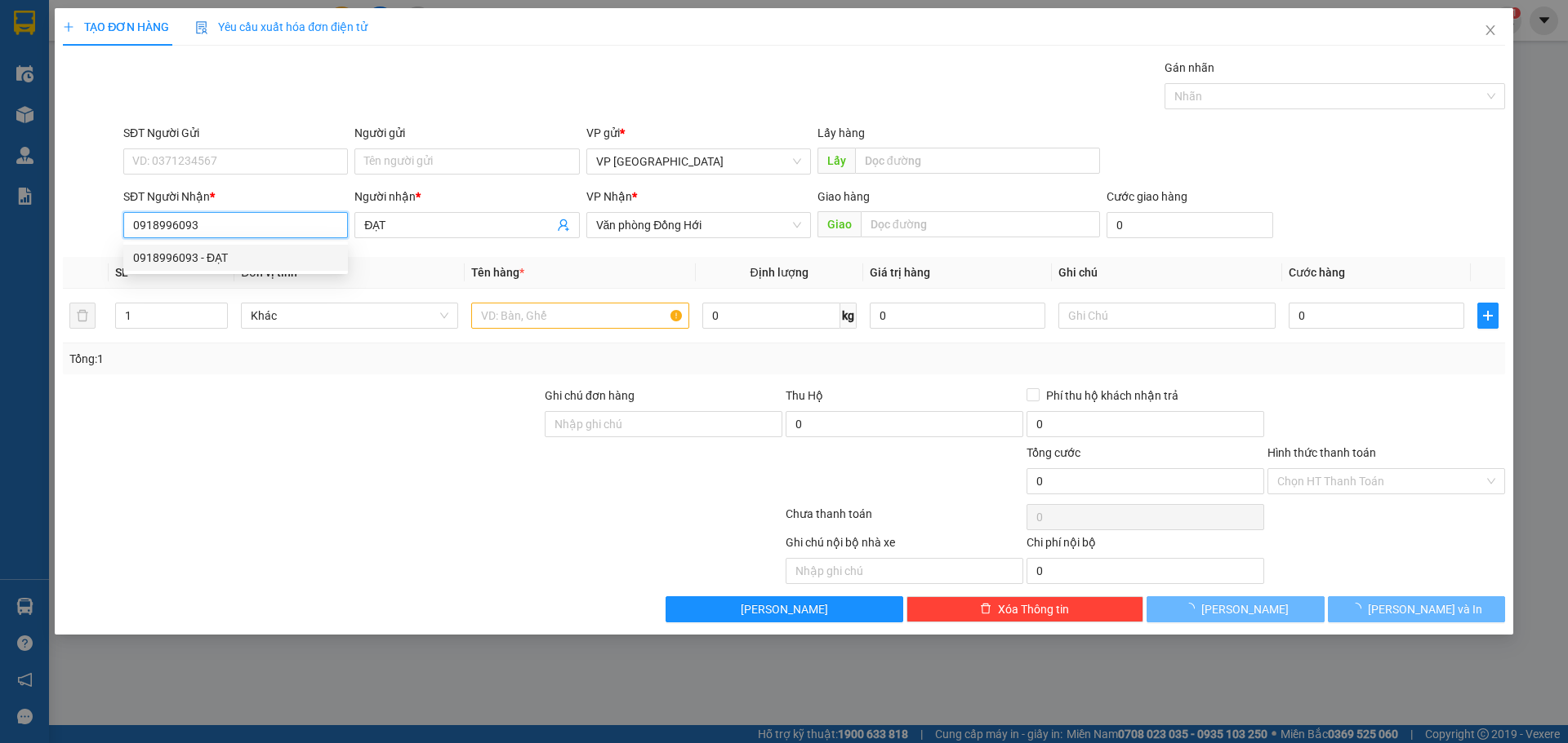
type input "50.000"
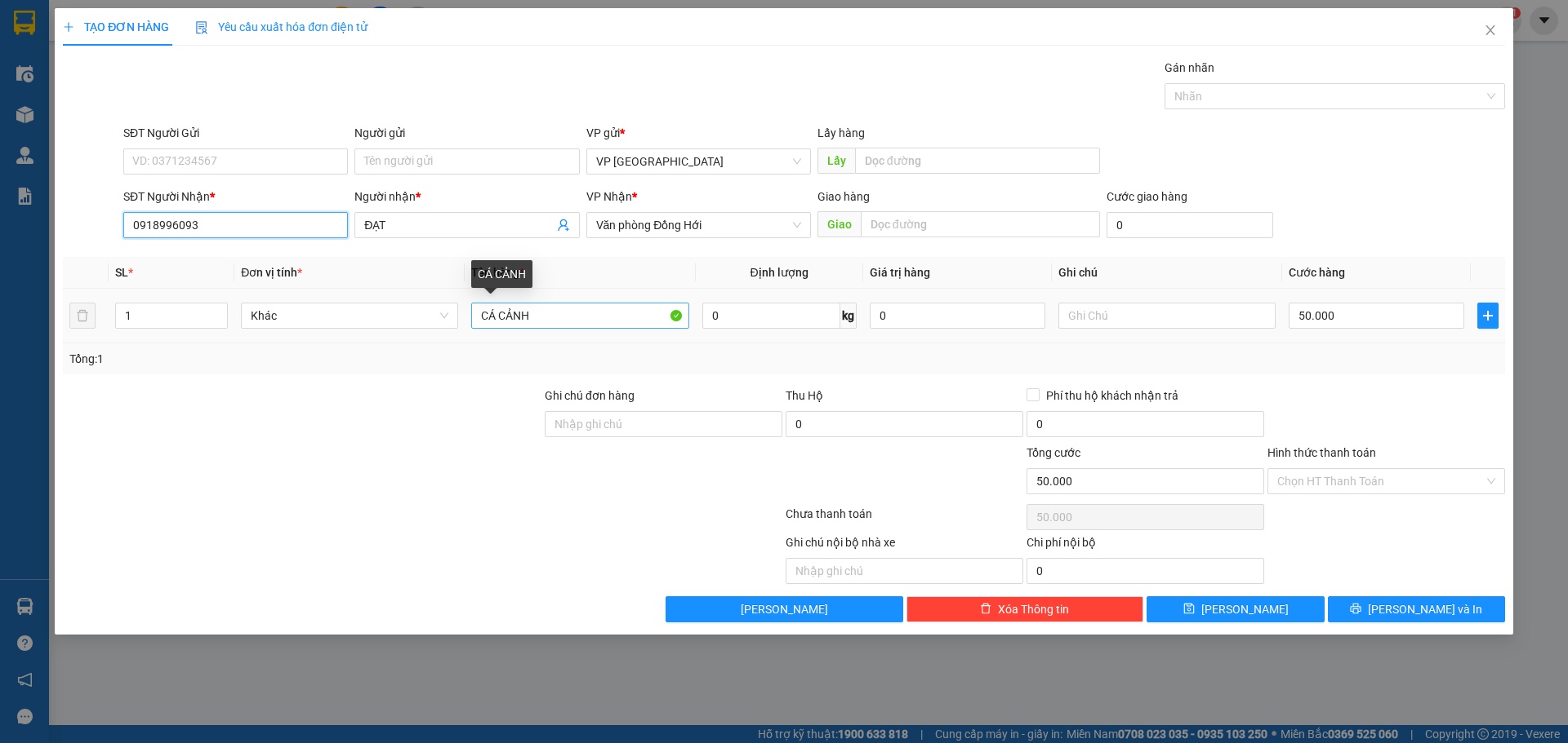
type input "0918996093"
drag, startPoint x: 500, startPoint y: 313, endPoint x: 450, endPoint y: 318, distance: 50.2
click at [450, 318] on tr "1 Khác CÁ CẢNH 0 kg 0 50.000" at bounding box center [784, 316] width 1442 height 55
drag, startPoint x: 550, startPoint y: 319, endPoint x: 499, endPoint y: 322, distance: 51.1
click at [499, 322] on input "GÀ CẢNH" at bounding box center [580, 316] width 217 height 26
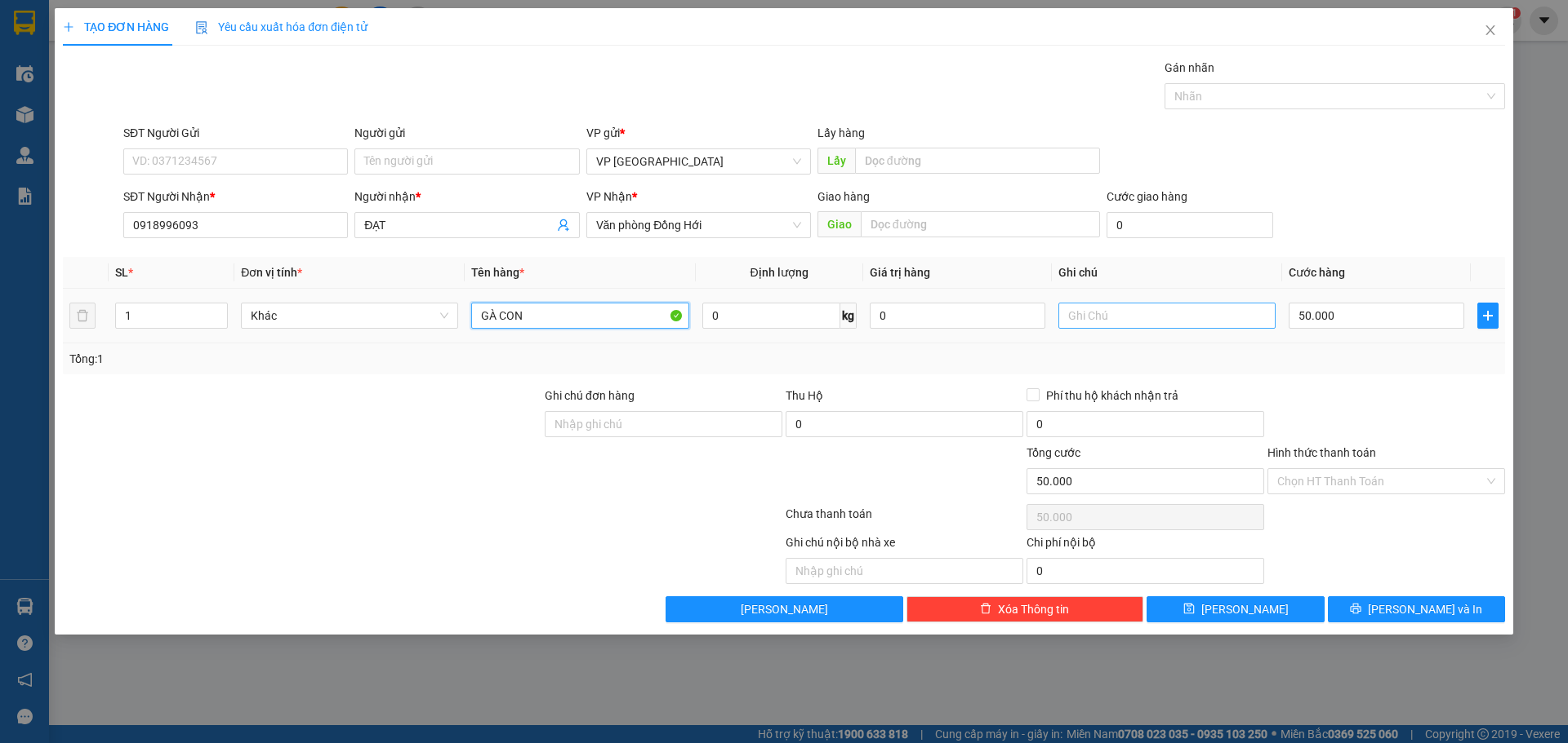
type input "GÀ CON"
click at [1114, 316] on input "text" at bounding box center [1166, 316] width 217 height 26
type input "1K"
click at [1458, 593] on div "Transit Pickup Surcharge Ids Transit Deliver Surcharge Ids Transit Deliver Surc…" at bounding box center [784, 340] width 1442 height 564
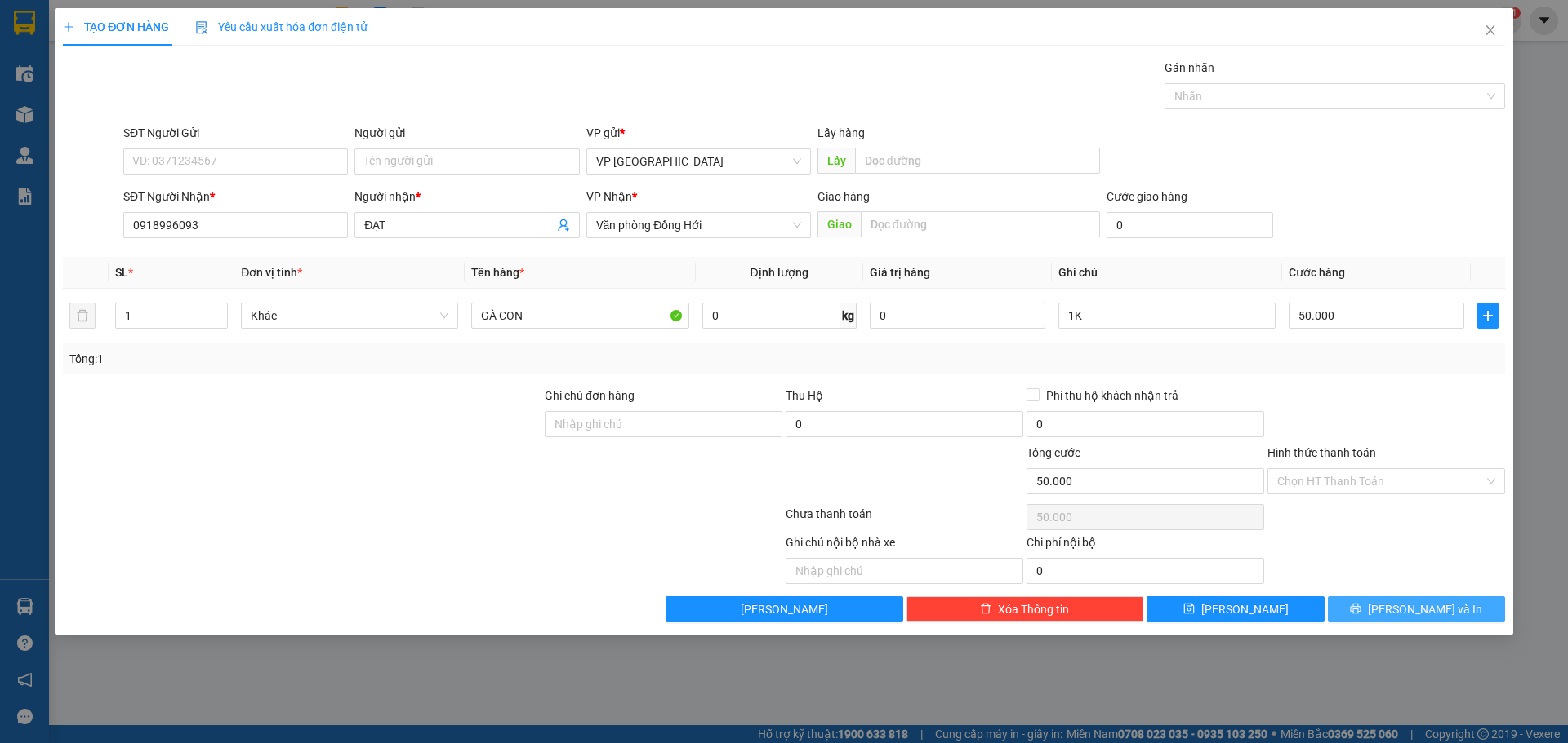
click at [1438, 606] on span "[PERSON_NAME] và In" at bounding box center [1424, 610] width 114 height 18
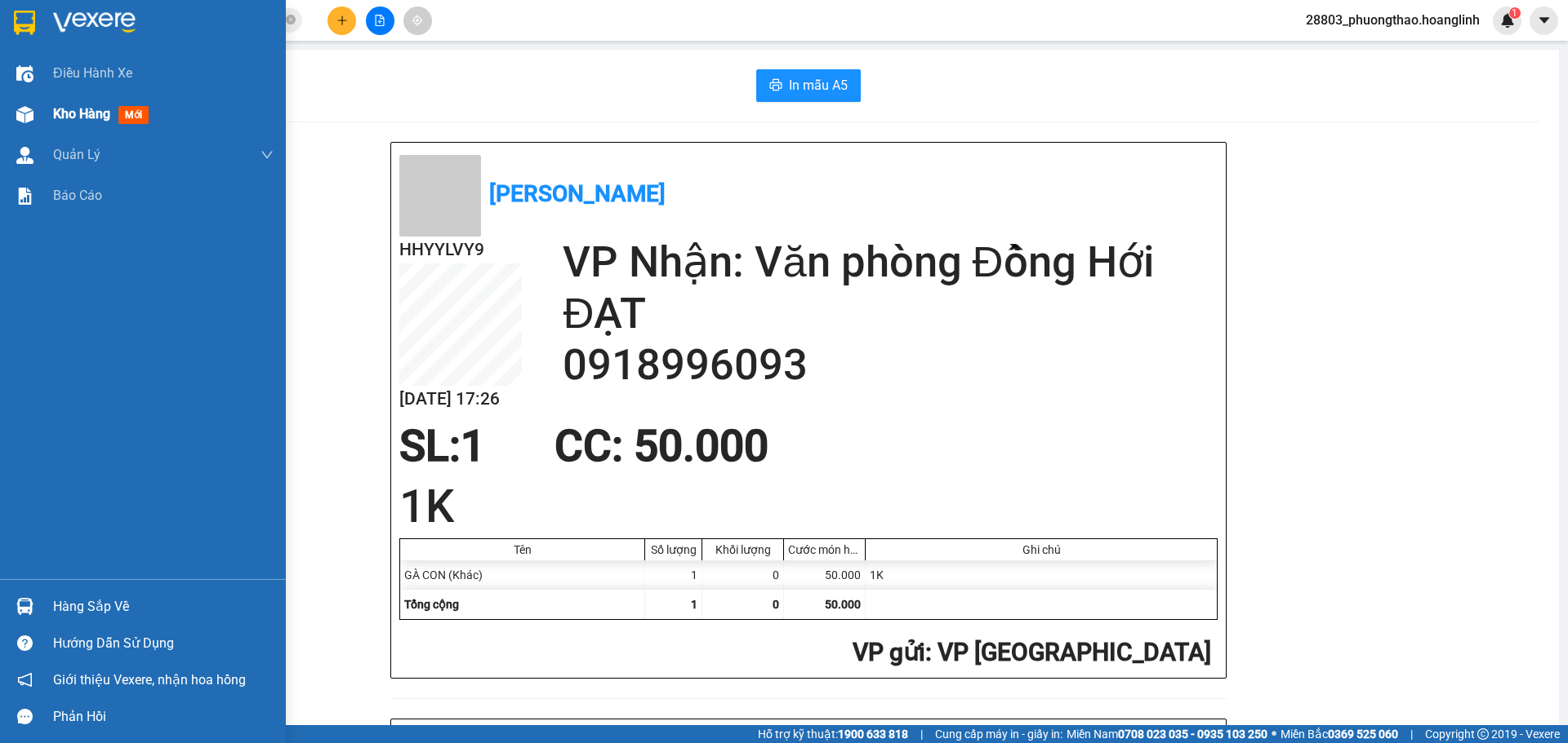
click at [92, 120] on span "Kho hàng" at bounding box center [82, 114] width 58 height 16
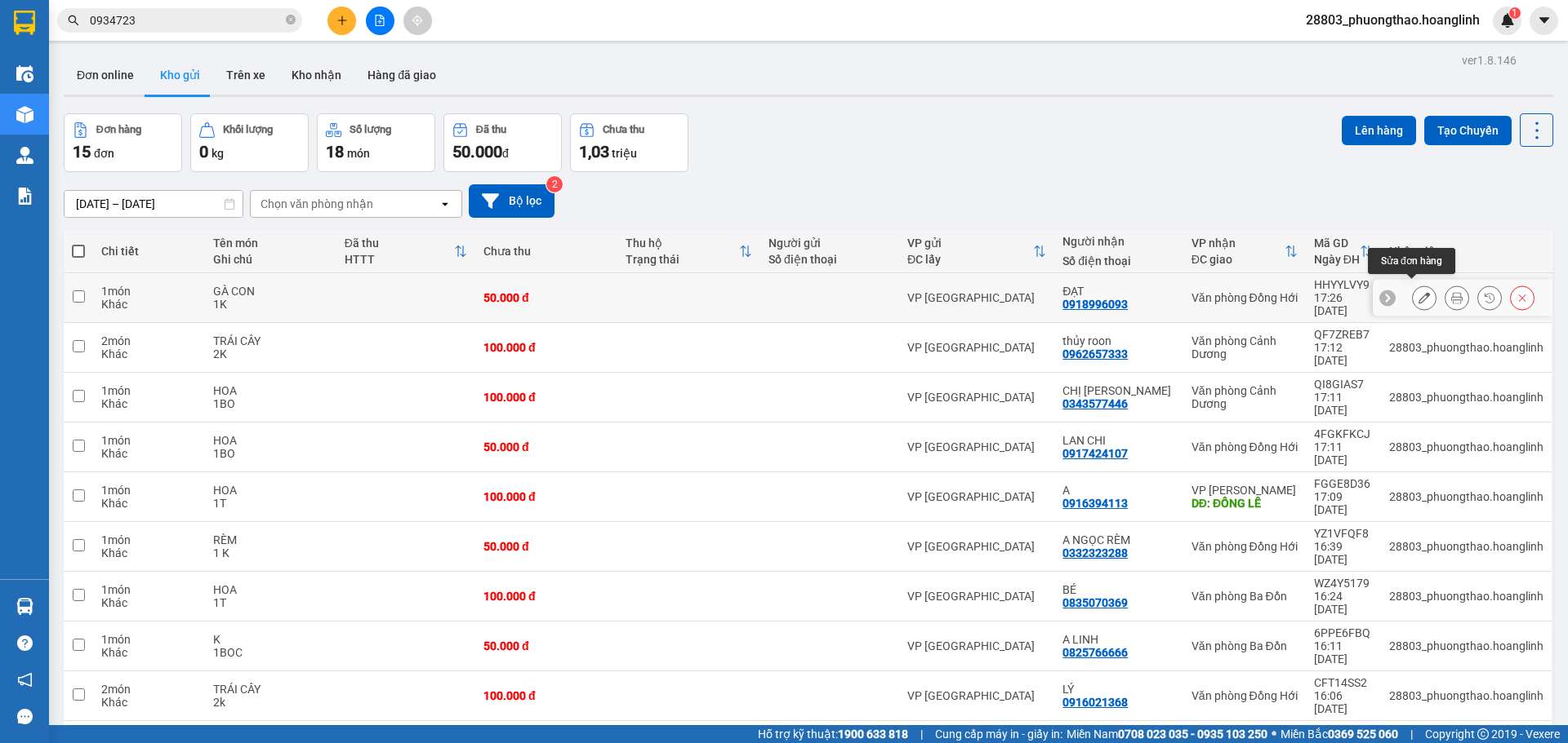
click at [1413, 287] on button at bounding box center [1424, 298] width 23 height 29
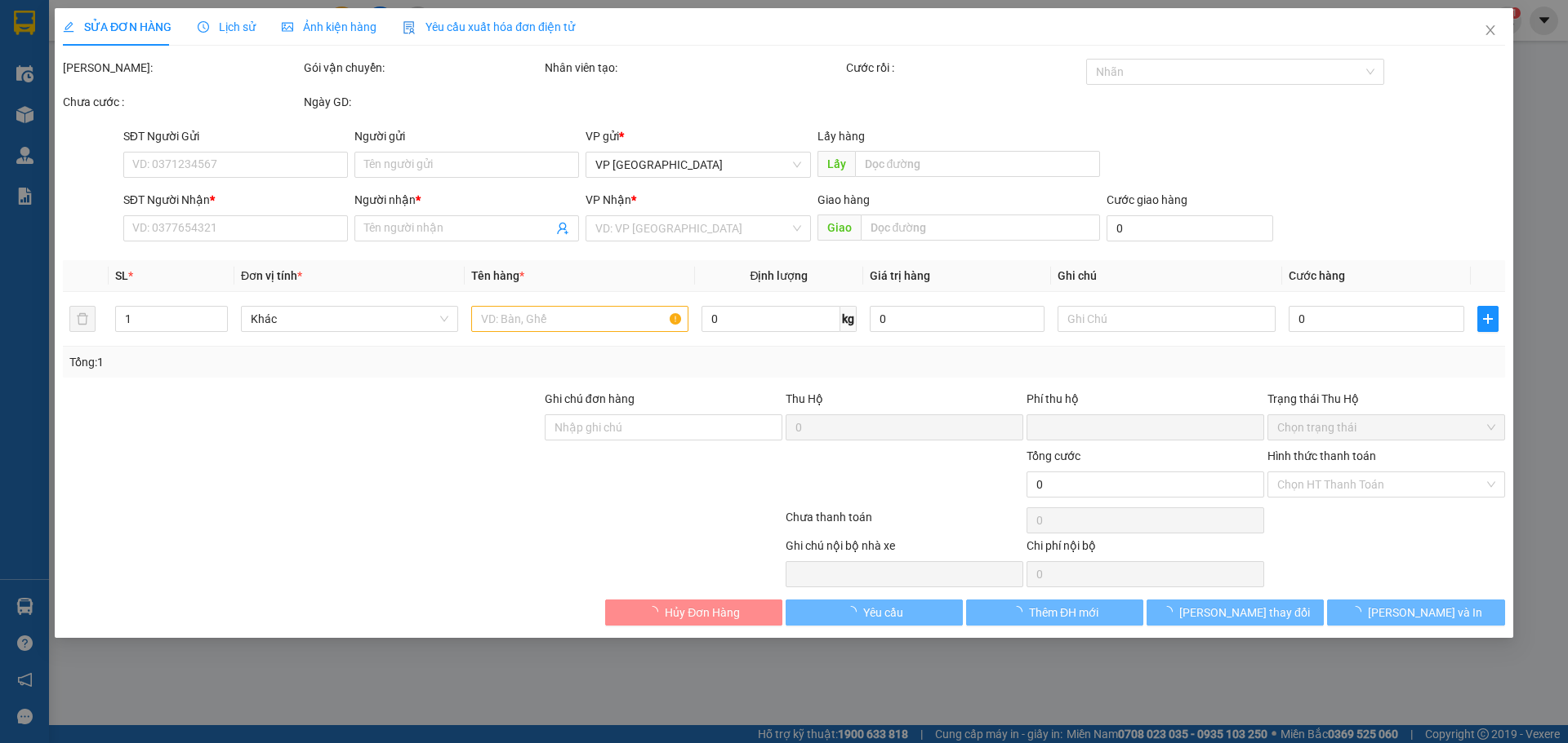
type input "0918996093"
type input "ĐẠT"
type input "0"
type input "50.000"
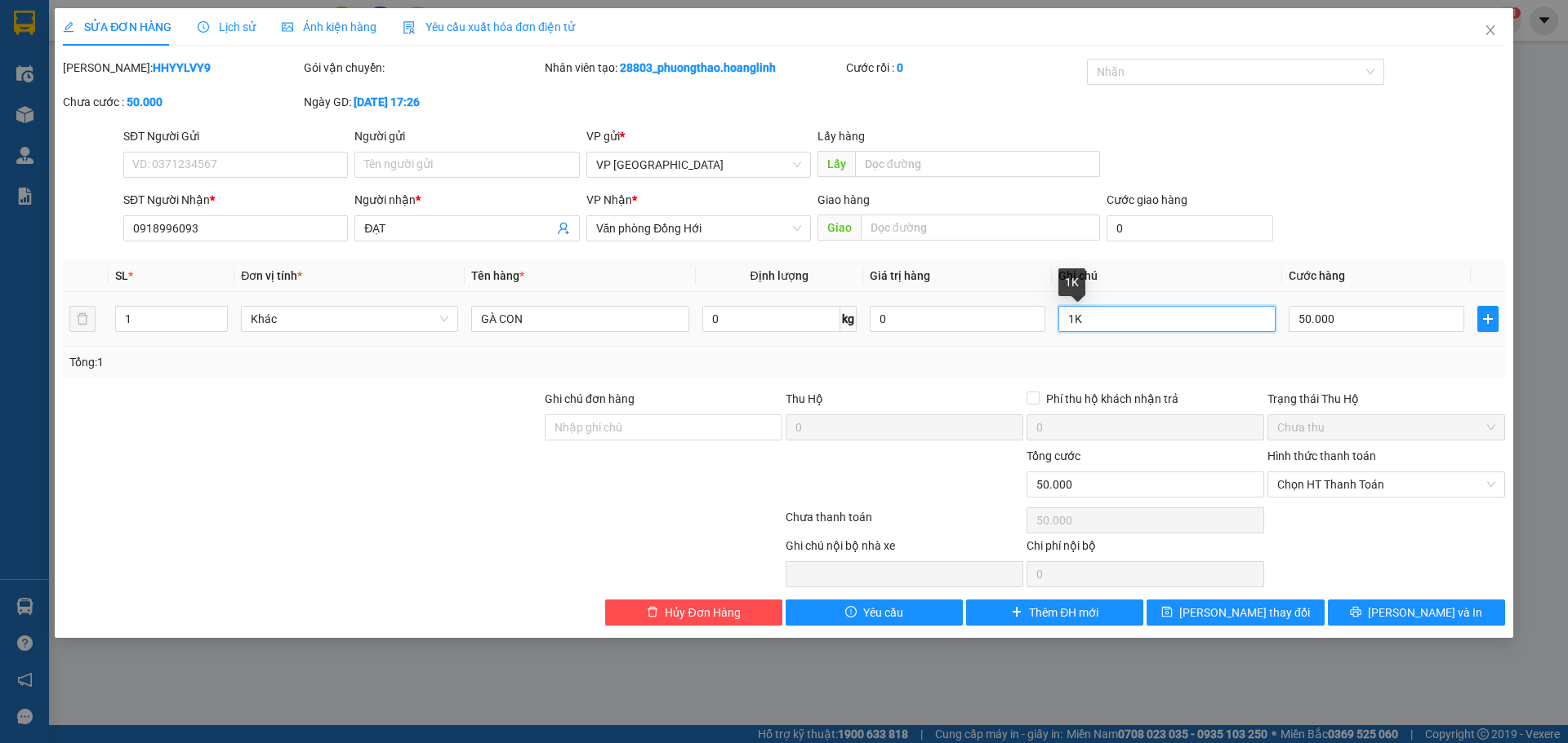
click at [1161, 323] on input "1K" at bounding box center [1166, 319] width 217 height 26
type input "1K (THU HỘ 400k)"
click at [884, 442] on div "0" at bounding box center [904, 430] width 238 height 32
click at [1484, 28] on icon "close" at bounding box center [1490, 30] width 13 height 13
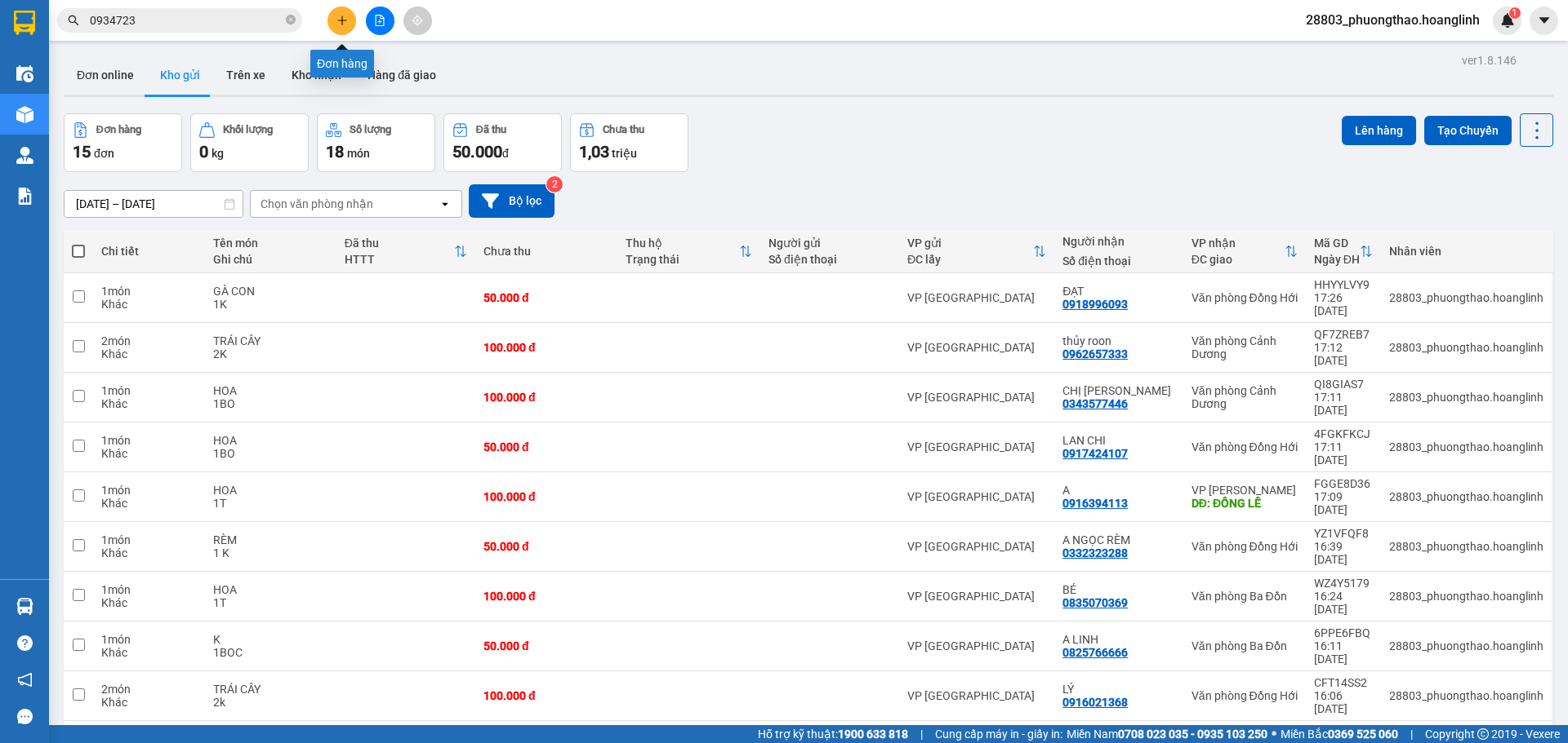
click at [345, 24] on icon "plus" at bounding box center [342, 20] width 11 height 11
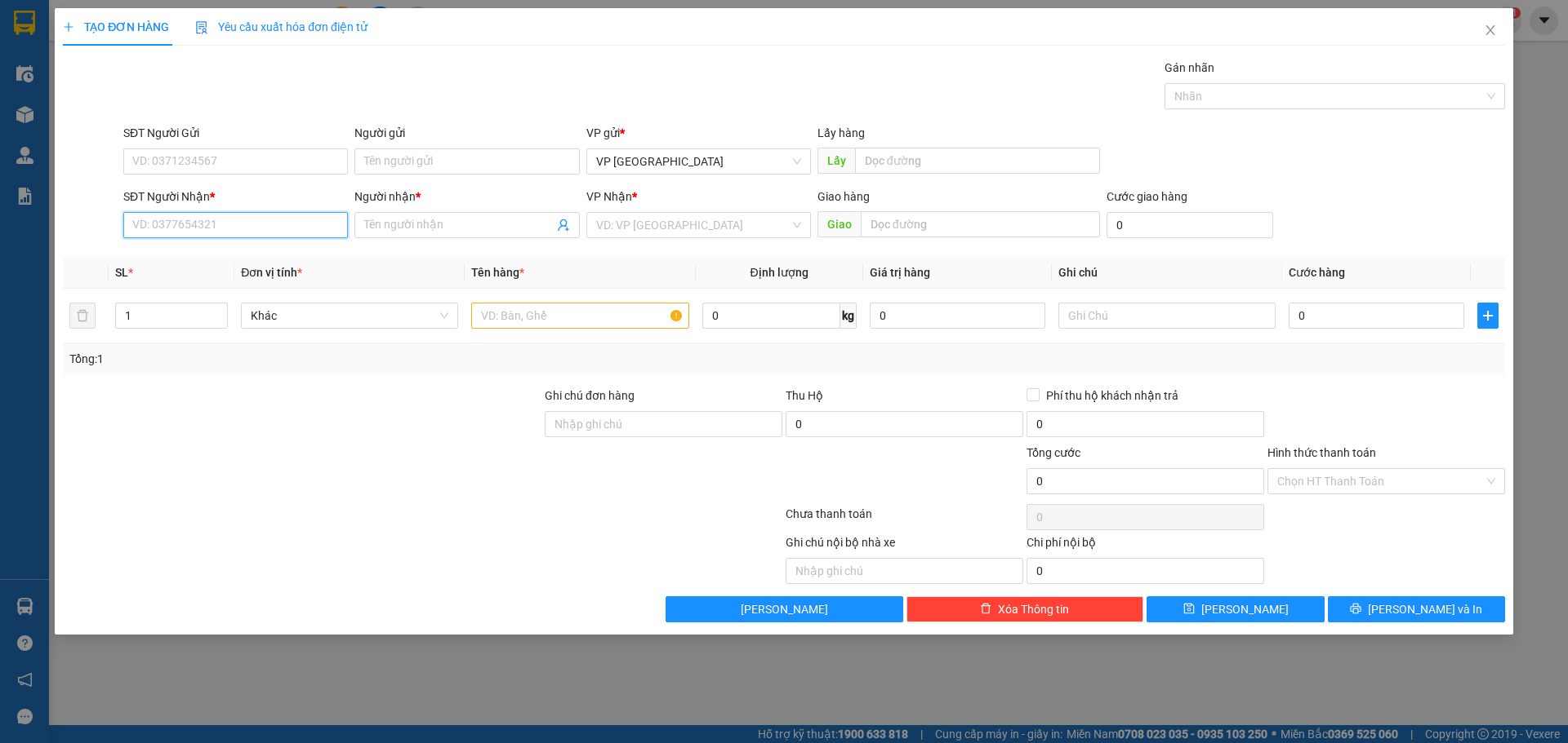
click at [239, 220] on input "SĐT Người Nhận *" at bounding box center [235, 226] width 225 height 26
click at [203, 257] on div "0918996093 - ĐẠT" at bounding box center [235, 258] width 205 height 18
type input "0918996093"
type input "ĐẠT"
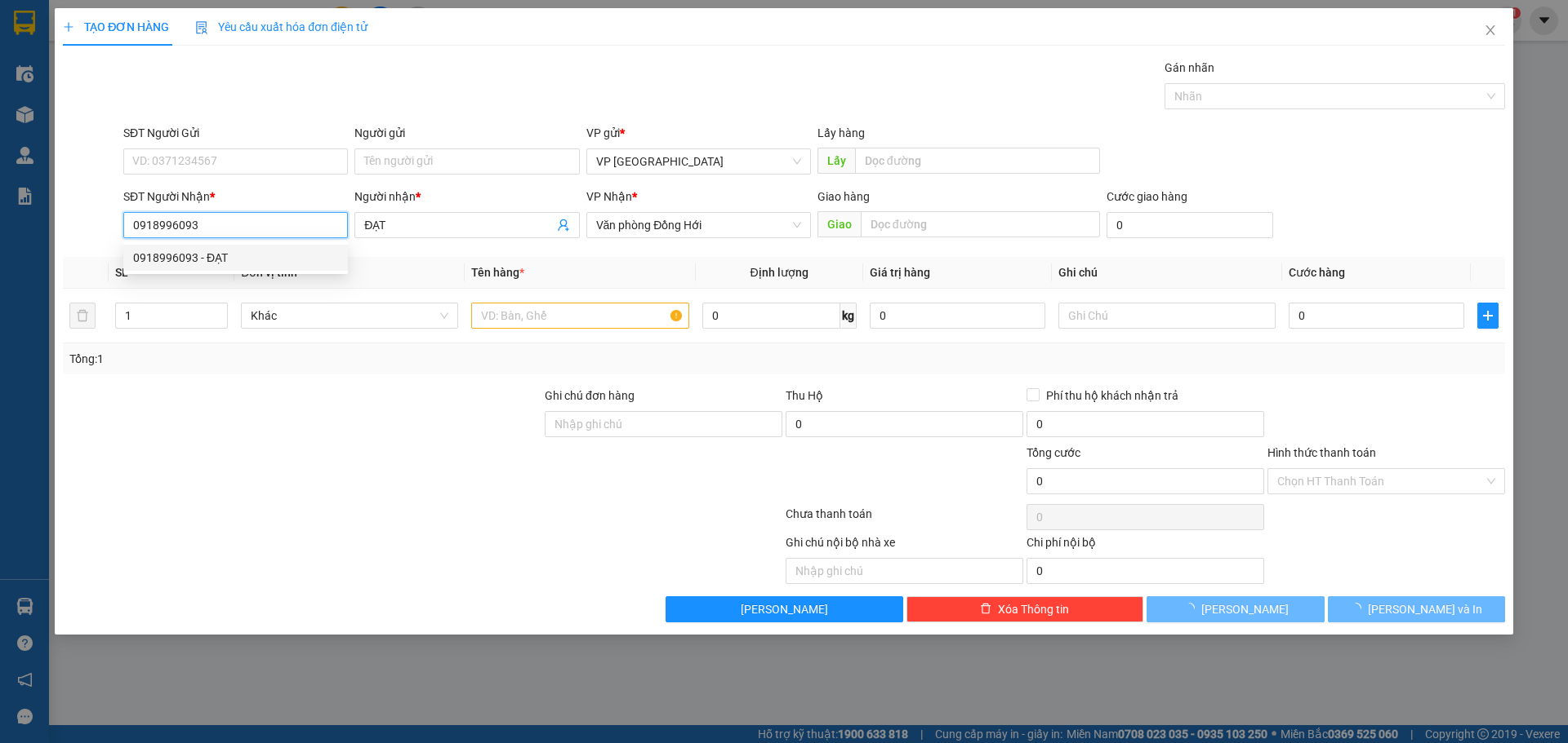
type input "50.000"
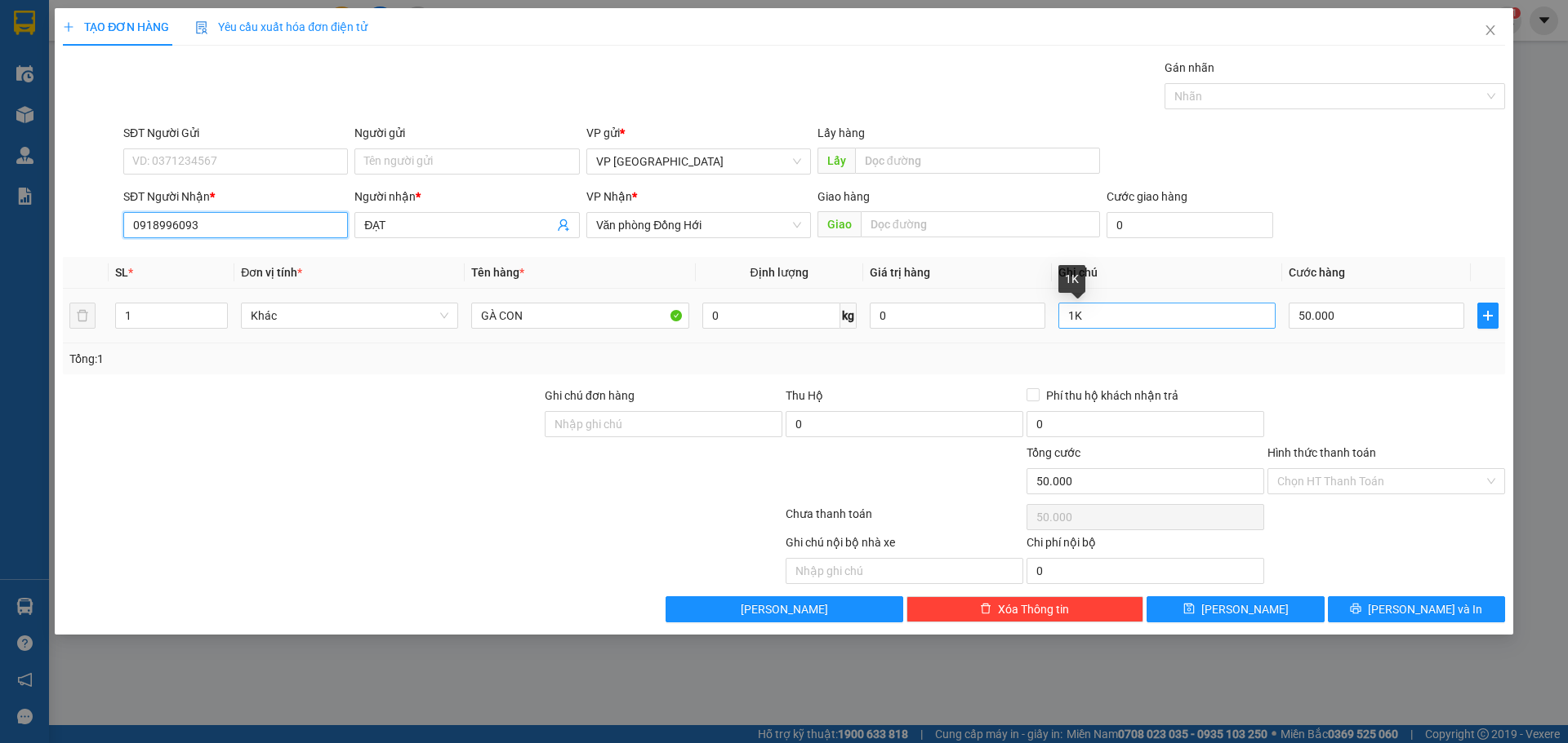
type input "0918996093"
click at [1096, 309] on input "1K" at bounding box center [1166, 316] width 217 height 26
type input "1K (THU HỘ 400K)"
click at [822, 422] on input "0" at bounding box center [904, 424] width 238 height 26
type input "400.000"
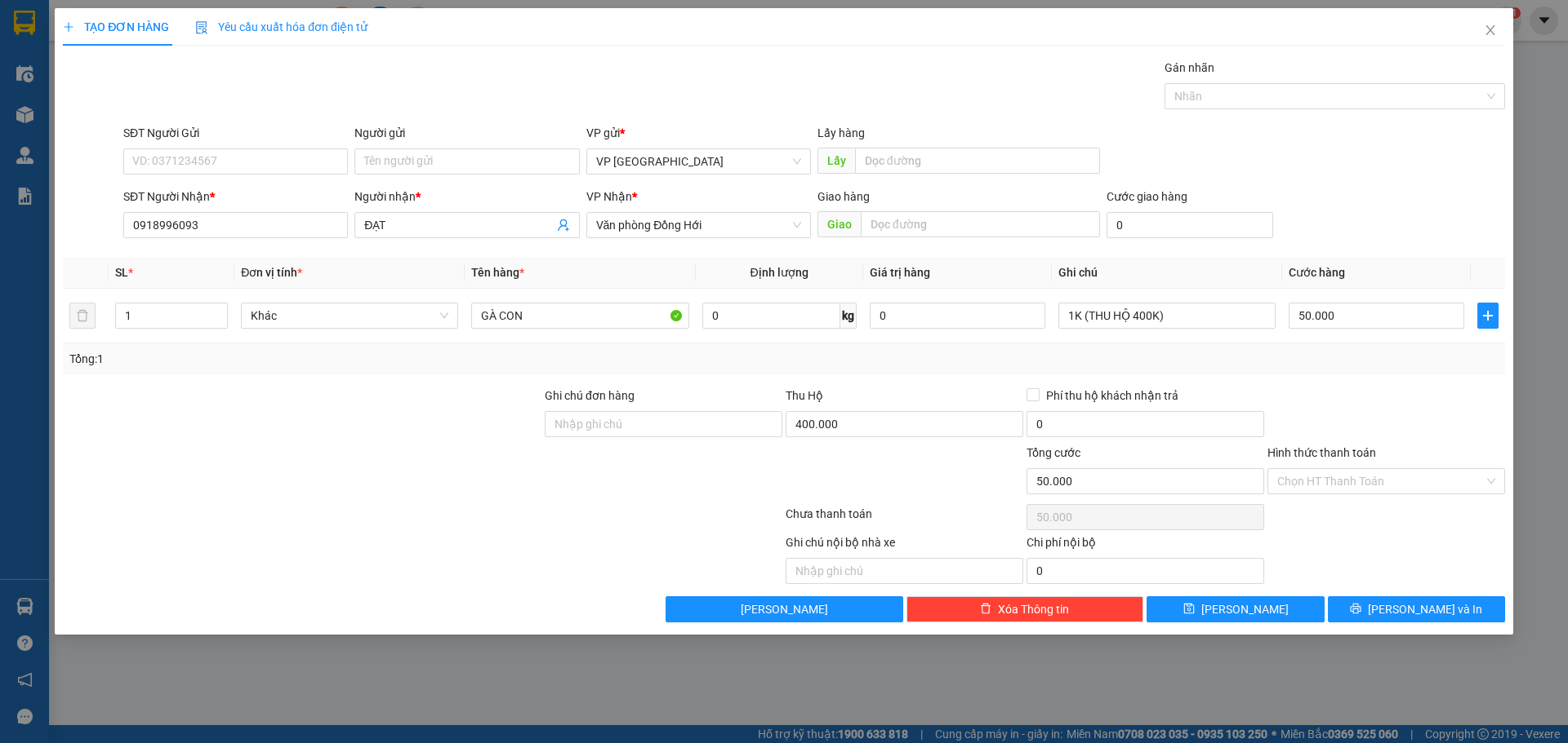
drag, startPoint x: 1266, startPoint y: 457, endPoint x: 1330, endPoint y: 500, distance: 77.1
click at [1269, 458] on div "Hình thức thanh toán Chọn HT Thanh Toán" at bounding box center [1386, 473] width 241 height 57
click at [1340, 480] on input "Hình thức thanh toán" at bounding box center [1380, 482] width 207 height 24
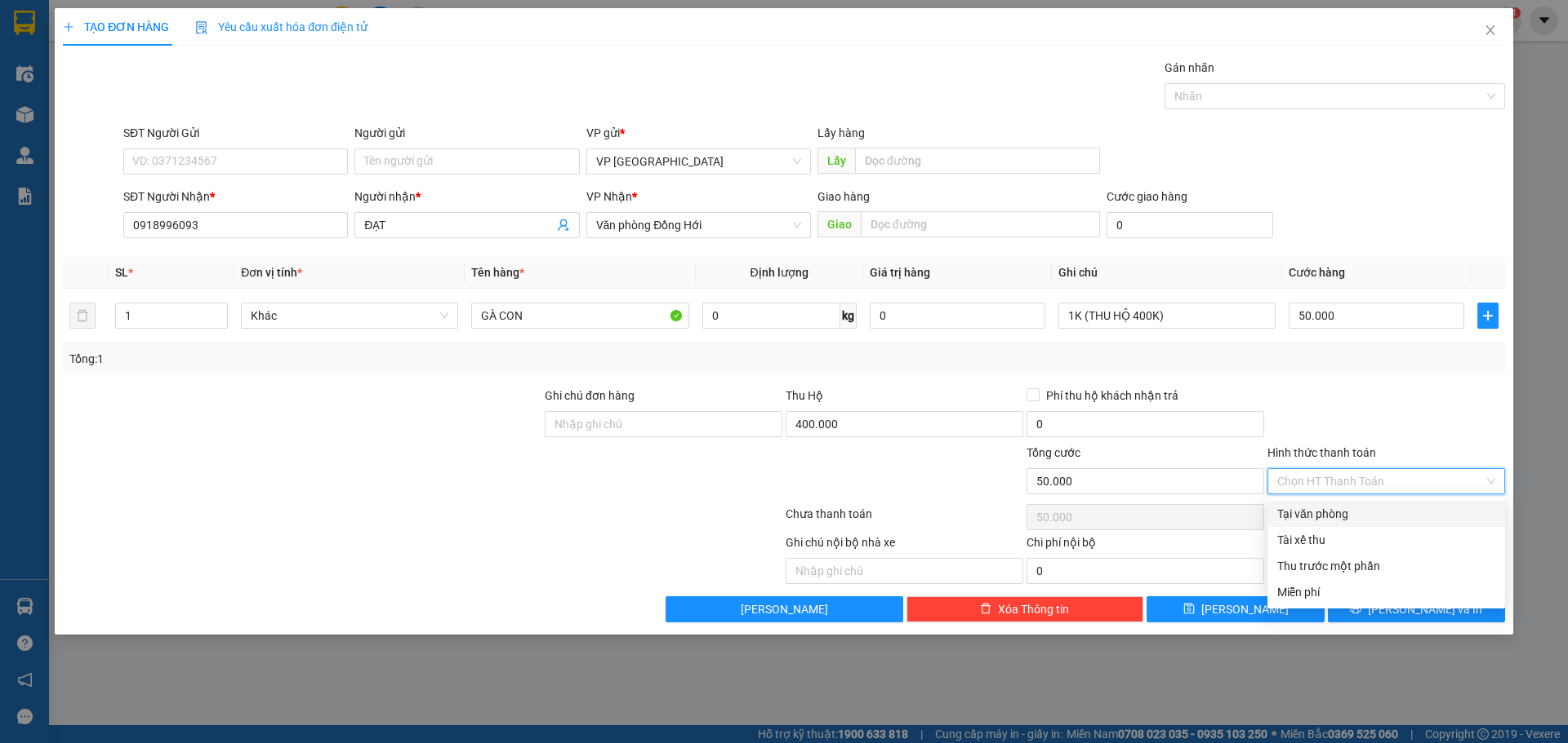
click at [1349, 518] on div "Tại văn phòng" at bounding box center [1386, 514] width 218 height 18
type input "0"
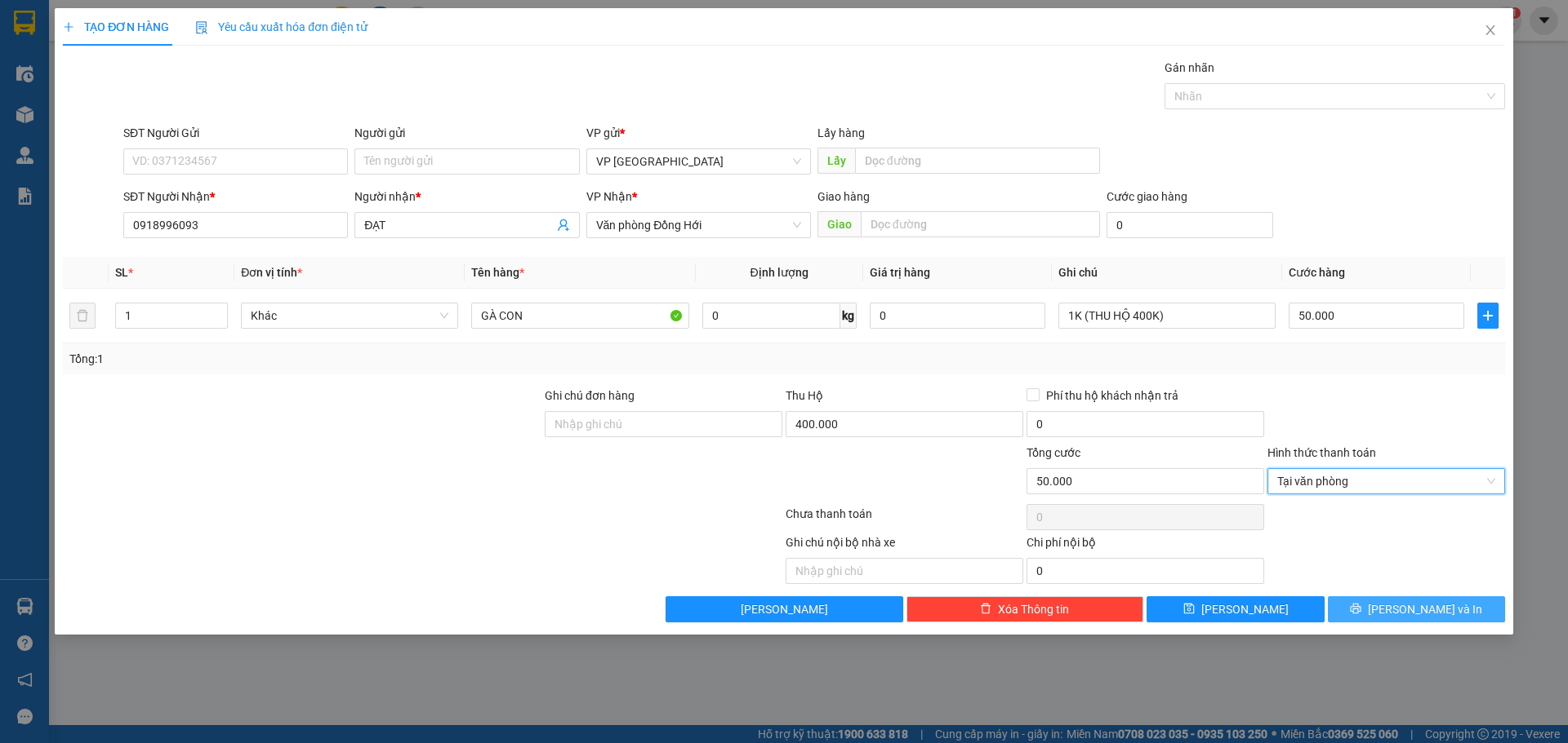
click at [1422, 598] on button "[PERSON_NAME] và In" at bounding box center [1415, 610] width 177 height 26
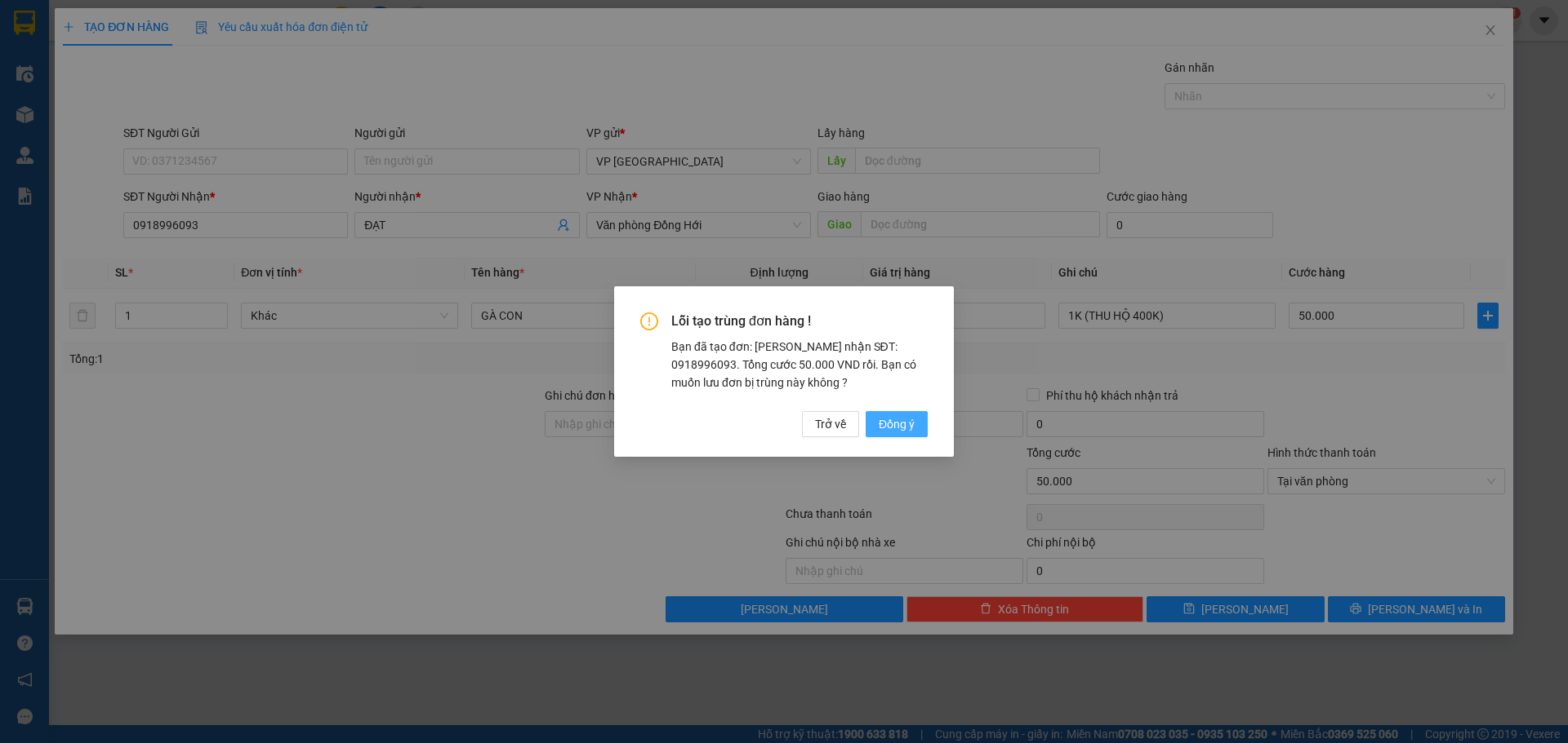
click at [920, 429] on button "Đồng ý" at bounding box center [896, 424] width 62 height 26
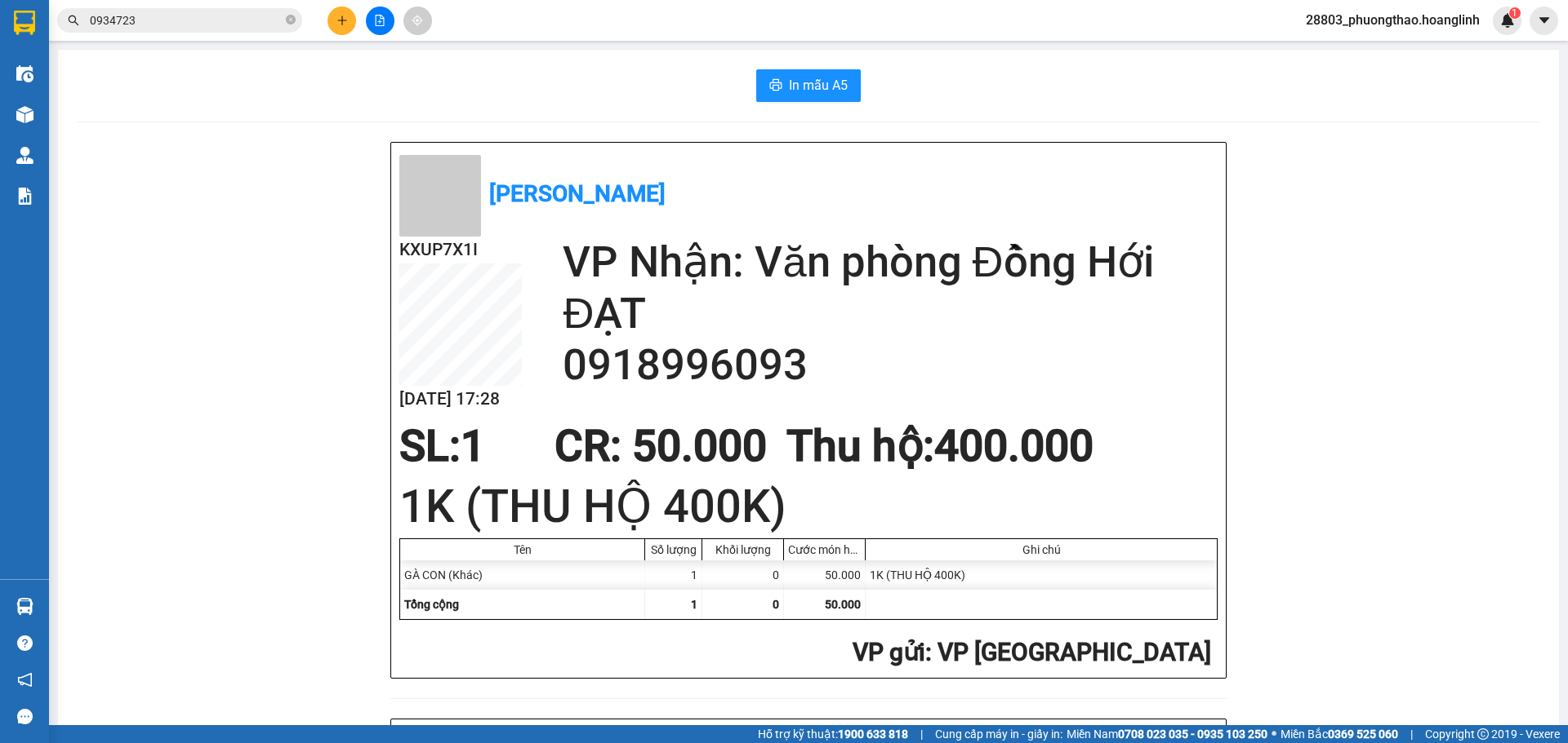
click at [329, 10] on div at bounding box center [379, 20] width 123 height 29
click at [329, 16] on button at bounding box center [342, 20] width 29 height 29
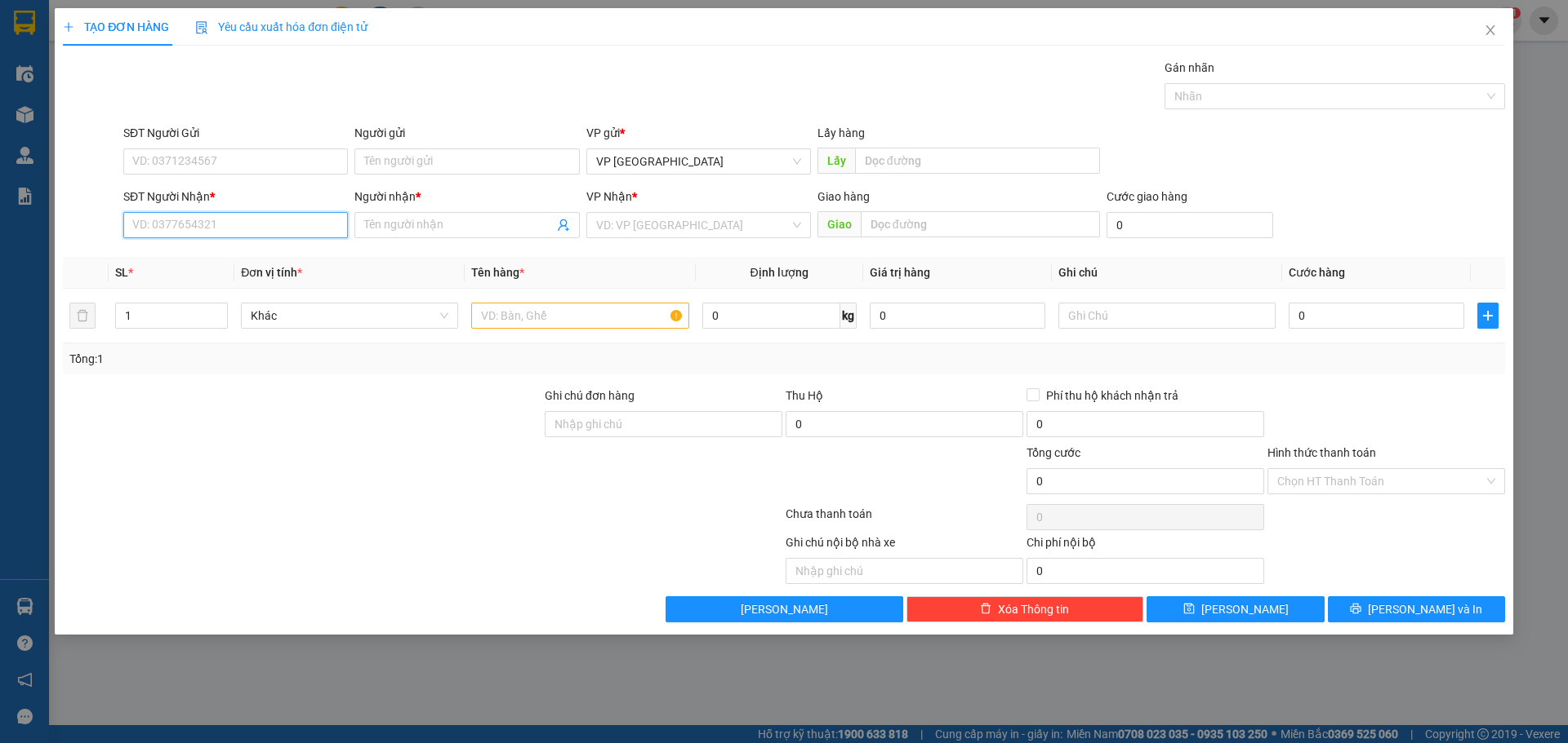
click at [164, 221] on input "SĐT Người Nhận *" at bounding box center [235, 226] width 225 height 26
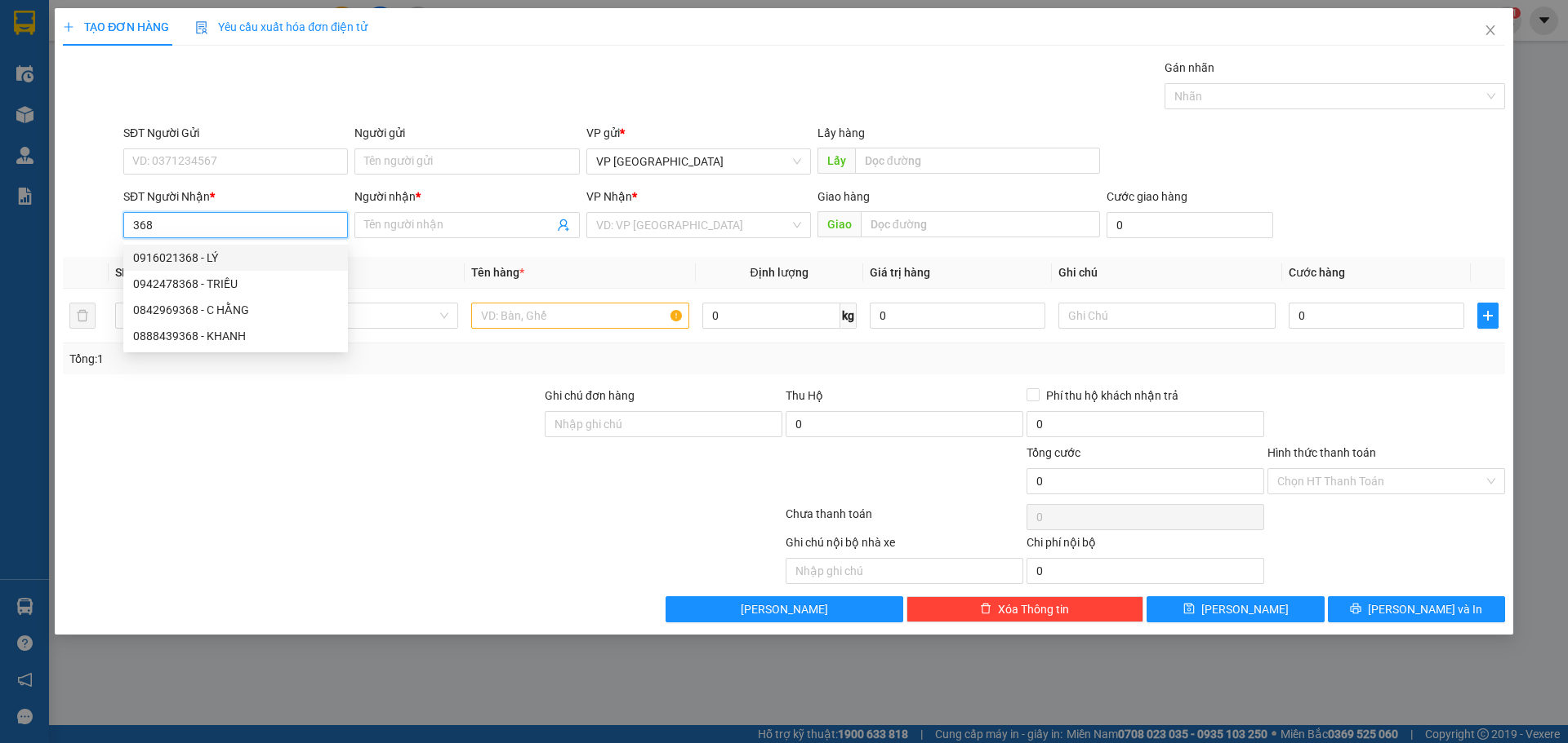
click at [183, 250] on div "0916021368 - LÝ" at bounding box center [235, 258] width 205 height 18
type input "0916021368"
type input "LÝ"
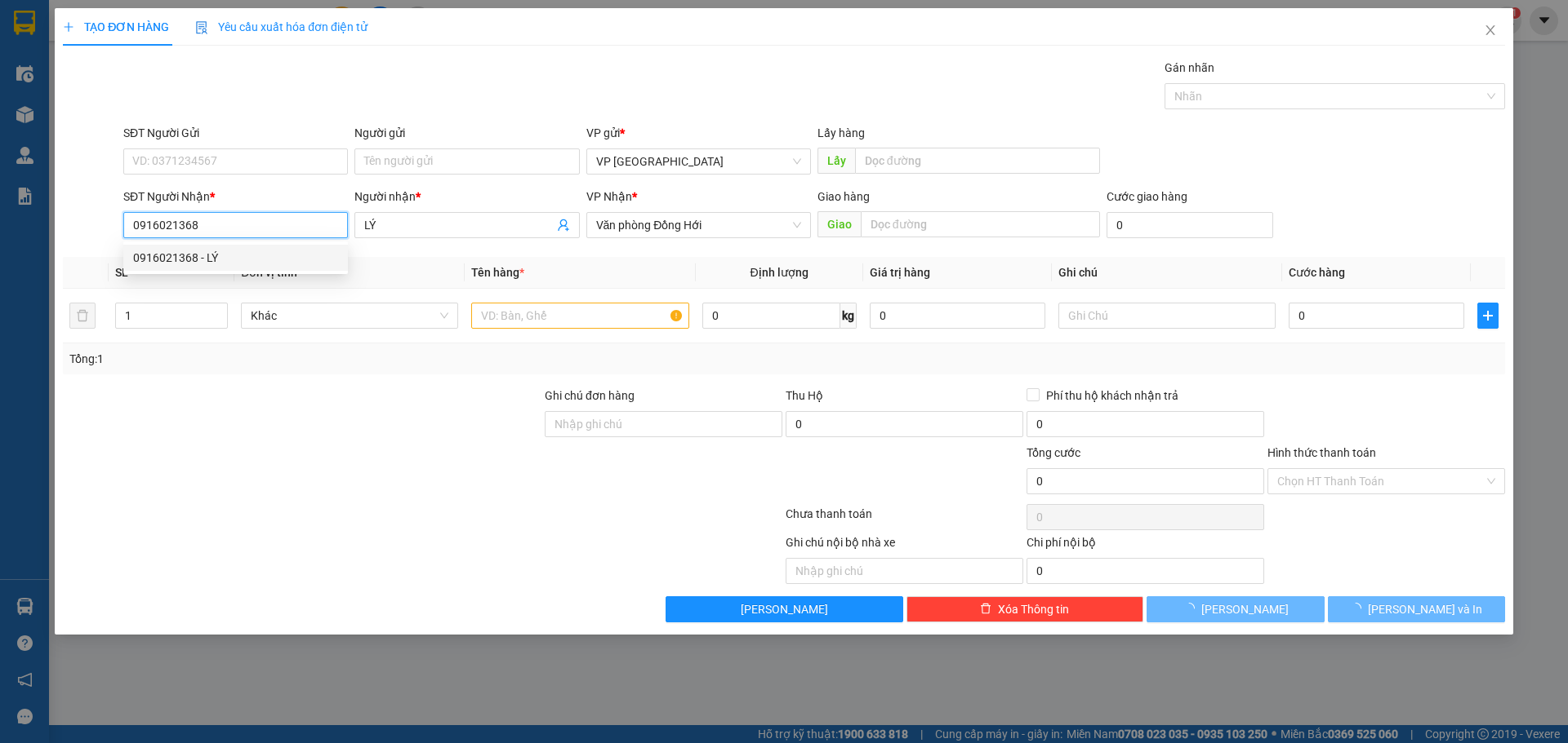
type input "100.000"
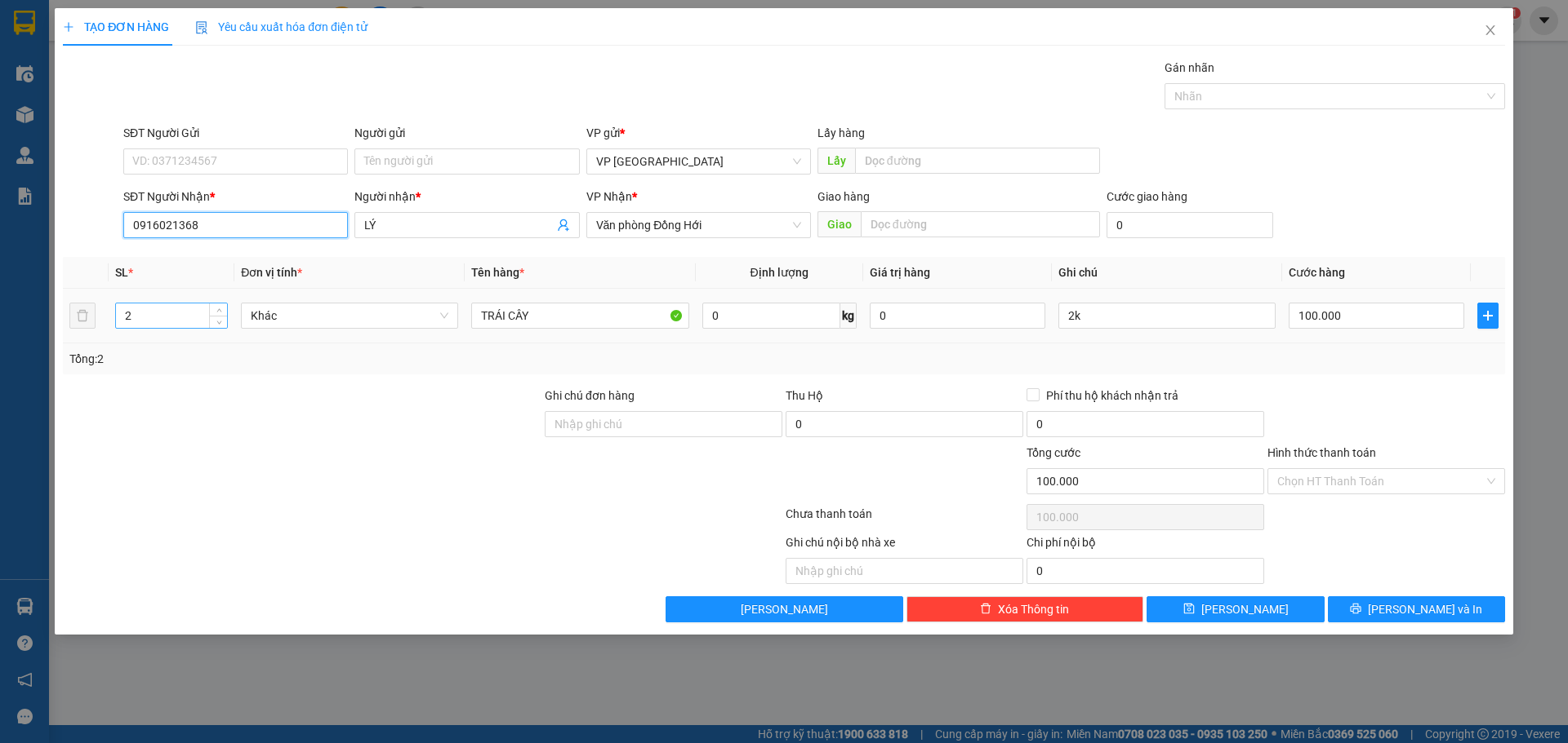
type input "0916021368"
drag, startPoint x: 136, startPoint y: 305, endPoint x: 33, endPoint y: 314, distance: 103.4
click at [44, 314] on div "TẠO ĐƠN HÀNG Yêu cầu xuất hóa đơn điện tử Transit Pickup Surcharge Ids Transit …" at bounding box center [784, 371] width 1568 height 743
type input "5"
drag, startPoint x: 1068, startPoint y: 310, endPoint x: 1086, endPoint y: 312, distance: 18.1
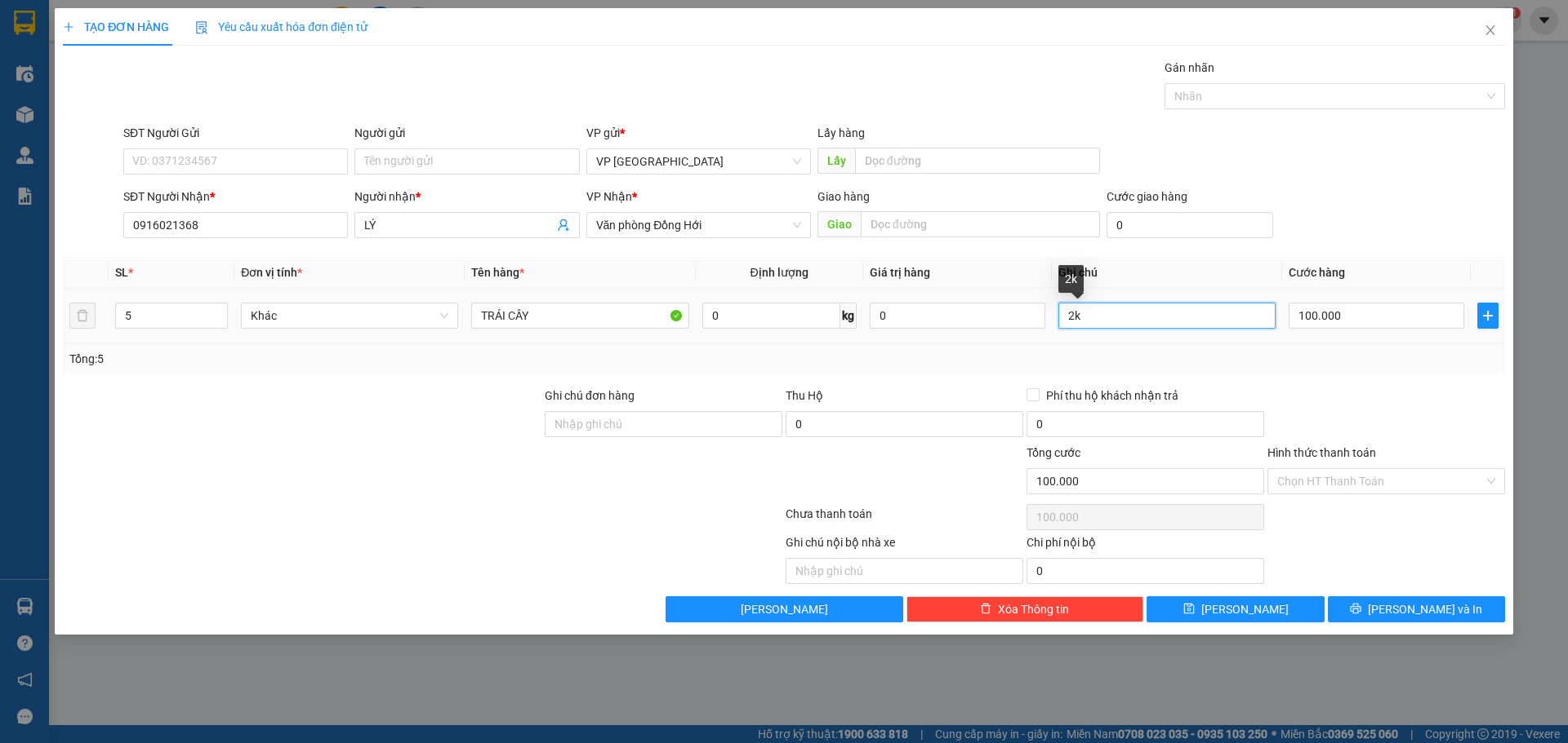
click at [1086, 312] on input "2k" at bounding box center [1166, 316] width 217 height 26
type input "5K"
click at [1367, 326] on input "100.000" at bounding box center [1375, 316] width 175 height 26
type input "2"
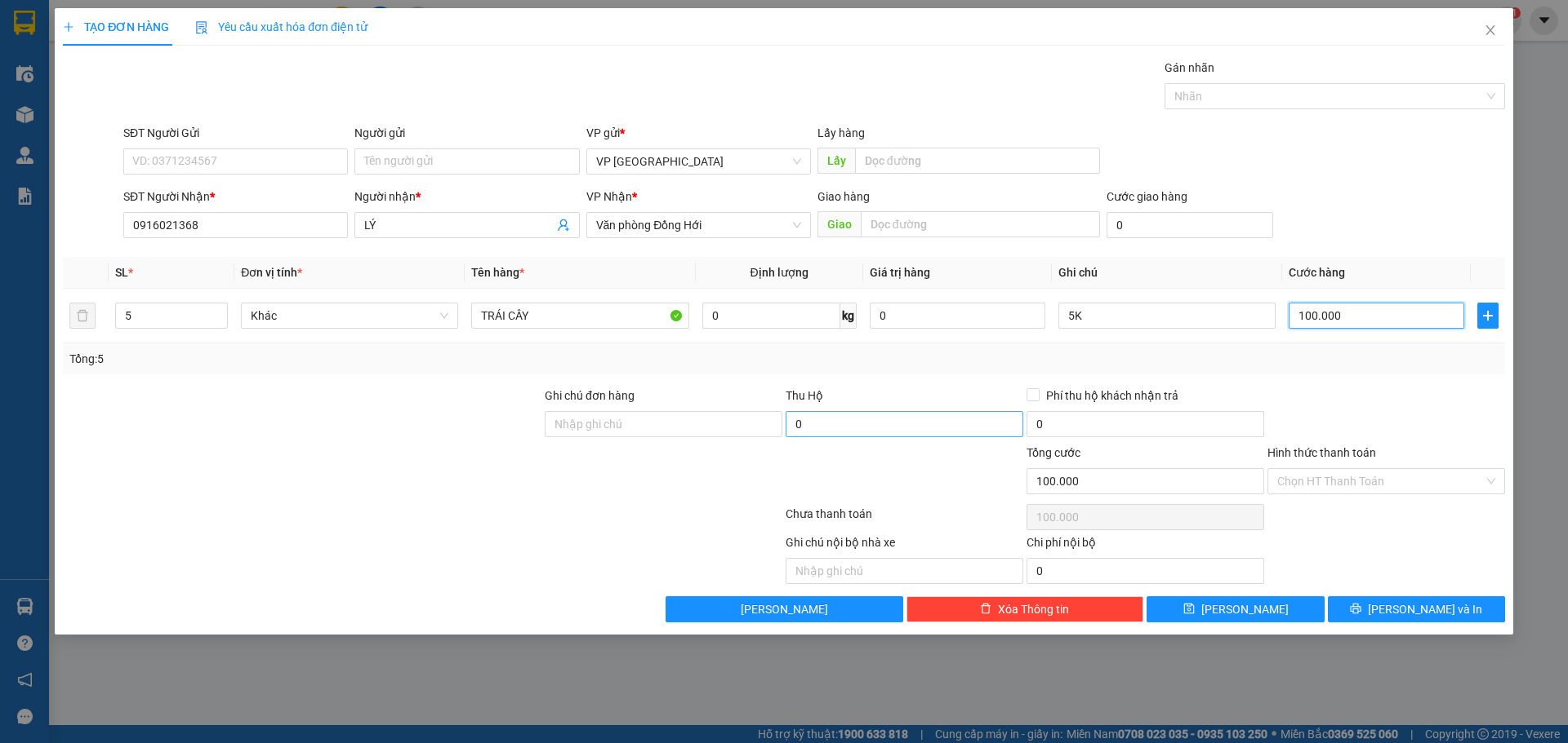
type input "2"
type input "25"
type input "250"
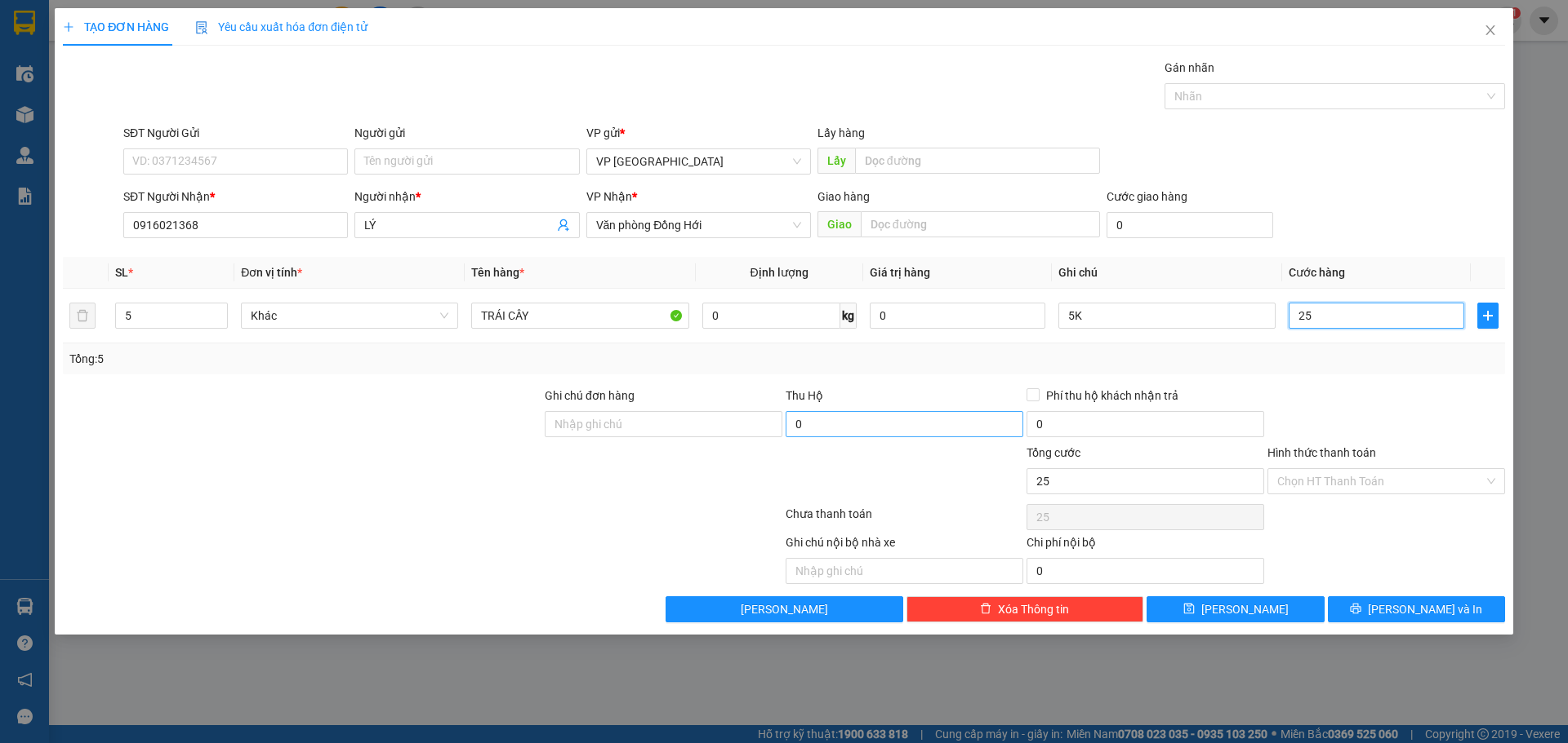
type input "250"
type input "250.000"
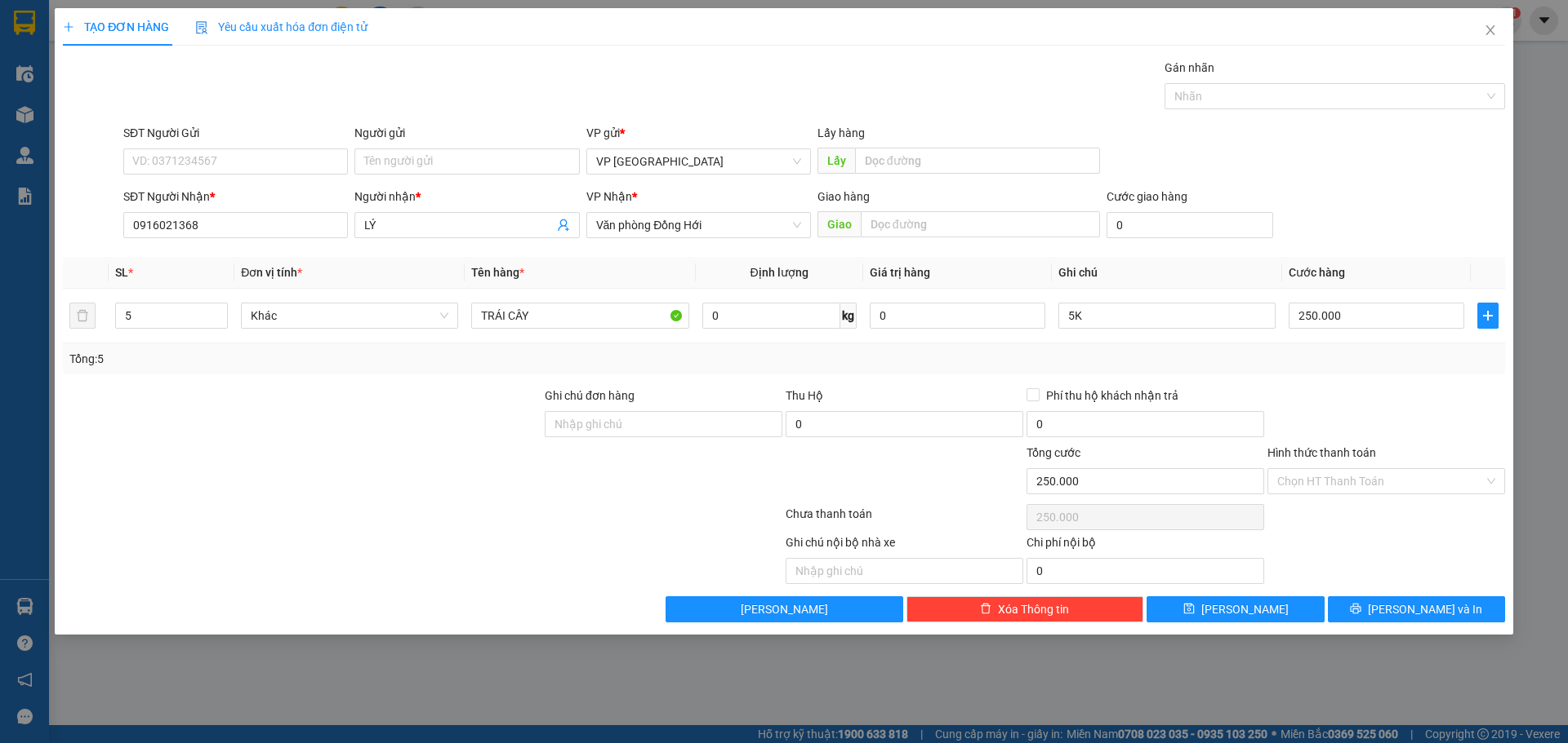
click at [1466, 224] on div "SĐT Người Nhận * 0916021368 Người nhận * LÝ VP Nhận * Văn phòng Đồng Hới Giao h…" at bounding box center [814, 216] width 1388 height 57
click at [1396, 610] on button "[PERSON_NAME] và In" at bounding box center [1415, 610] width 177 height 26
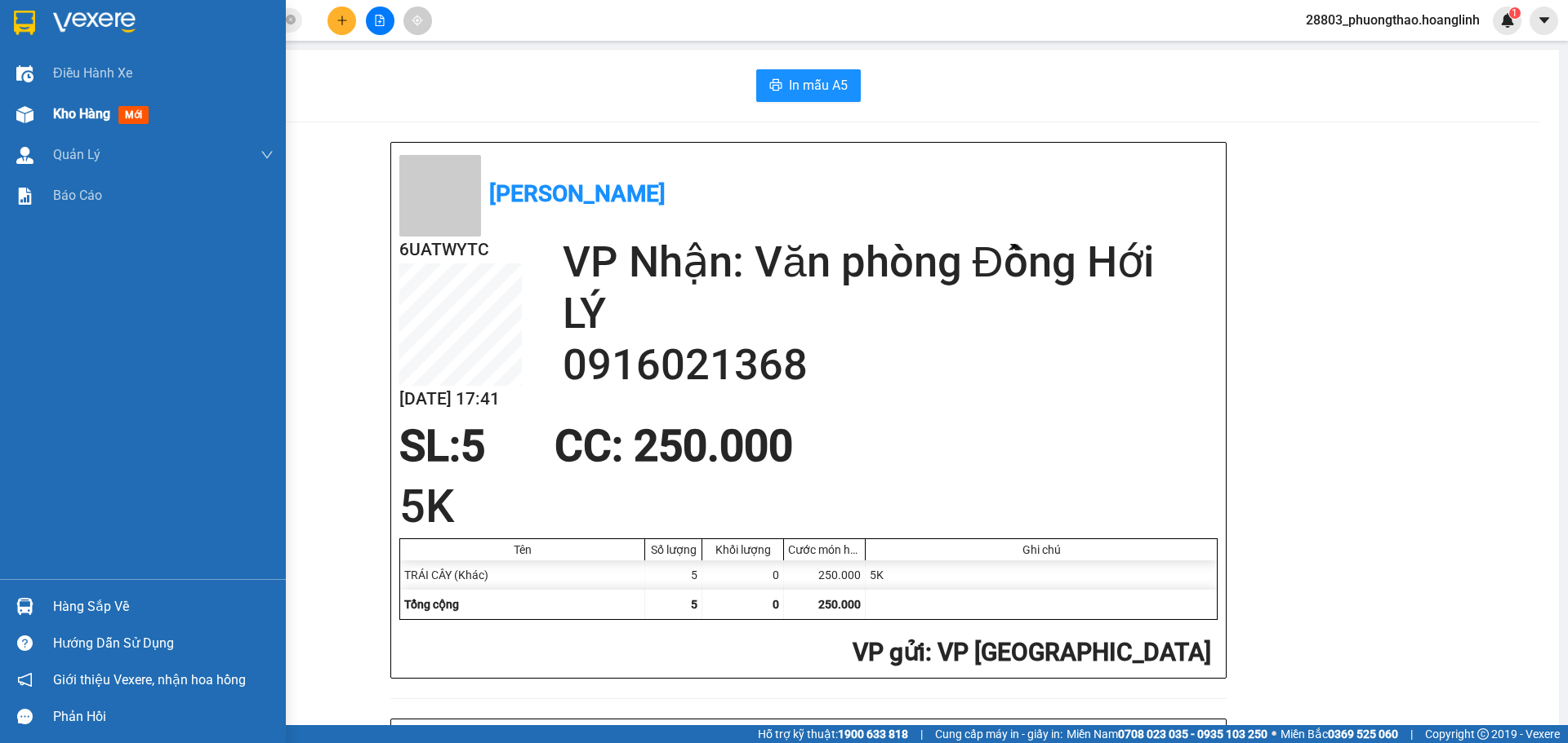
click at [63, 110] on span "Kho hàng" at bounding box center [82, 114] width 58 height 16
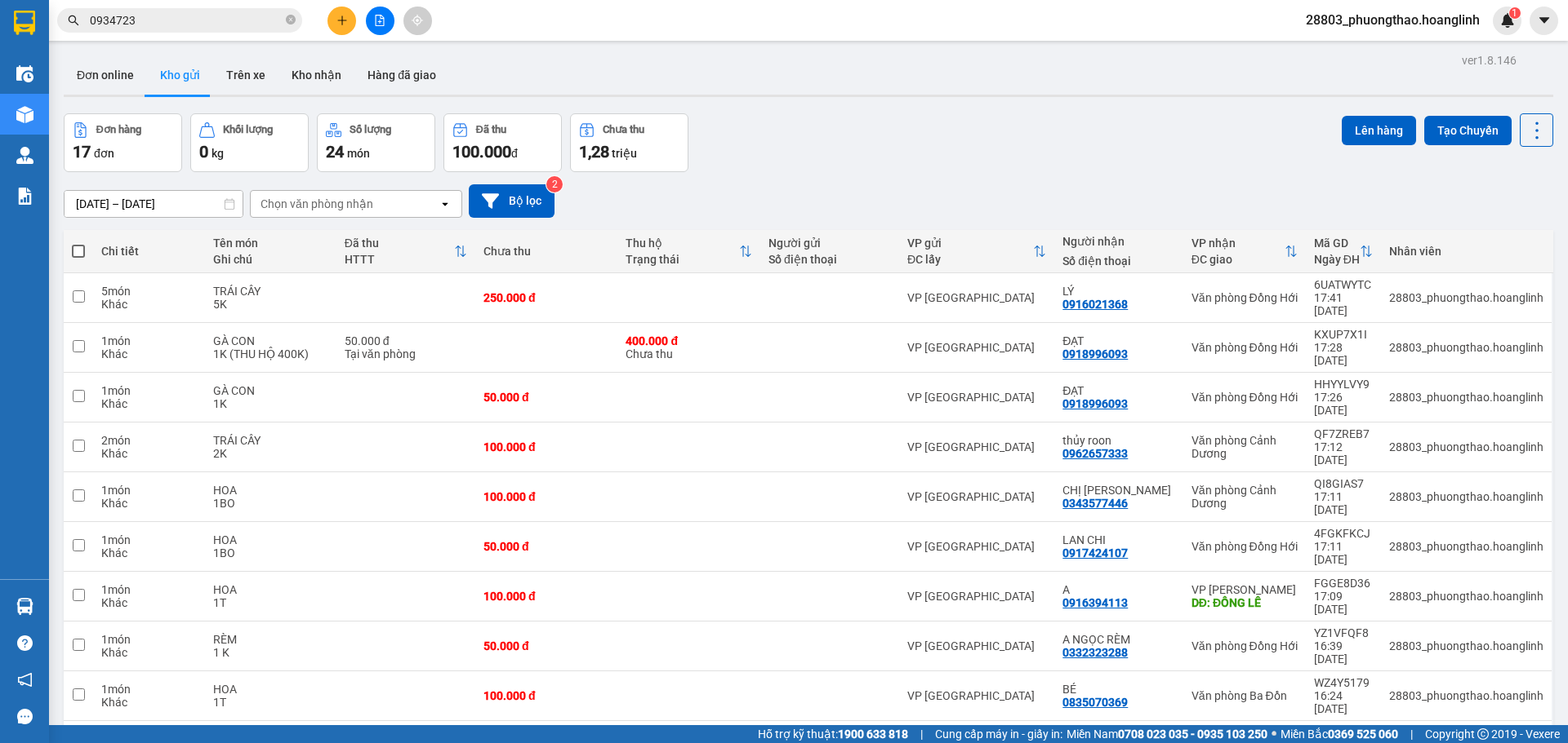
scroll to position [75, 0]
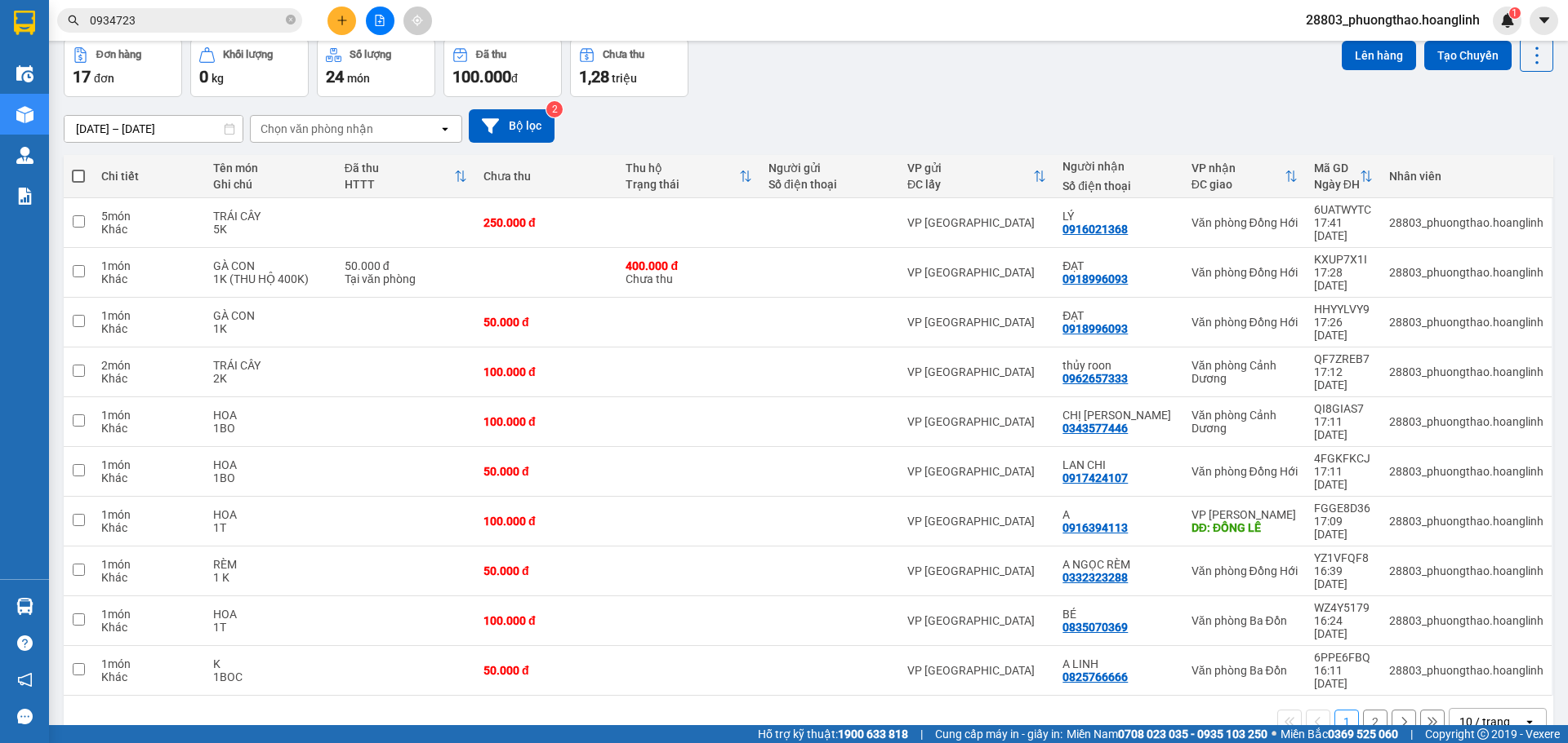
click at [1368, 710] on button "2" at bounding box center [1375, 722] width 24 height 24
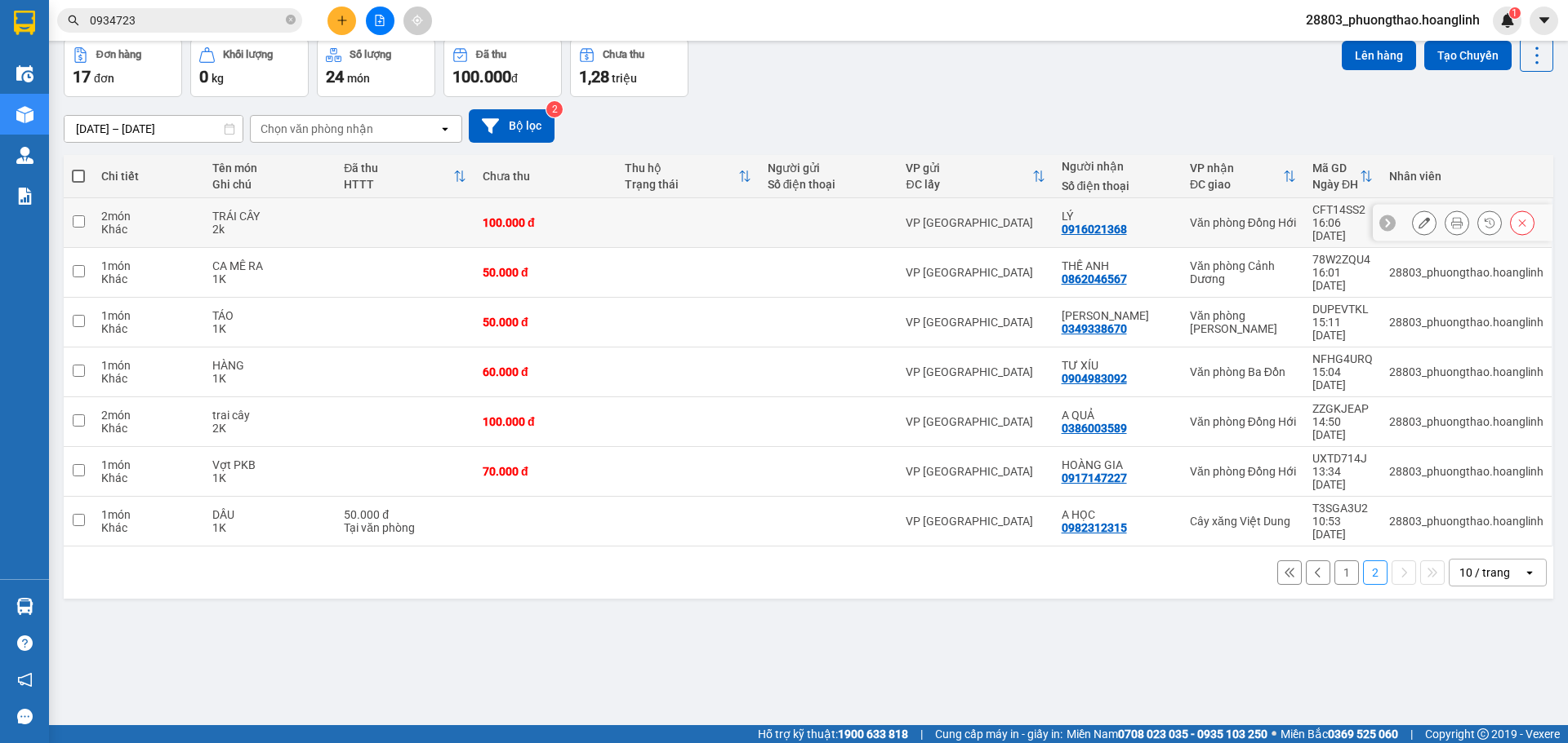
click at [775, 227] on td at bounding box center [828, 223] width 139 height 50
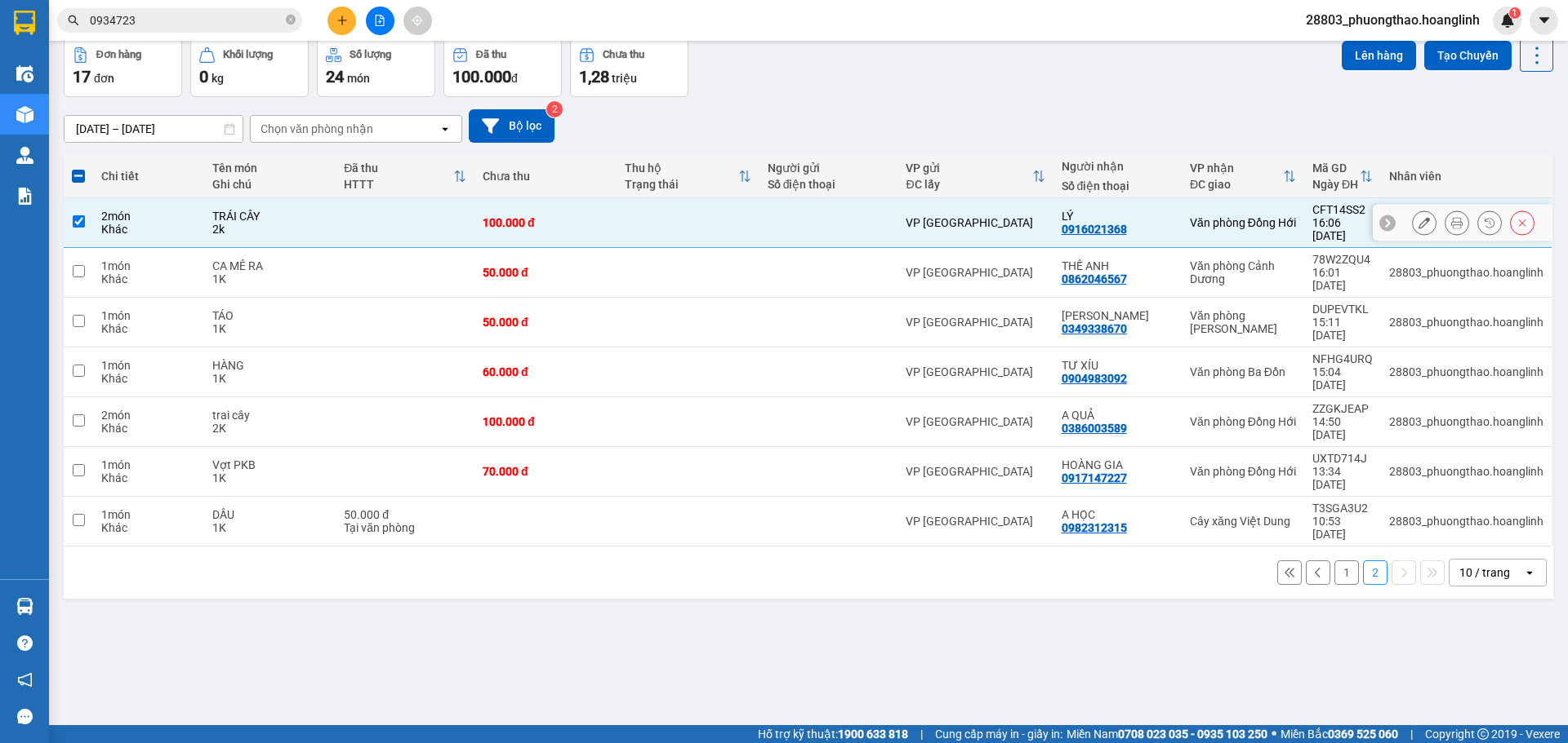
click at [775, 227] on td at bounding box center [828, 223] width 139 height 50
checkbox input "false"
